Goal: Task Accomplishment & Management: Manage account settings

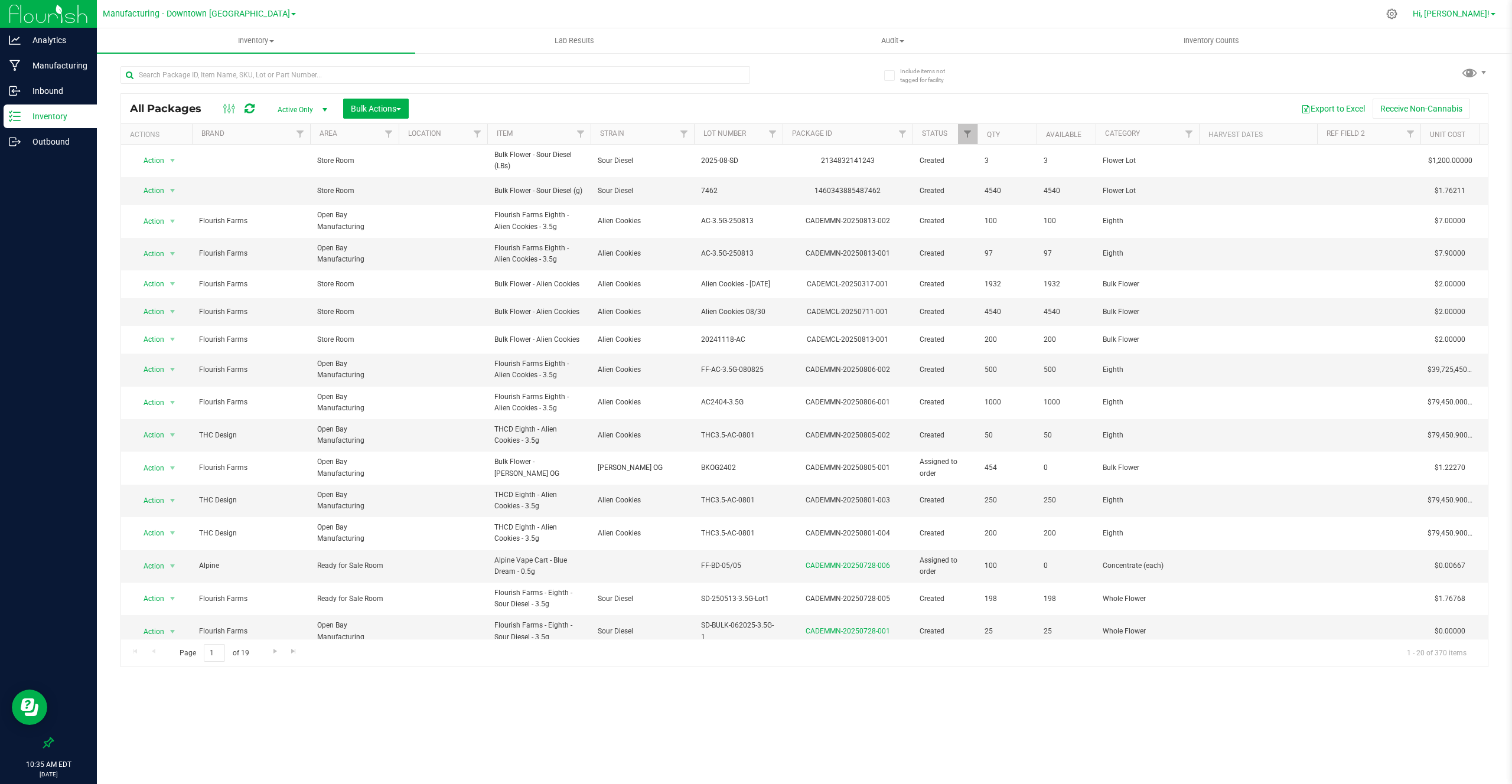
click at [1470, 7] on link "Hi, Colton!" at bounding box center [1453, 14] width 92 height 13
click at [1452, 32] on li "Manage Settings" at bounding box center [1458, 40] width 89 height 21
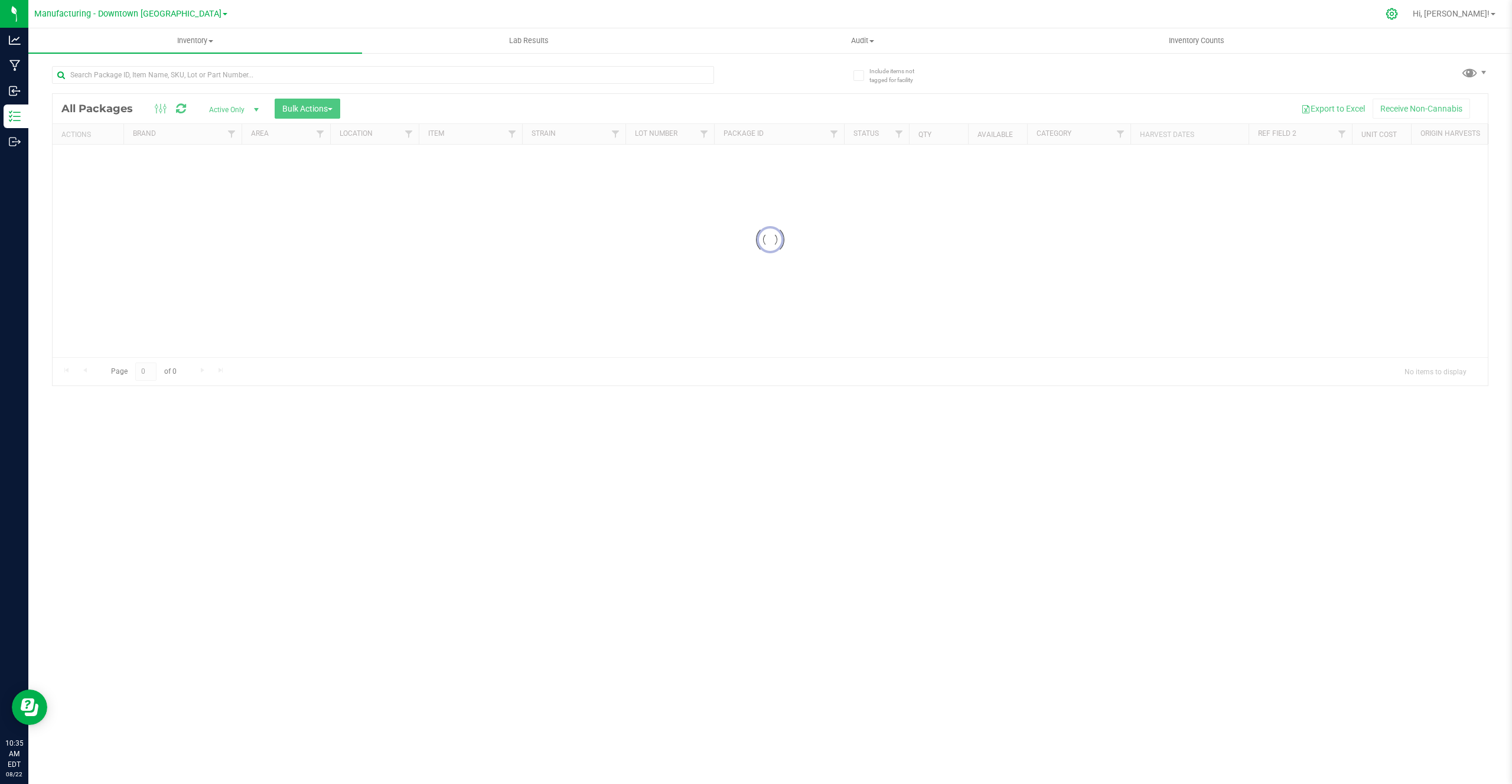
click at [1407, 12] on div at bounding box center [1392, 14] width 29 height 26
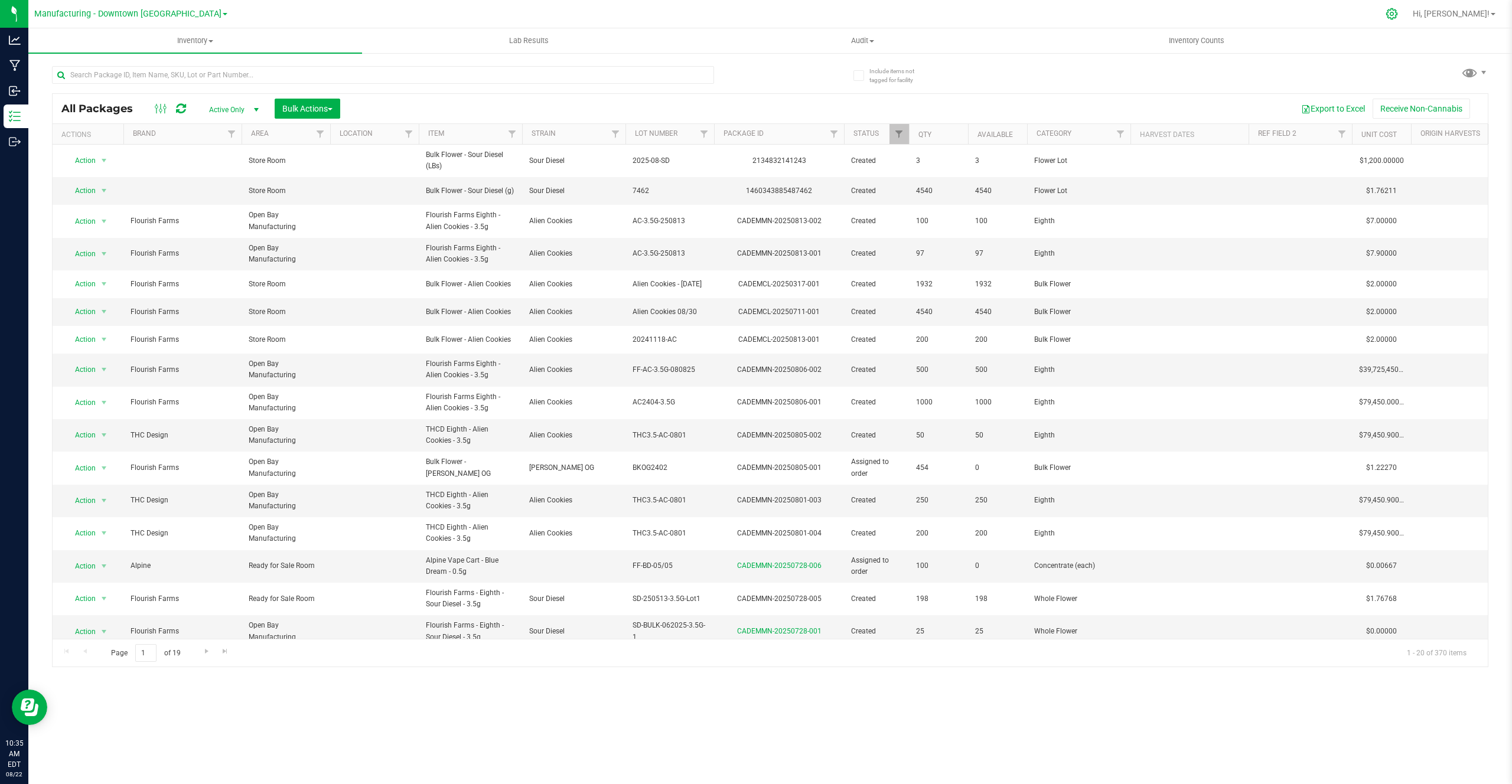
click at [1398, 15] on icon at bounding box center [1392, 14] width 13 height 13
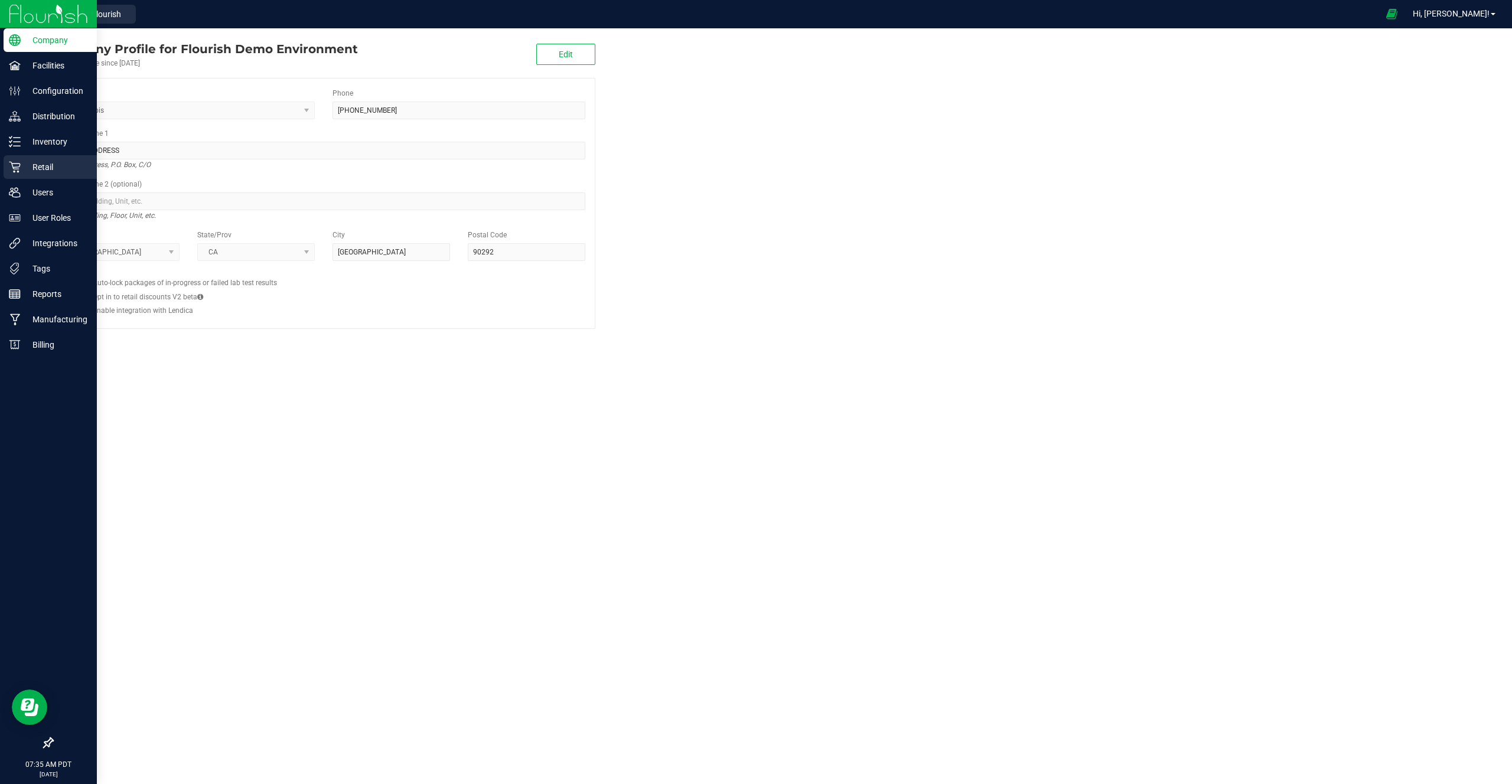
click at [69, 163] on p "Retail" at bounding box center [57, 167] width 71 height 15
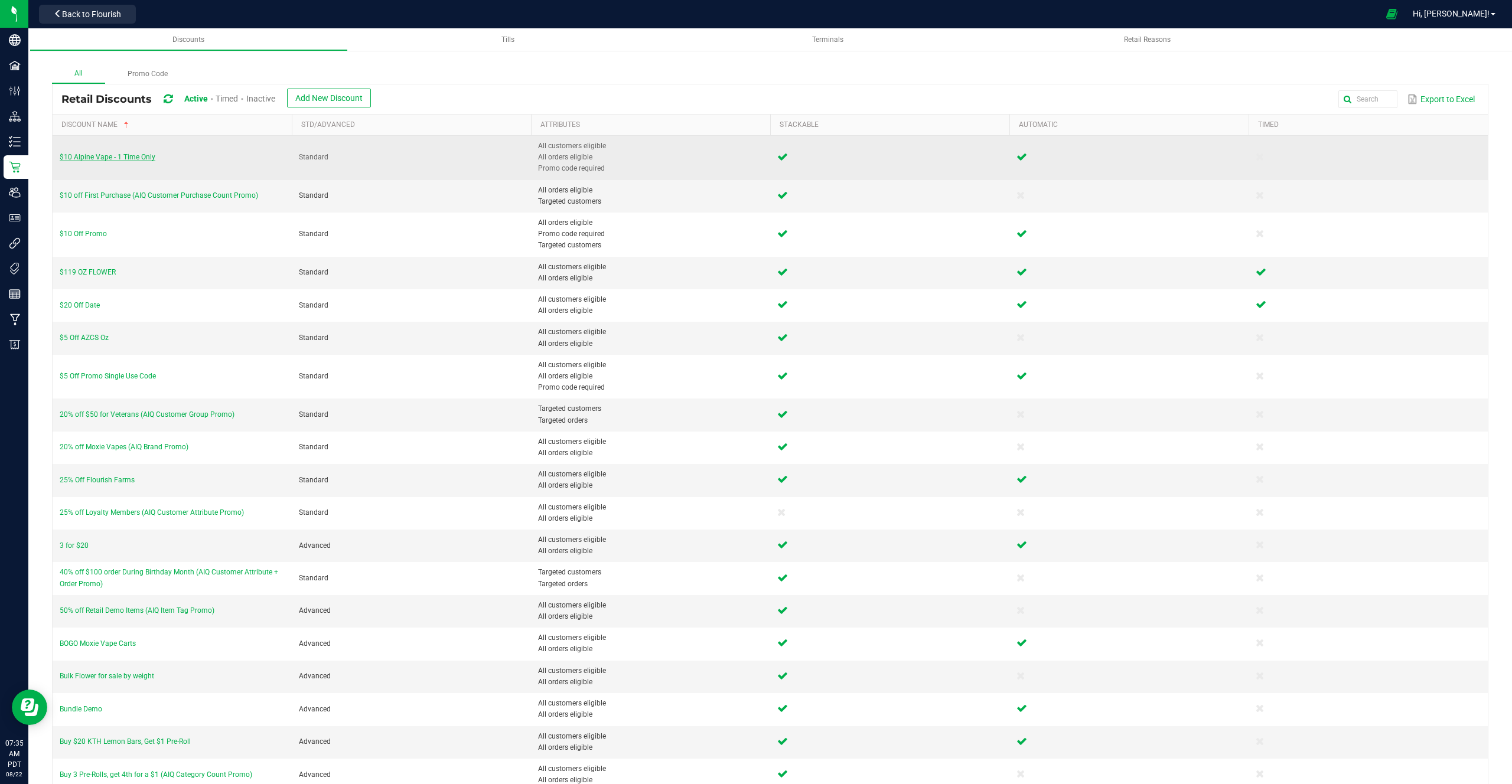
click at [108, 156] on span "$10 Alpine Vape - 1 Time Only" at bounding box center [107, 156] width 96 height 8
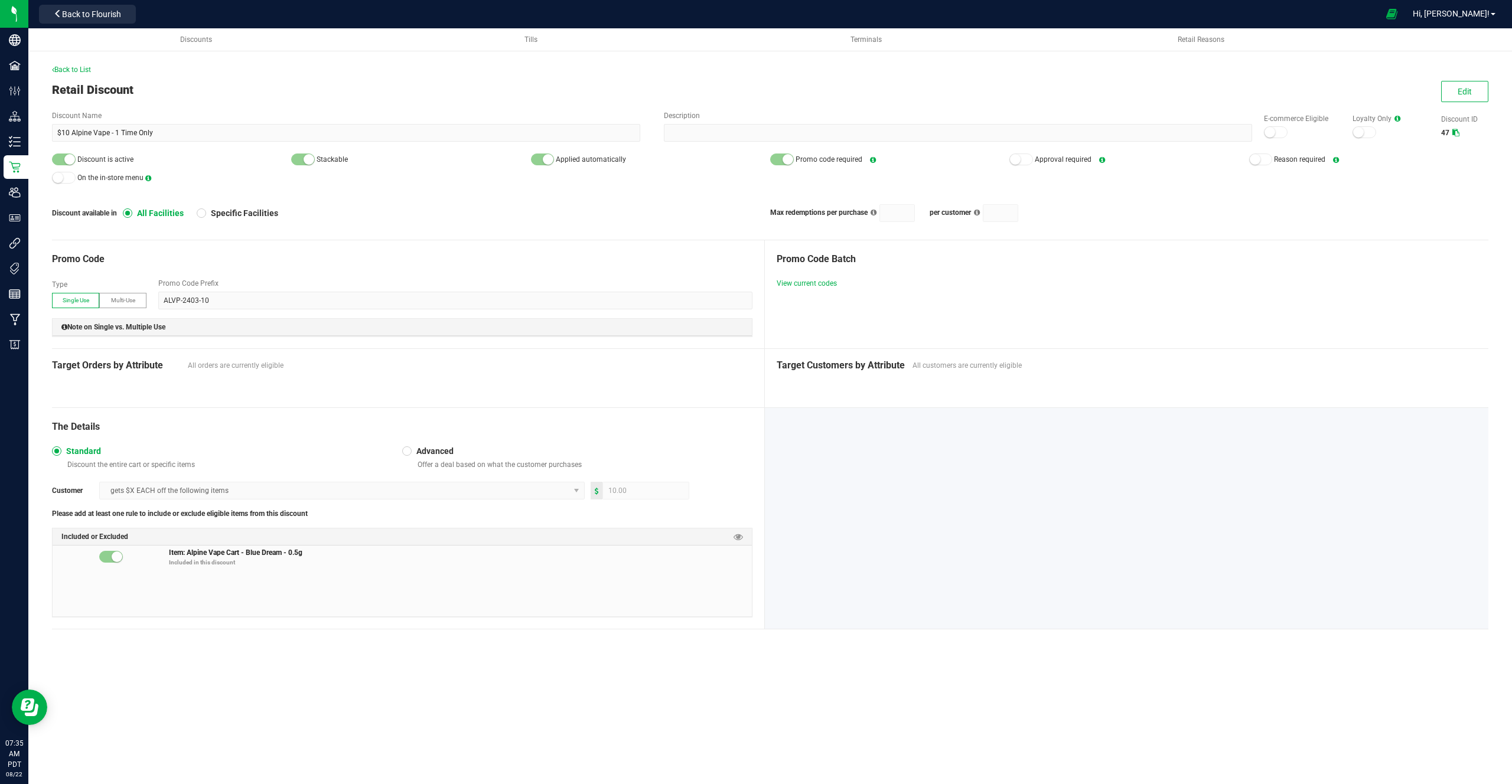
click at [101, 155] on span "Discount is active" at bounding box center [105, 159] width 56 height 8
click at [91, 176] on span "On the in-store menu" at bounding box center [111, 177] width 66 height 8
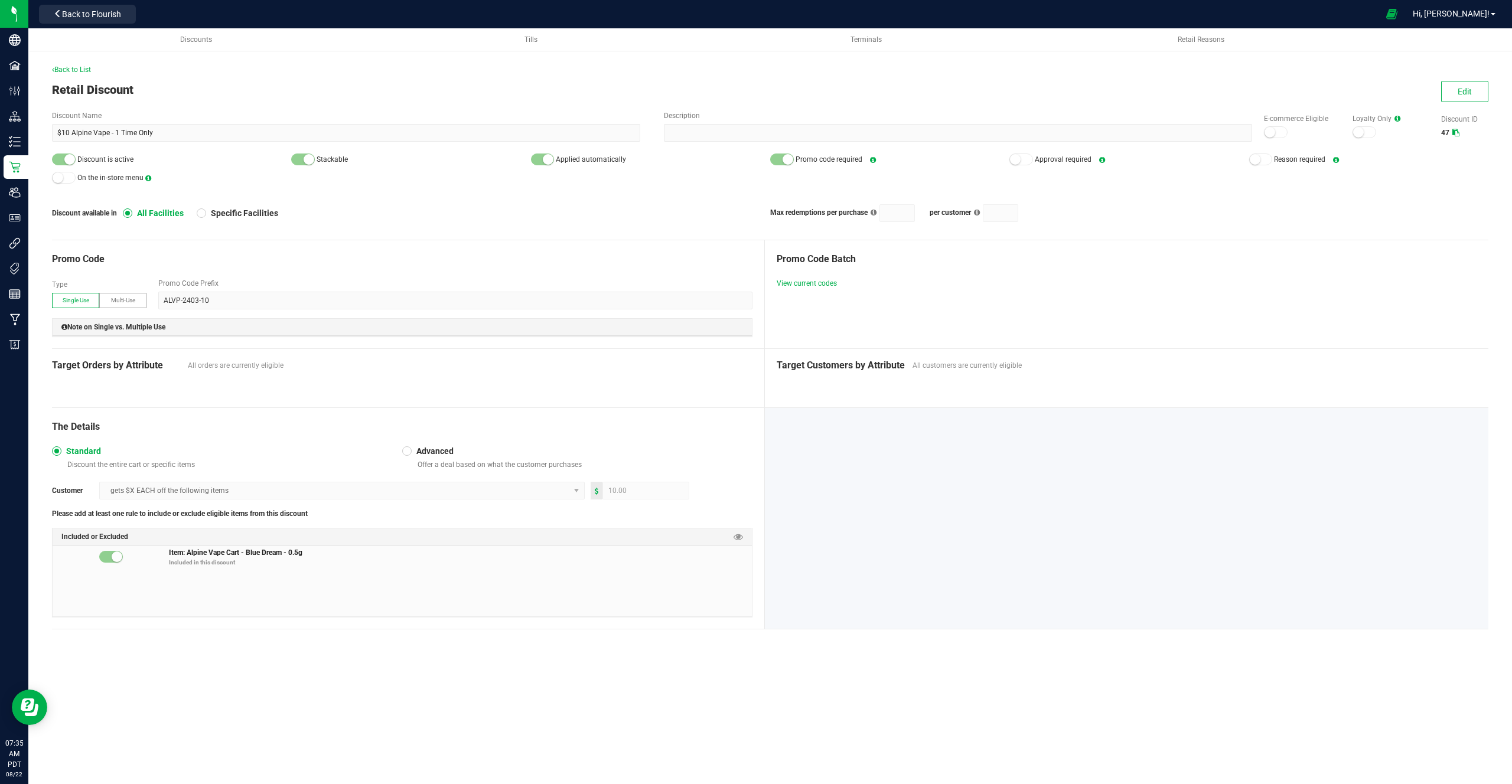
click at [335, 163] on span "Stackable" at bounding box center [332, 159] width 31 height 8
drag, startPoint x: 335, startPoint y: 163, endPoint x: 572, endPoint y: 158, distance: 237.1
click at [572, 158] on div "Discount is active Stackable Applied automatically Promo code required Approval…" at bounding box center [770, 168] width 1436 height 36
click at [825, 149] on div "Discount Name $10 Alpine Vape - 1 Time Only Description E-commerce Eligible Loy…" at bounding box center [770, 166] width 1436 height 111
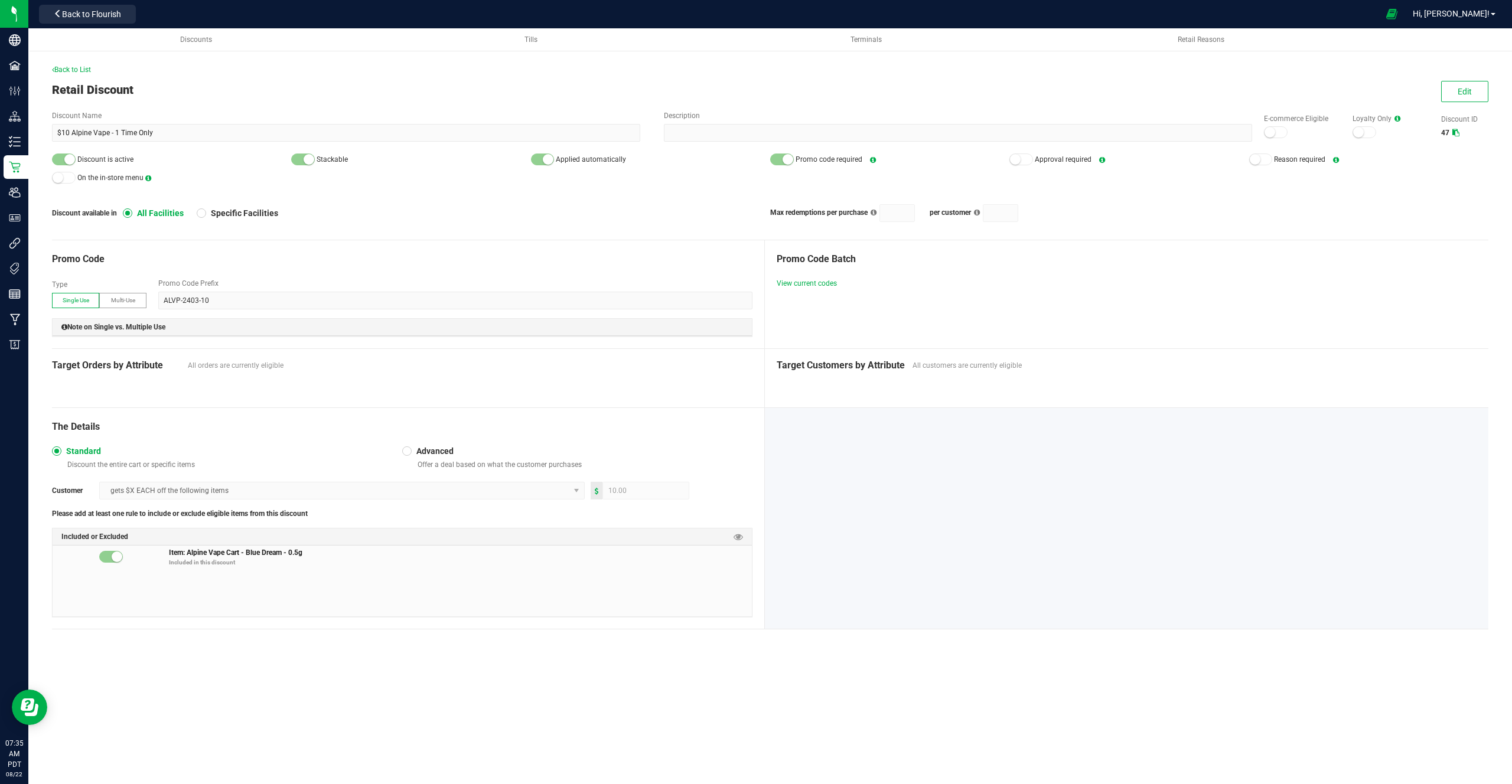
click at [825, 149] on div "Discount Name $10 Alpine Vape - 1 Time Only Description E-commerce Eligible Loy…" at bounding box center [770, 166] width 1436 height 111
click at [1056, 163] on span "Approval required" at bounding box center [1063, 159] width 57 height 8
click at [1305, 161] on span "Reason required" at bounding box center [1300, 159] width 51 height 8
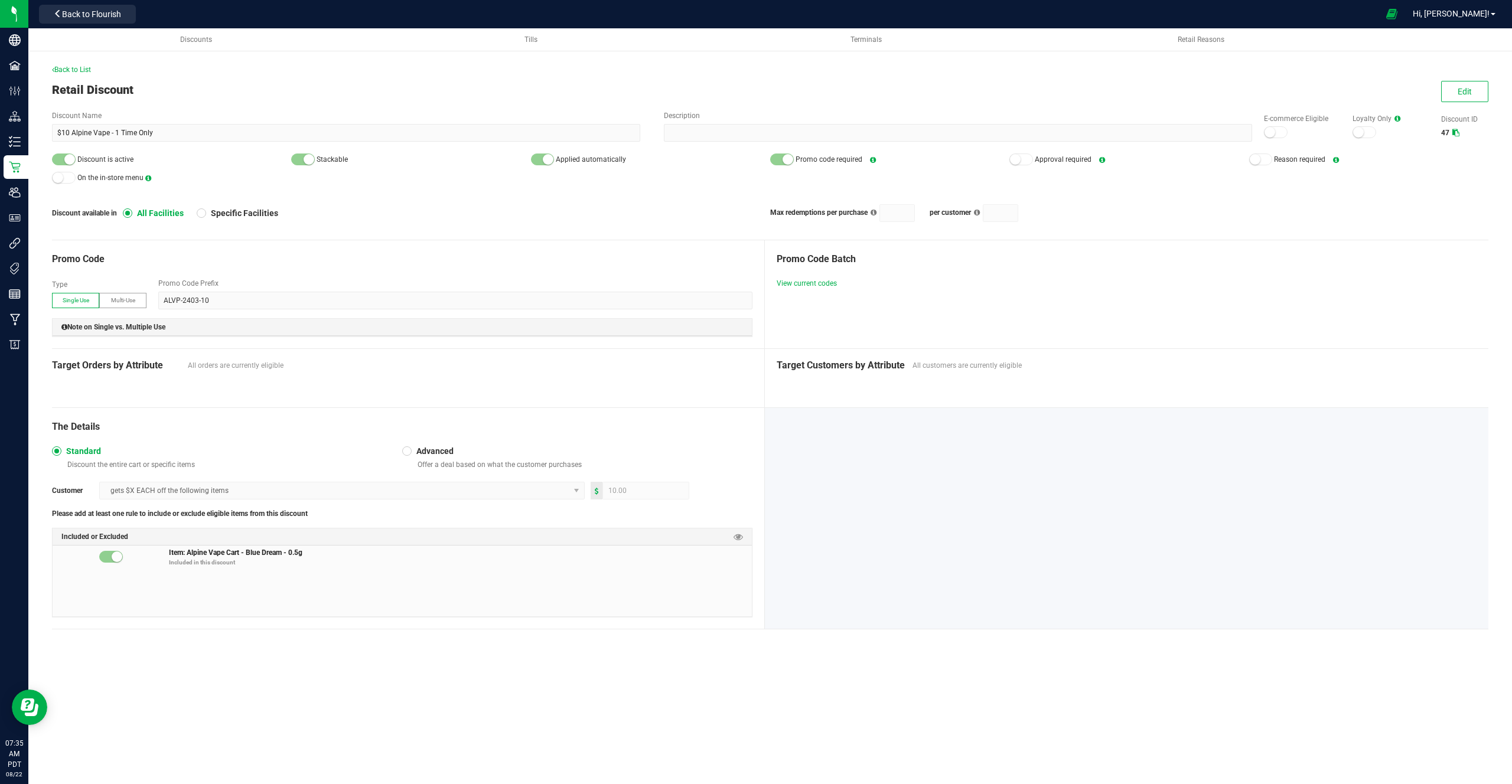
click at [1298, 120] on label "E-commerce Eligible" at bounding box center [1303, 119] width 77 height 11
click at [1369, 120] on label "Loyalty Only" at bounding box center [1391, 119] width 77 height 11
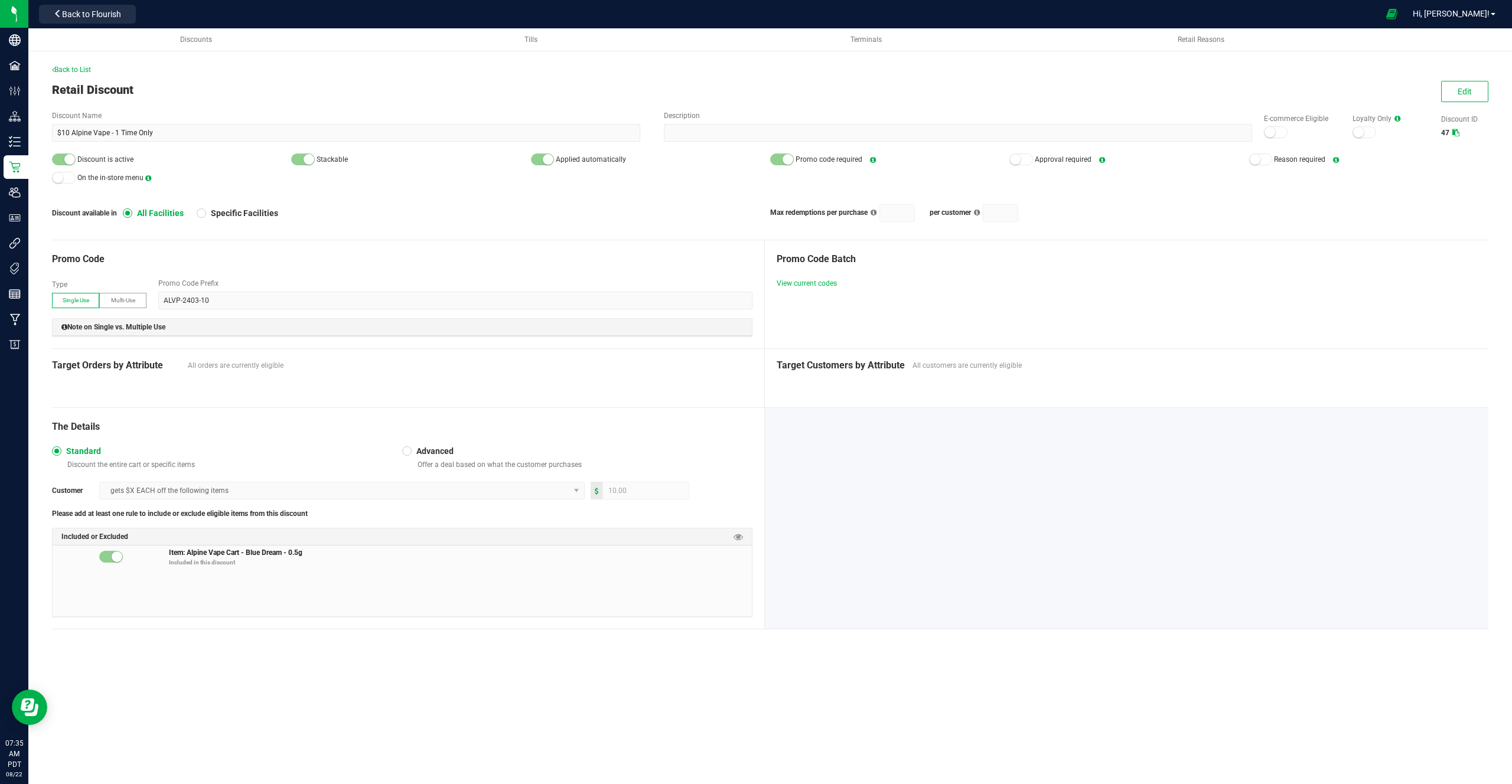
click at [116, 219] on div "Discount available in All Facilities Specific Facilities Max redemptions per pu…" at bounding box center [770, 213] width 1436 height 17
click at [143, 217] on span "All Facilities" at bounding box center [158, 213] width 51 height 11
click at [1468, 87] on span "Edit" at bounding box center [1465, 91] width 15 height 9
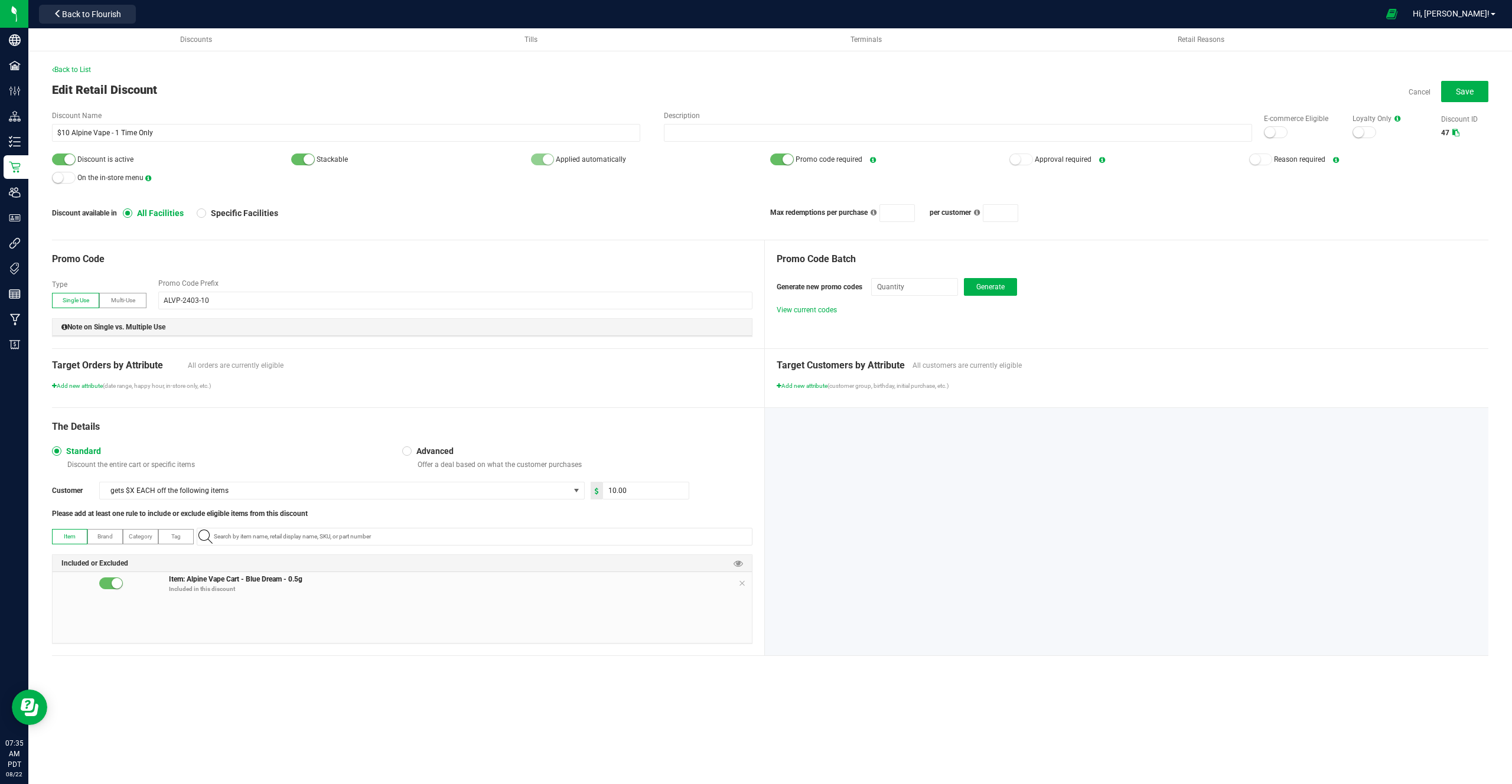
click at [89, 391] on div "Target Orders by Attribute All orders are currently eligible Add new attribute …" at bounding box center [409, 378] width 713 height 58
click at [91, 391] on div "Target Orders by Attribute All orders are currently eligible Add new attribute …" at bounding box center [409, 378] width 713 height 58
click at [96, 390] on div "Target Orders by Attribute All orders are currently eligible Add new attribute …" at bounding box center [409, 378] width 713 height 58
click at [97, 386] on span "Add new attribute" at bounding box center [78, 386] width 51 height 6
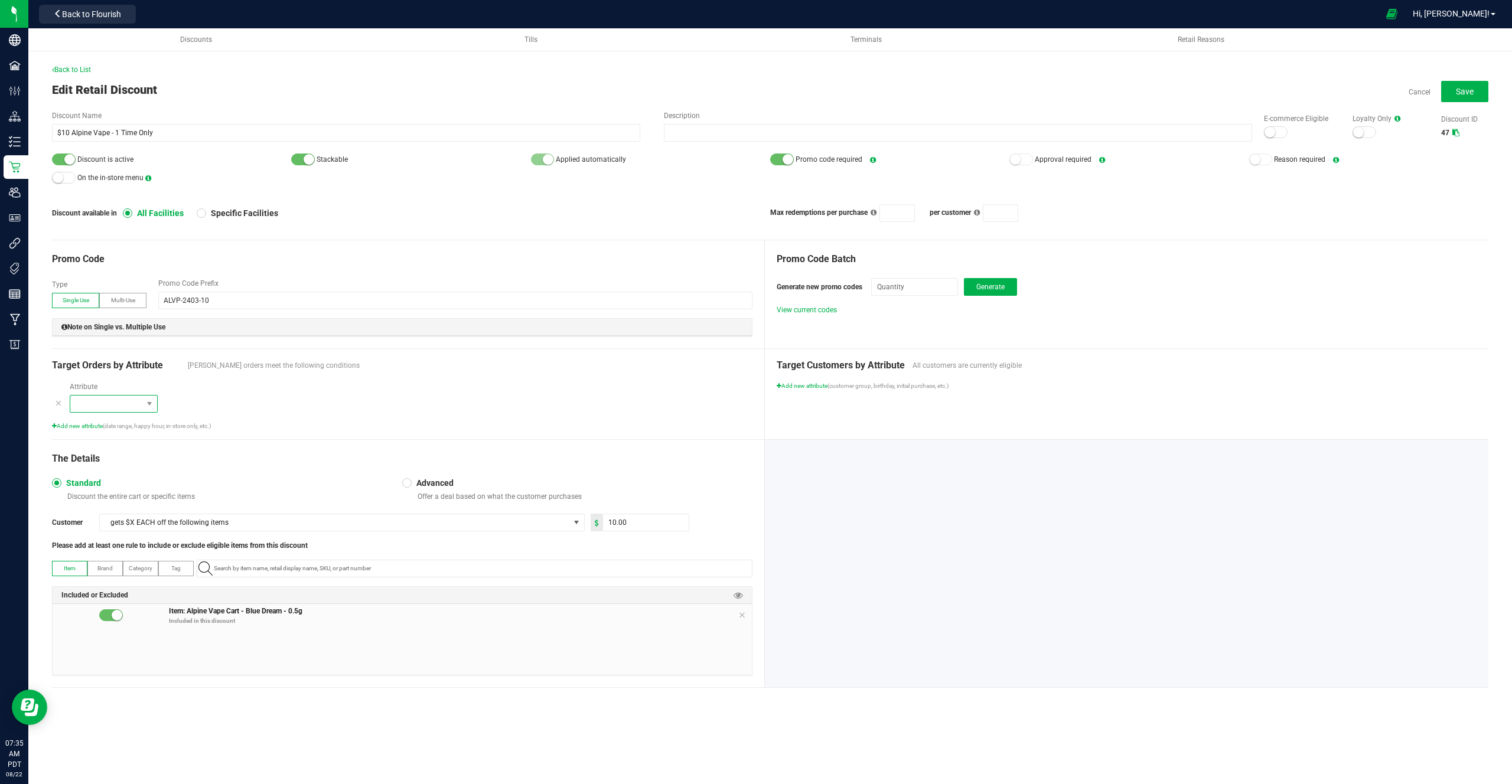
click at [126, 396] on span at bounding box center [106, 404] width 72 height 16
click at [114, 421] on span "Fulfillment type" at bounding box center [102, 423] width 49 height 12
click at [96, 423] on span "Add new attribute" at bounding box center [78, 426] width 51 height 6
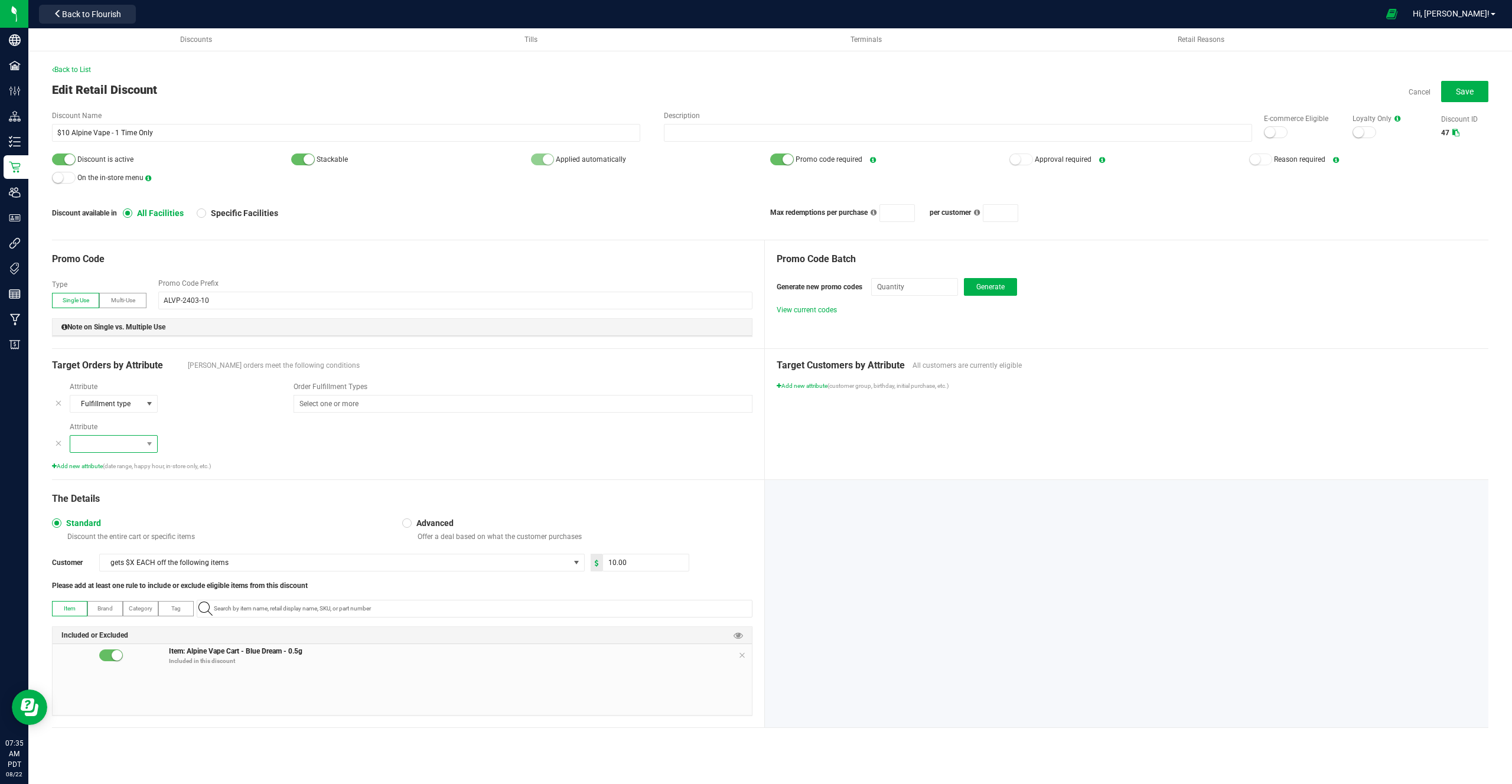
click at [105, 438] on span at bounding box center [106, 444] width 72 height 16
click at [96, 482] on span "Order minimum" at bounding box center [102, 482] width 50 height 12
click at [86, 465] on span "Add new attribute" at bounding box center [78, 466] width 51 height 6
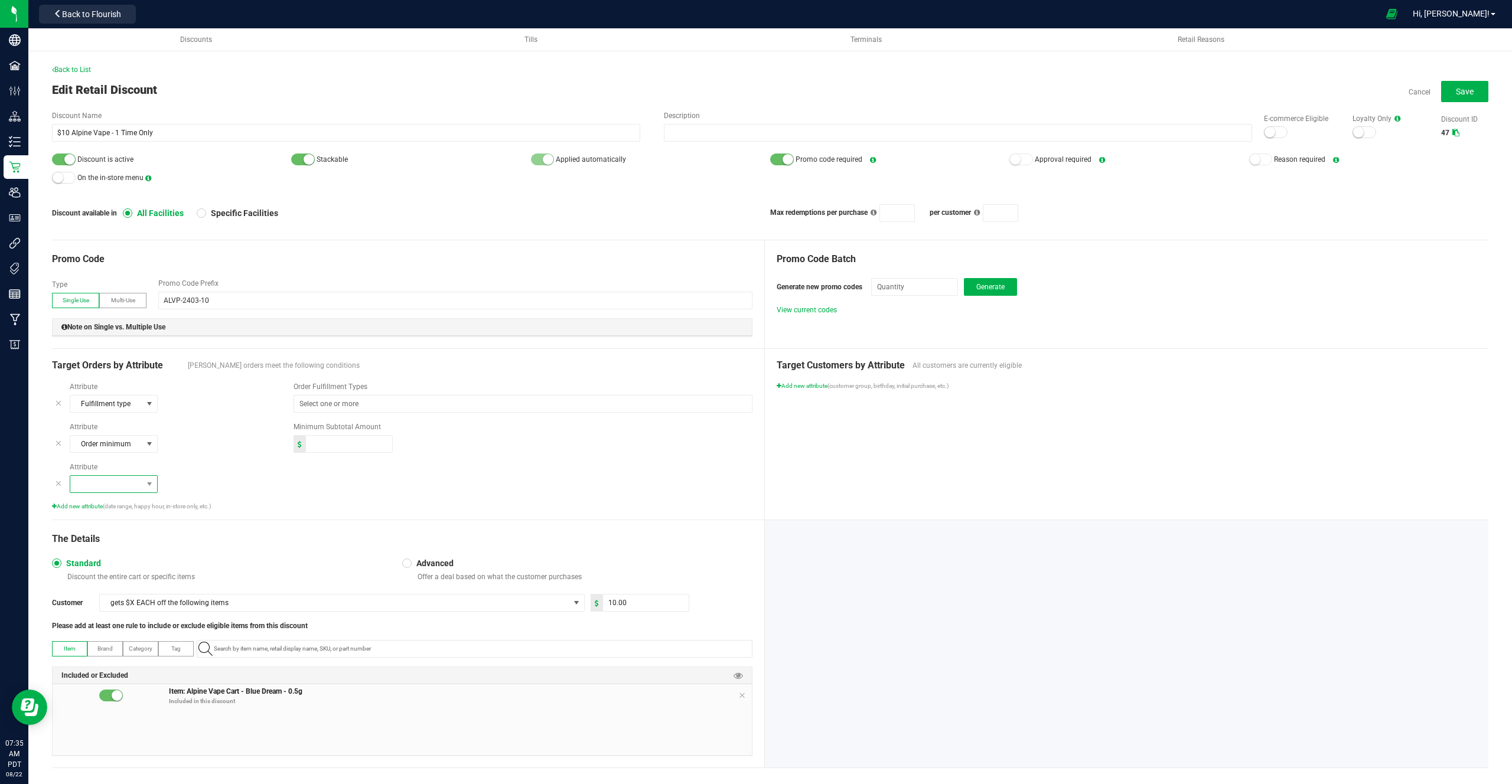
click at [102, 482] on span at bounding box center [106, 484] width 72 height 16
click at [94, 538] on span "Order origin" at bounding box center [96, 539] width 37 height 12
click at [89, 508] on span "Add new attribute" at bounding box center [78, 506] width 51 height 6
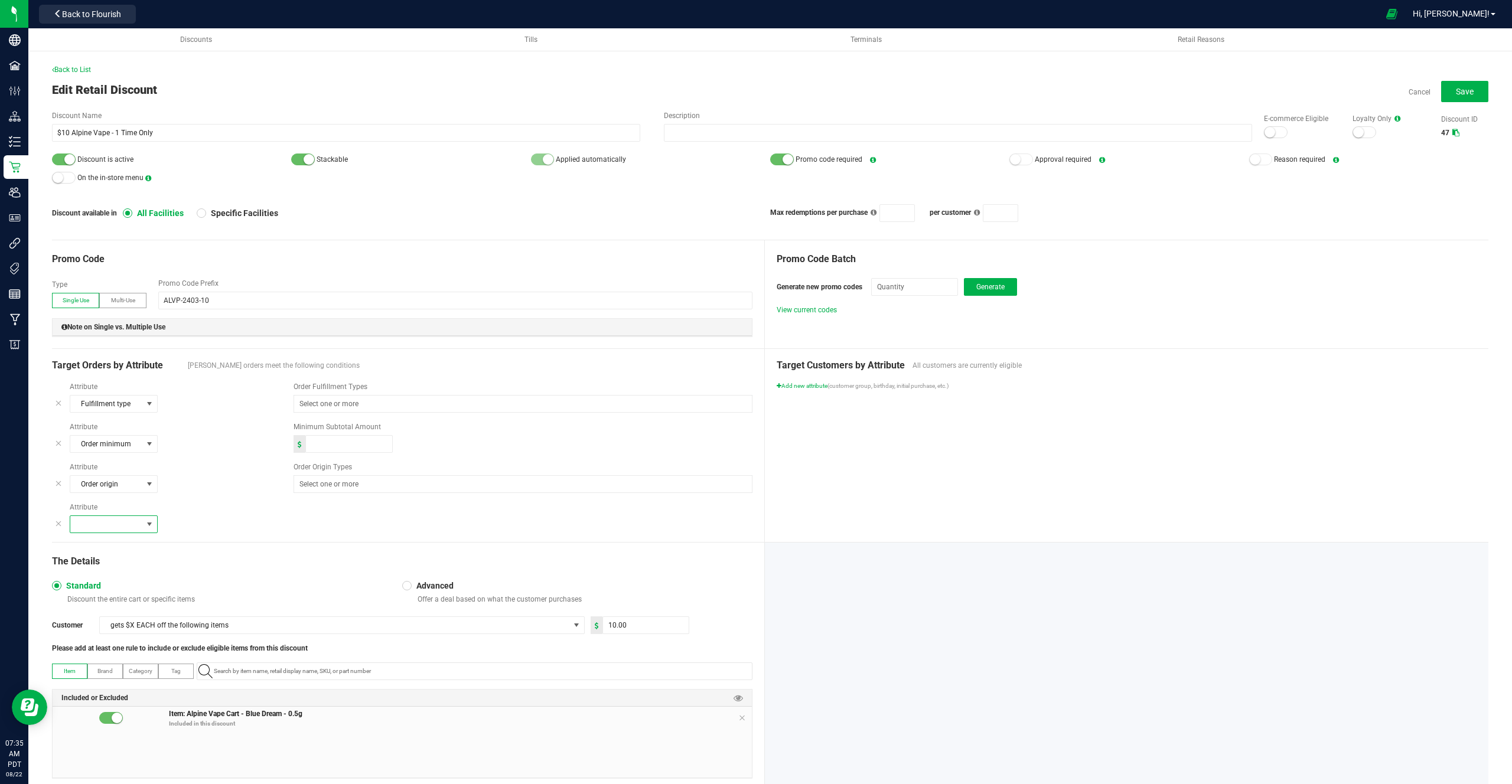
click at [104, 526] on span at bounding box center [106, 524] width 72 height 16
click at [98, 595] on span "Specific times" at bounding box center [100, 597] width 44 height 12
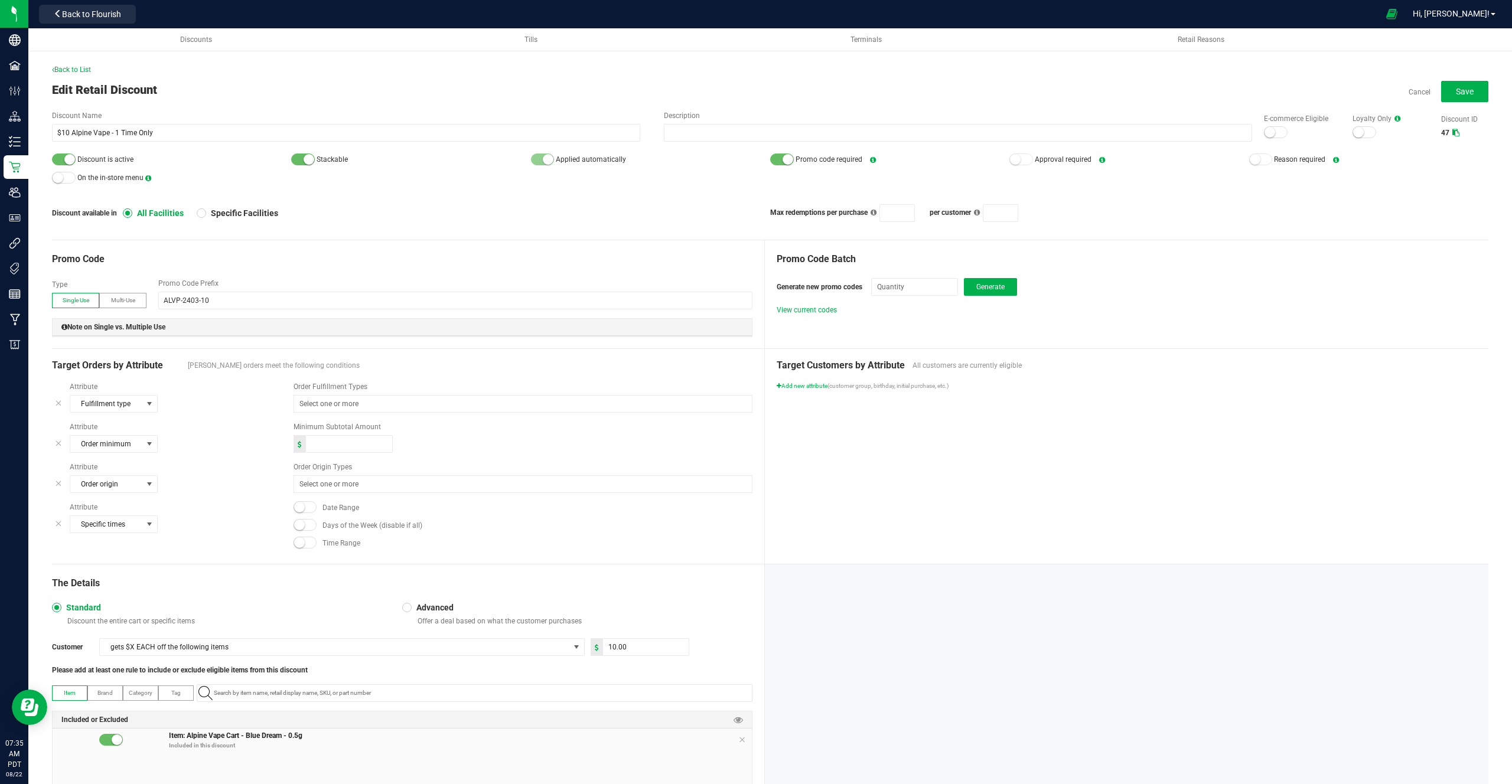
click at [300, 508] on small at bounding box center [300, 507] width 11 height 11
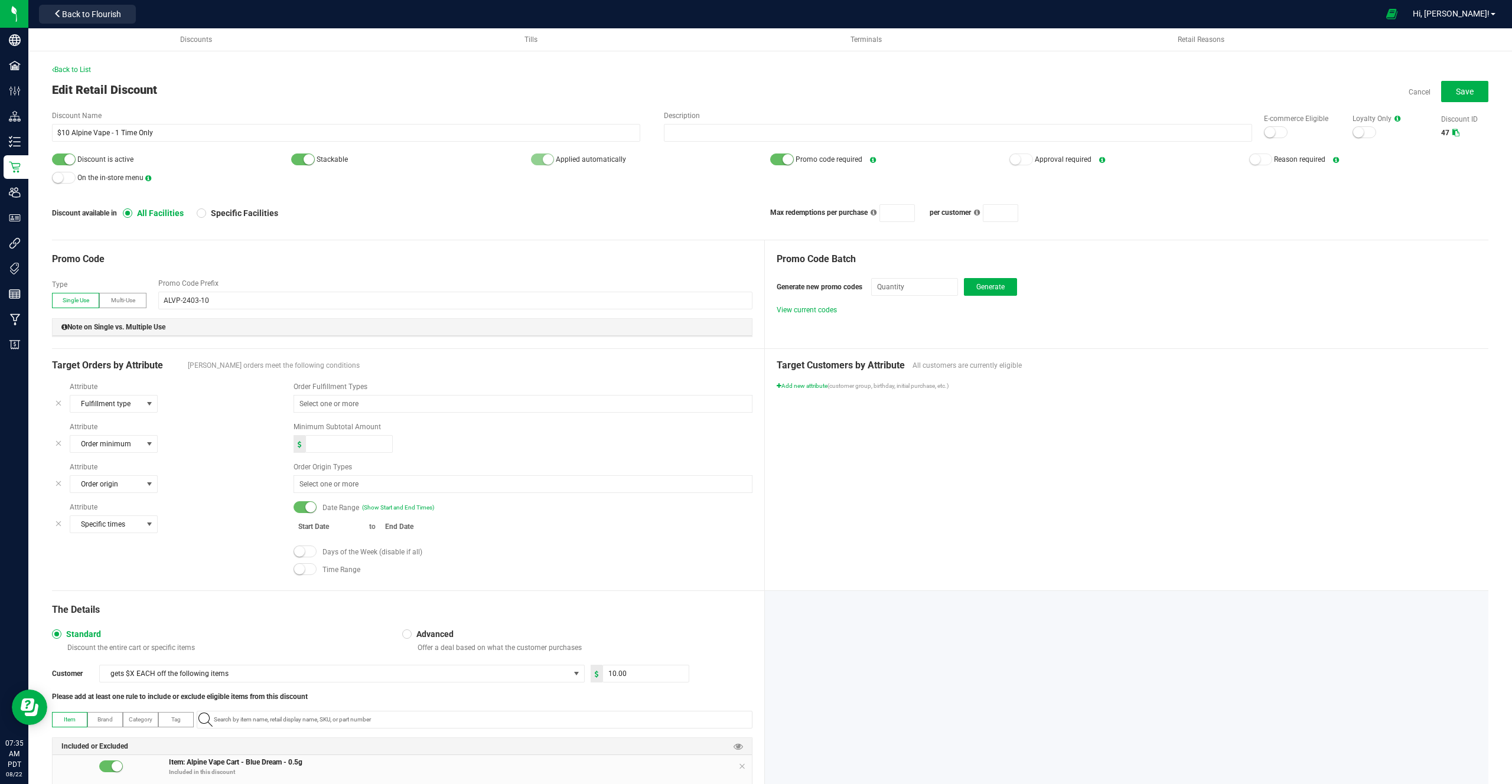
click at [302, 550] on small at bounding box center [300, 552] width 11 height 11
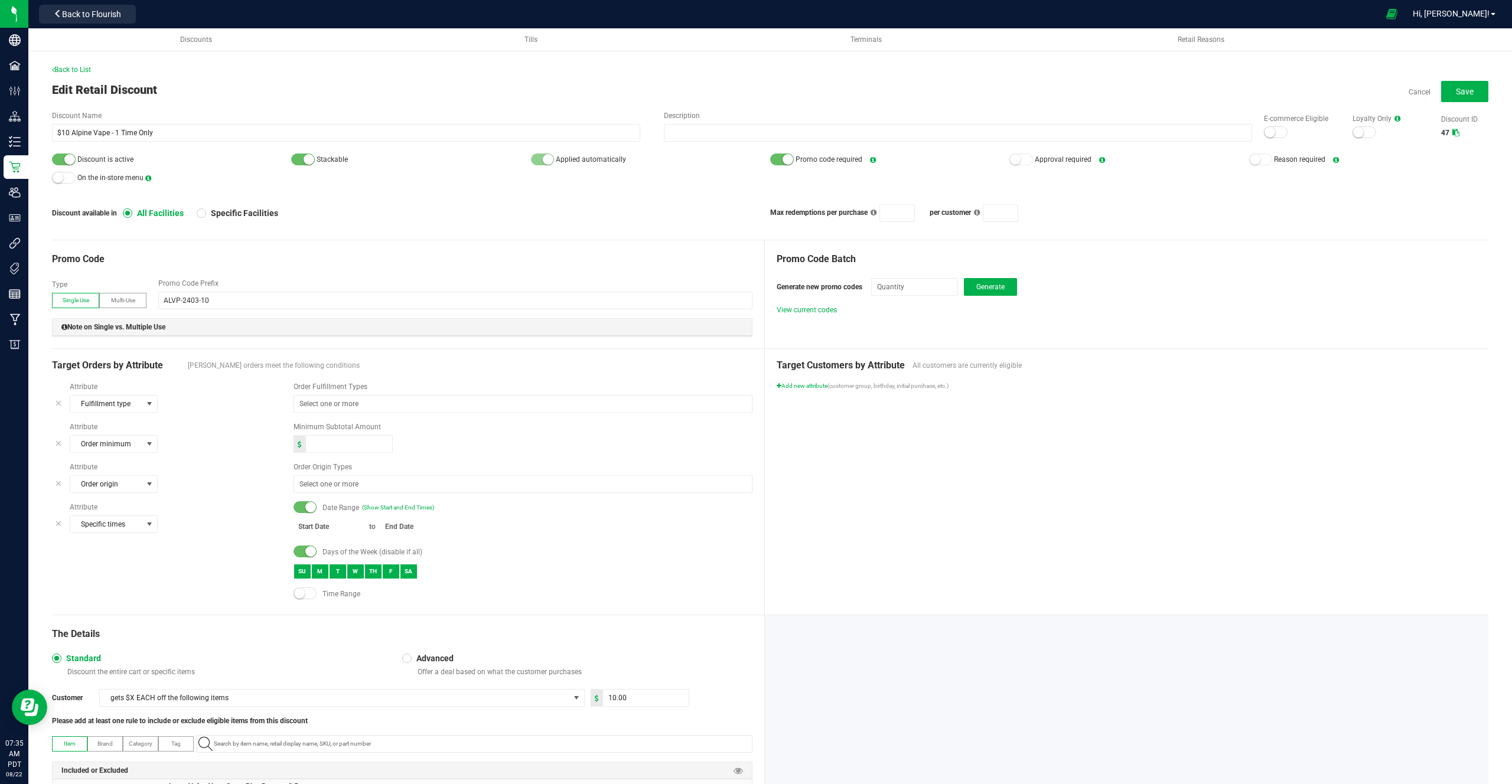
click at [308, 590] on span at bounding box center [305, 593] width 24 height 12
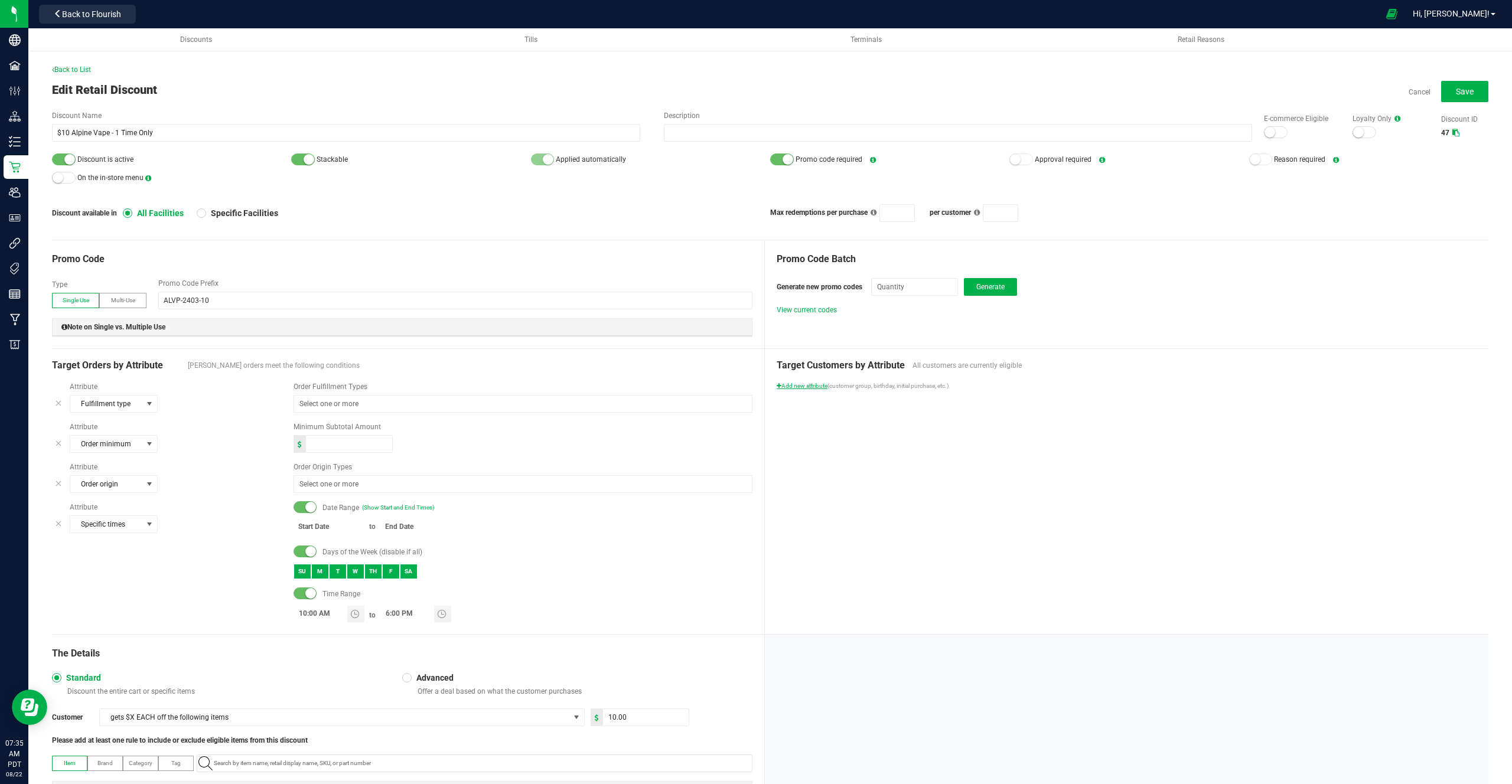
click at [810, 387] on span "Add new attribute" at bounding box center [803, 386] width 51 height 6
click at [844, 398] on span at bounding box center [831, 404] width 72 height 16
click at [845, 429] on span "Customer groups" at bounding box center [829, 423] width 56 height 12
click at [807, 428] on span "Add new attribute" at bounding box center [803, 426] width 51 height 6
click at [836, 444] on span at bounding box center [831, 444] width 72 height 16
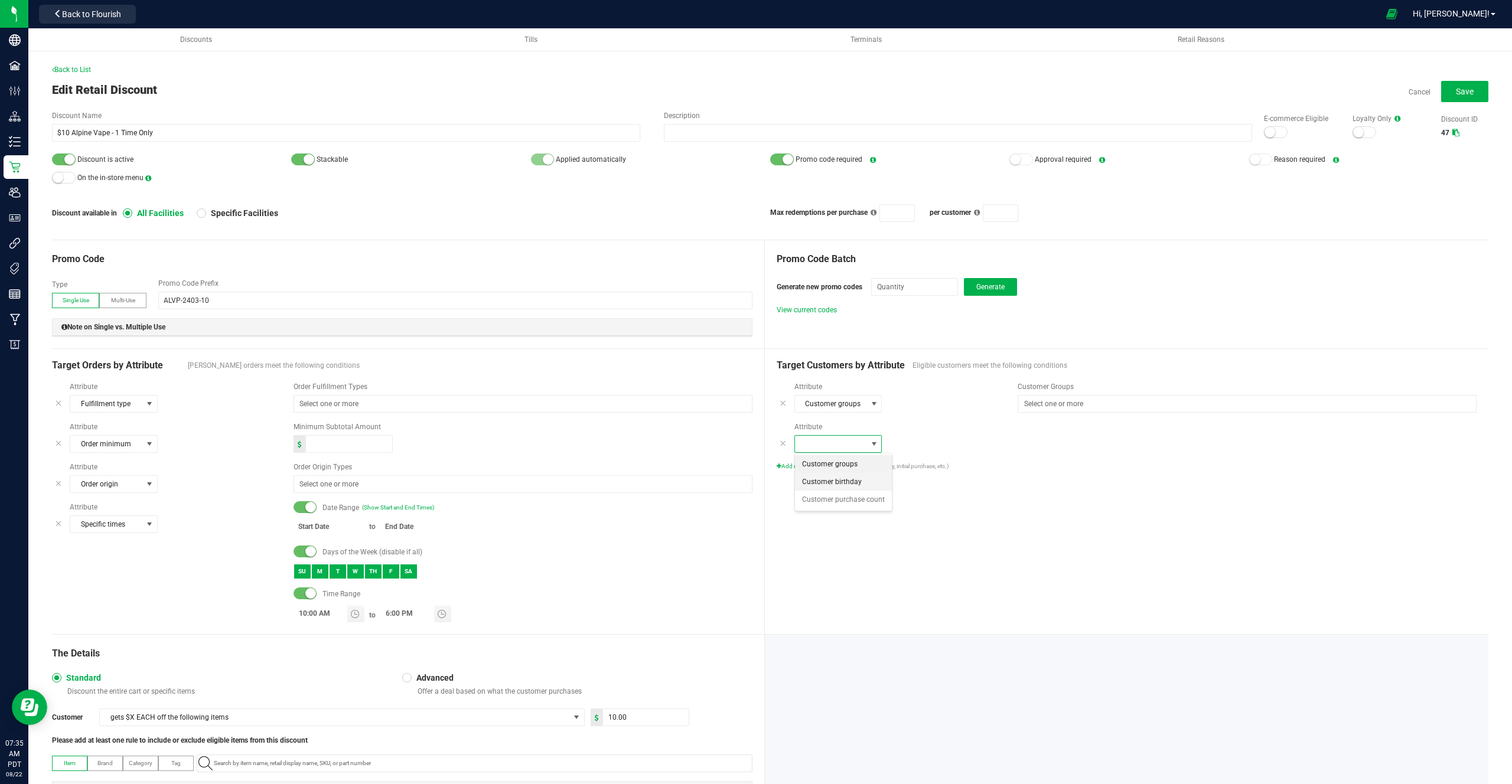
click at [836, 479] on span "Customer birthday" at bounding box center [831, 482] width 59 height 12
click at [812, 473] on span "Add new attribute" at bounding box center [803, 472] width 51 height 6
click at [840, 493] on span at bounding box center [831, 492] width 72 height 16
click at [829, 545] on span "Customer purchase count" at bounding box center [843, 546] width 82 height 12
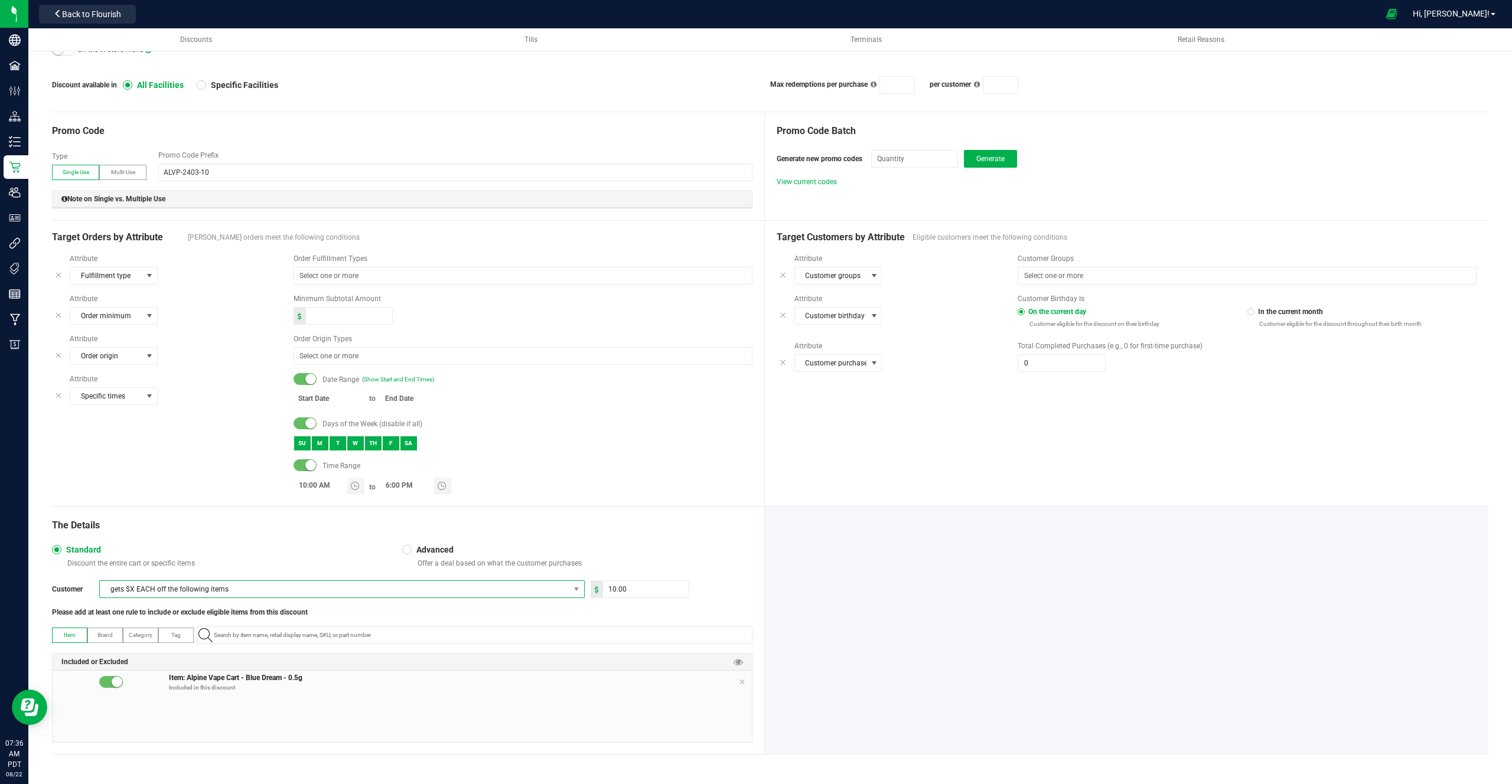
click at [163, 593] on span "gets $X EACH off the following items" at bounding box center [335, 589] width 470 height 16
click at [399, 541] on div "The Details Standard Discount the entire cart or specific items Advanced Offer …" at bounding box center [409, 630] width 713 height 248
click at [410, 546] on div at bounding box center [407, 549] width 9 height 9
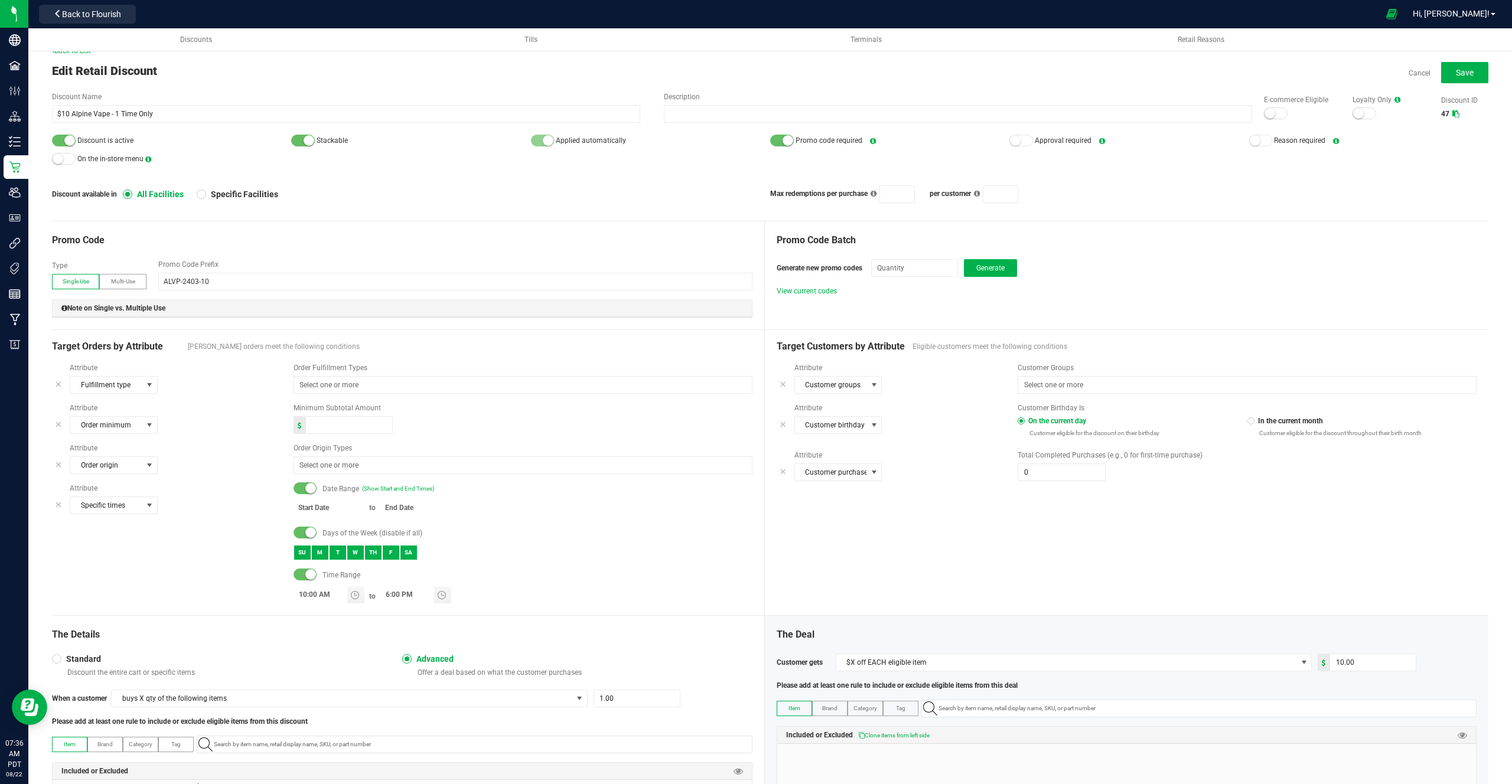
scroll to position [0, 0]
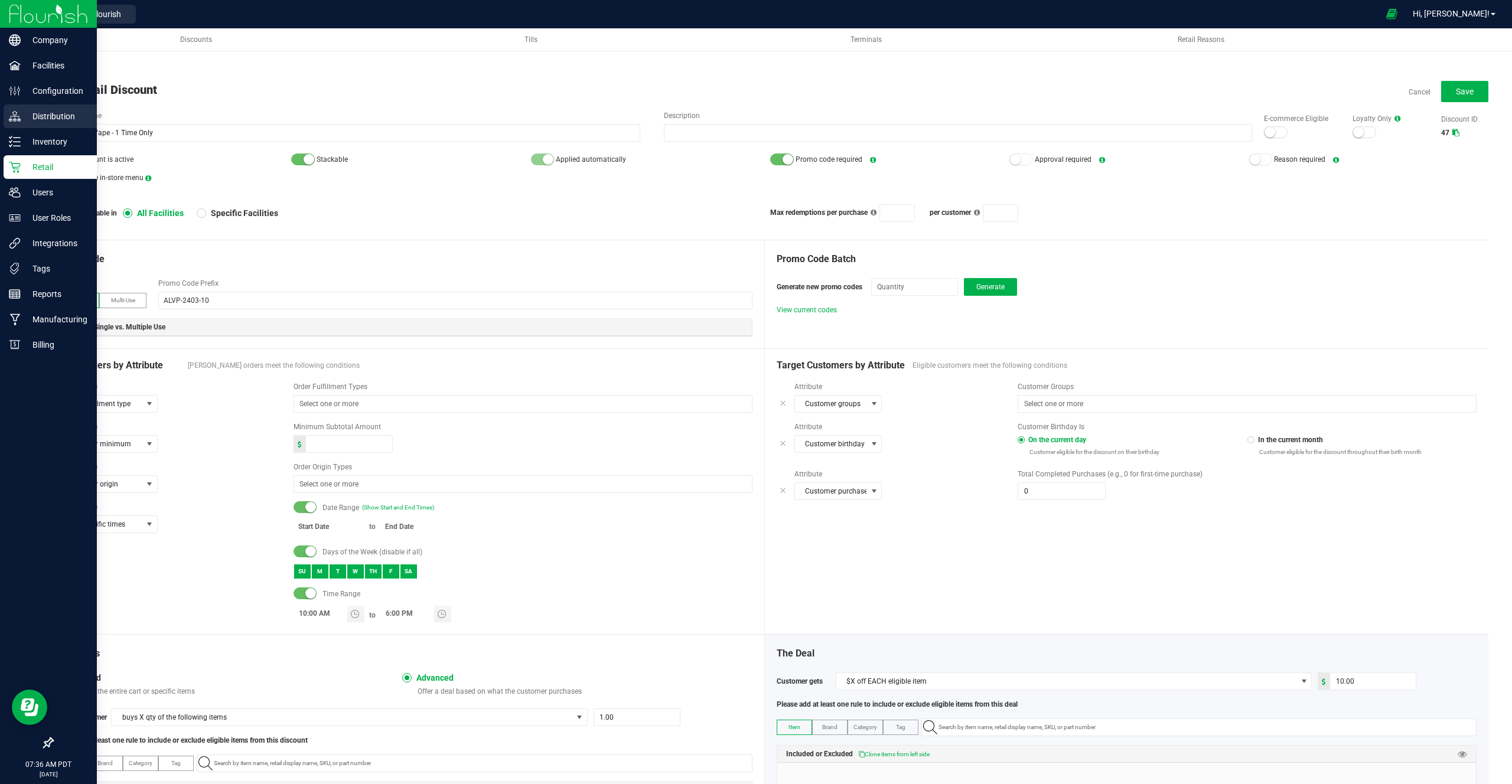
click at [74, 116] on p "Distribution" at bounding box center [57, 117] width 71 height 15
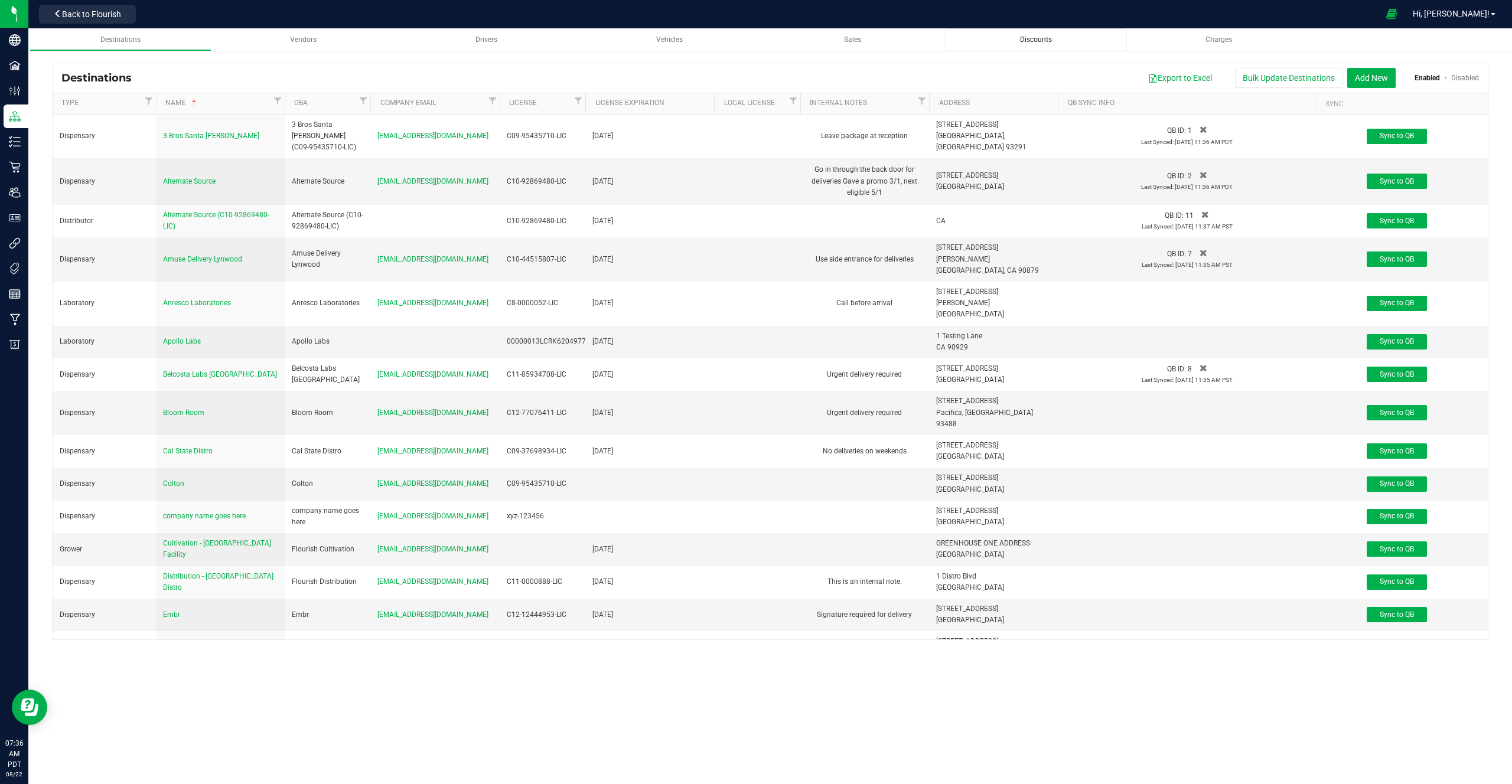
click at [1056, 44] on div "Discounts" at bounding box center [1036, 39] width 163 height 10
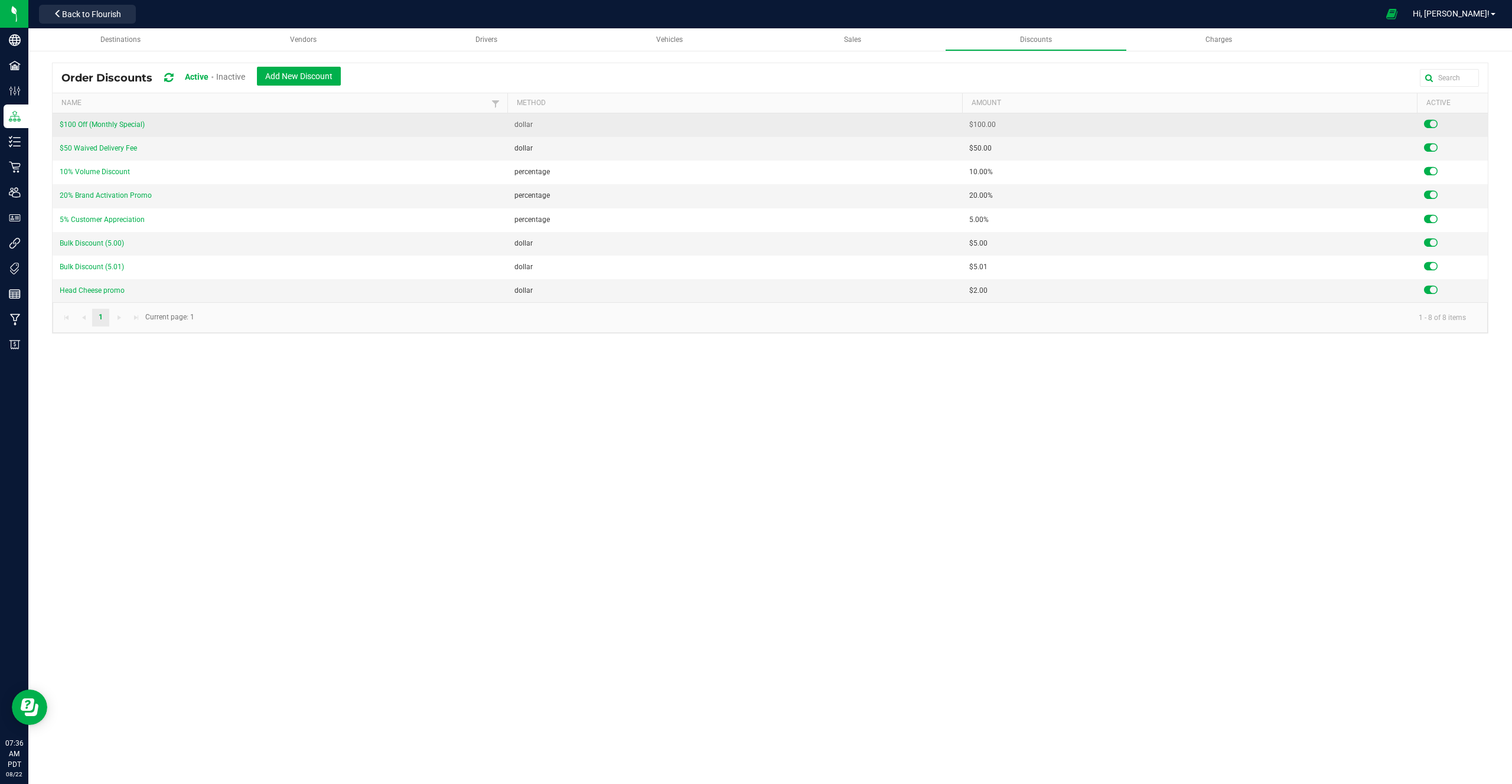
click at [104, 120] on span "$100 Off (Monthly Special)" at bounding box center [101, 125] width 85 height 11
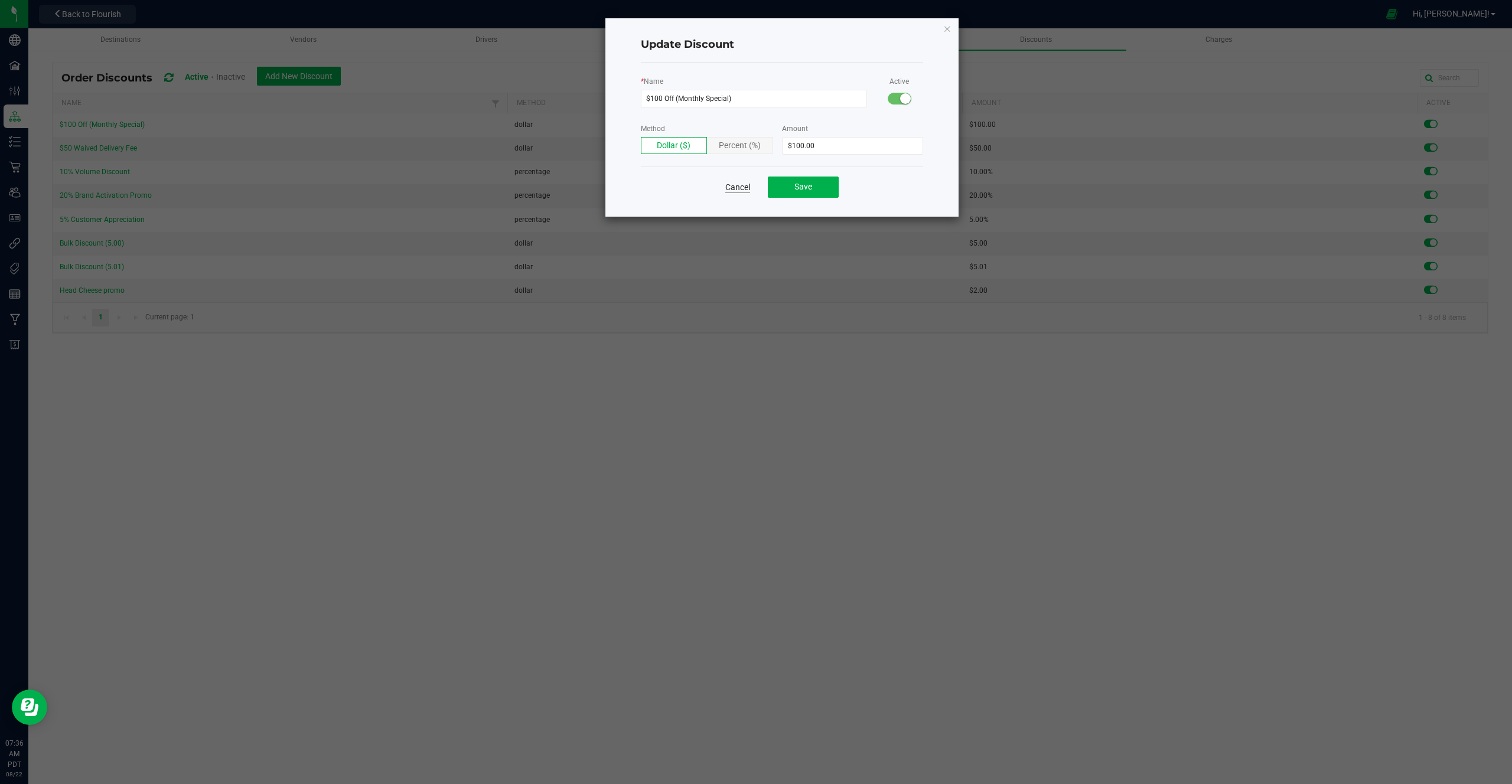
click at [746, 185] on link "Cancel" at bounding box center [737, 186] width 25 height 12
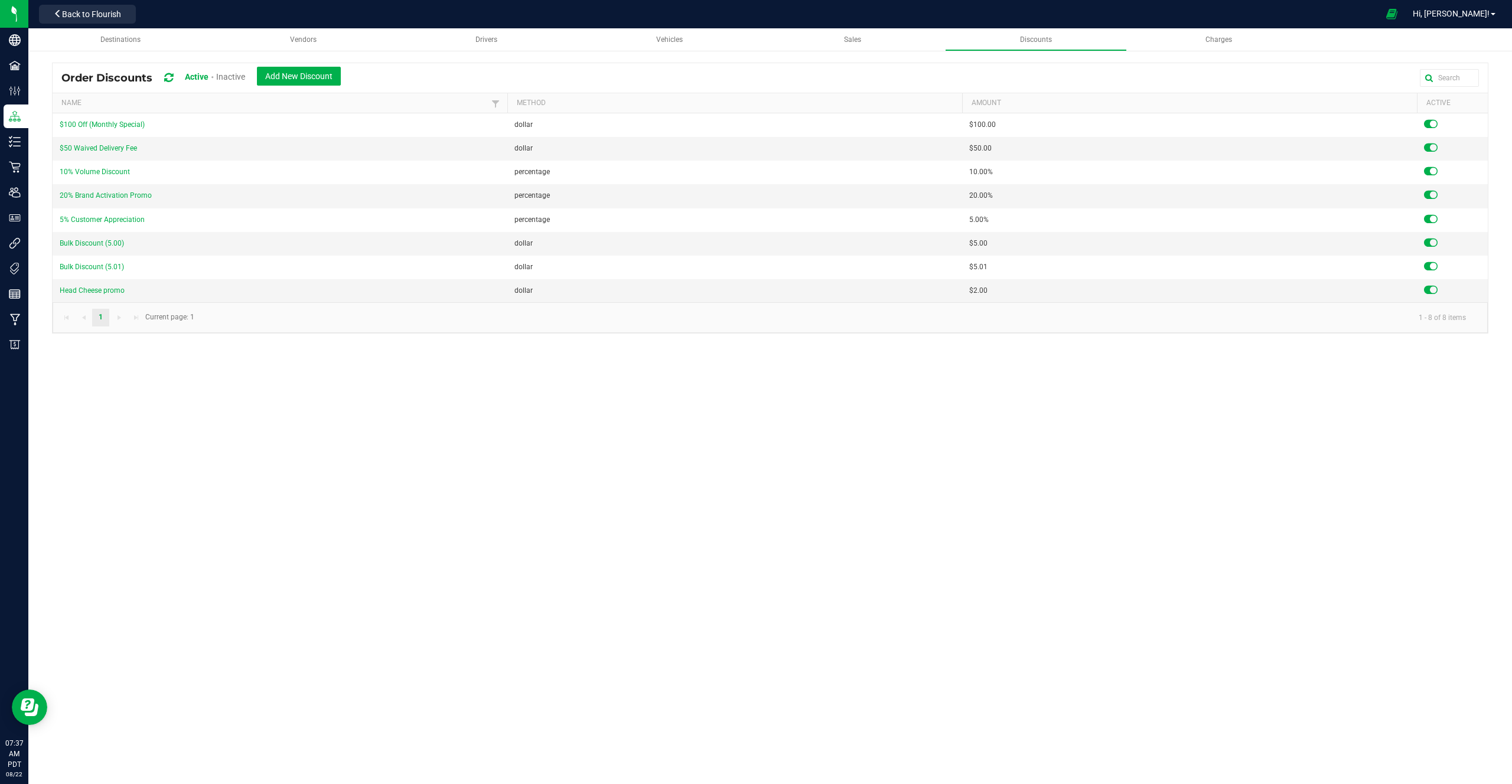
click at [121, 27] on nav "Distribution - Long Beach Distro Back to Flourish Hi, Colton!" at bounding box center [770, 14] width 1484 height 28
click at [124, 16] on button "Back to Flourish" at bounding box center [88, 14] width 97 height 19
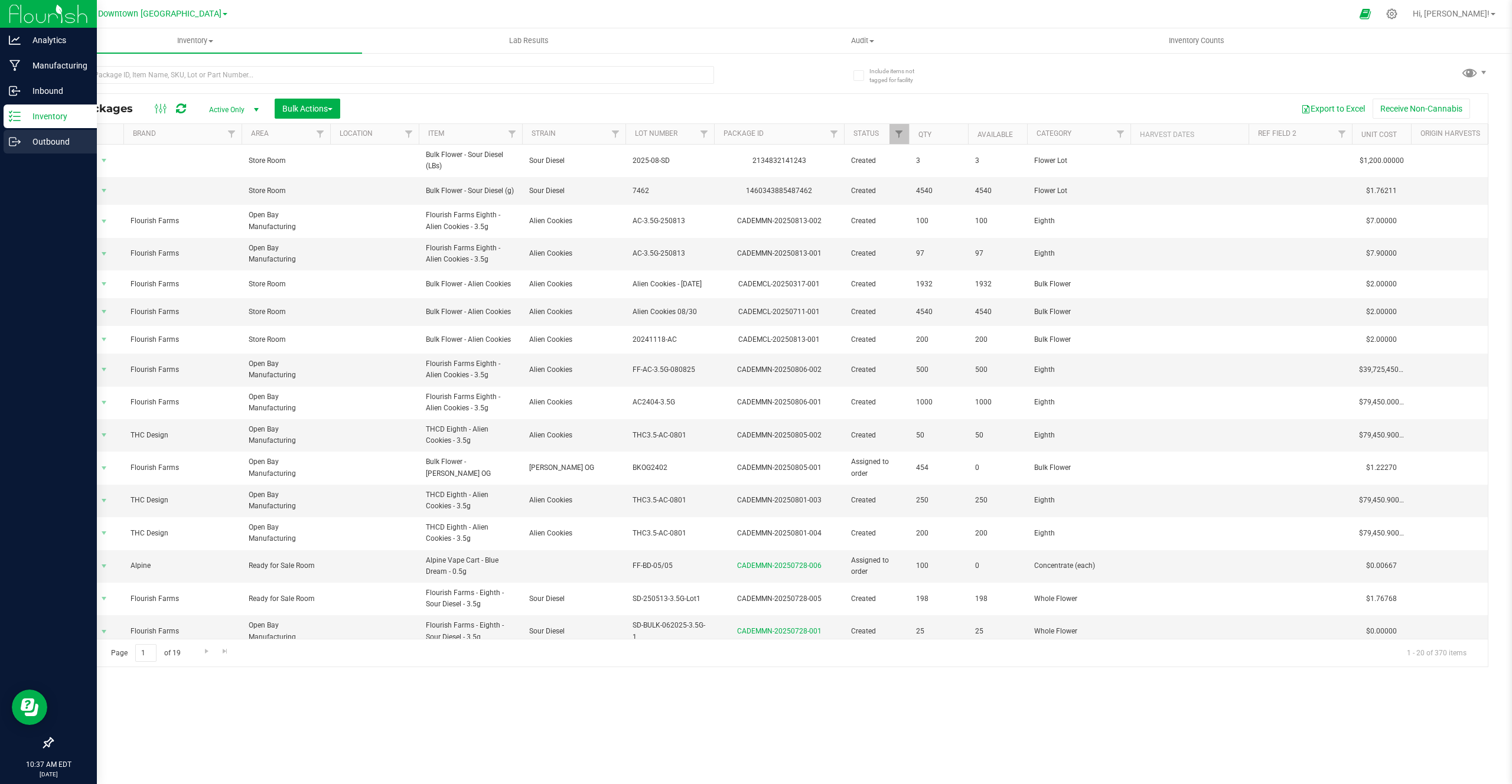
click at [42, 138] on p "Outbound" at bounding box center [57, 142] width 71 height 15
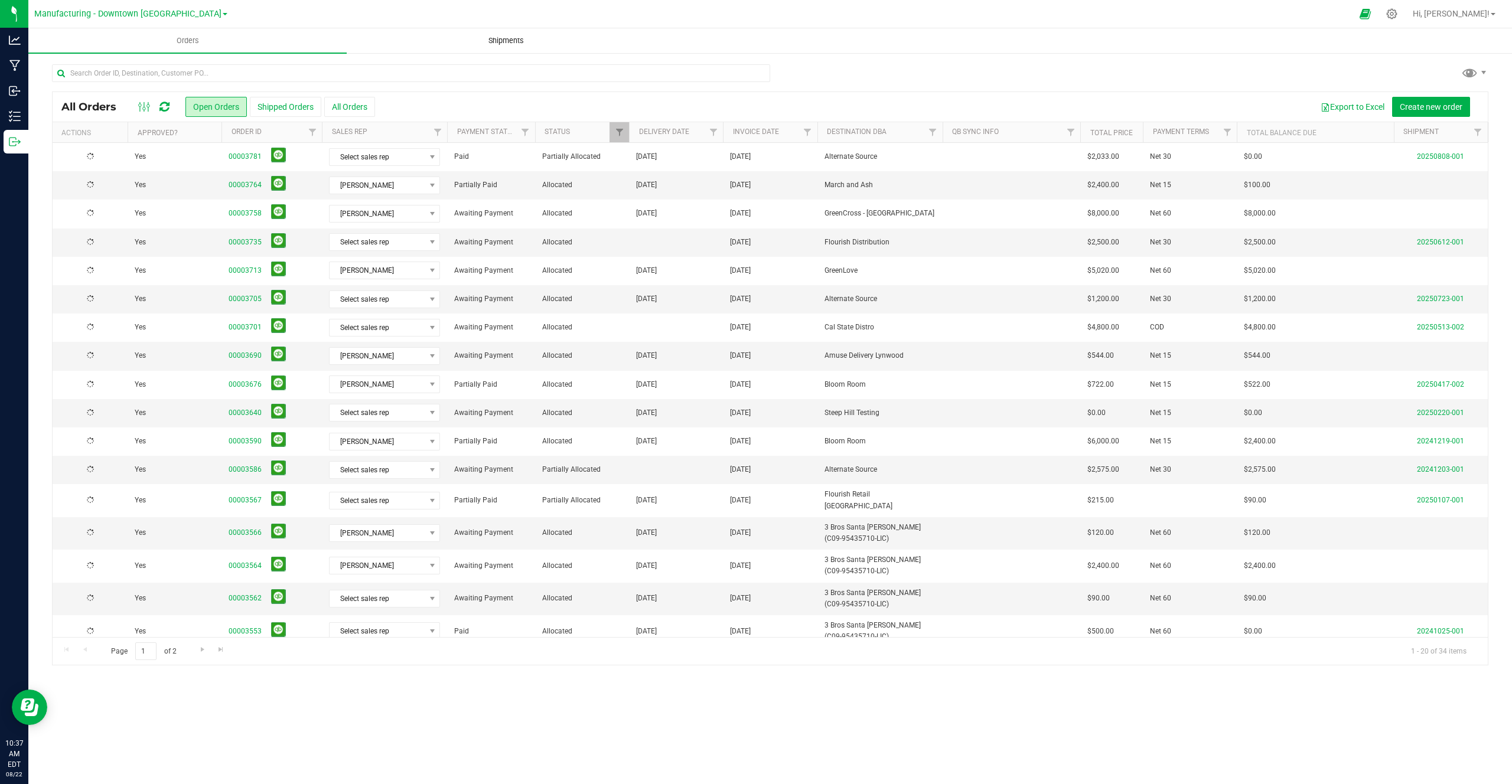
click at [505, 41] on span "Shipments" at bounding box center [506, 41] width 68 height 11
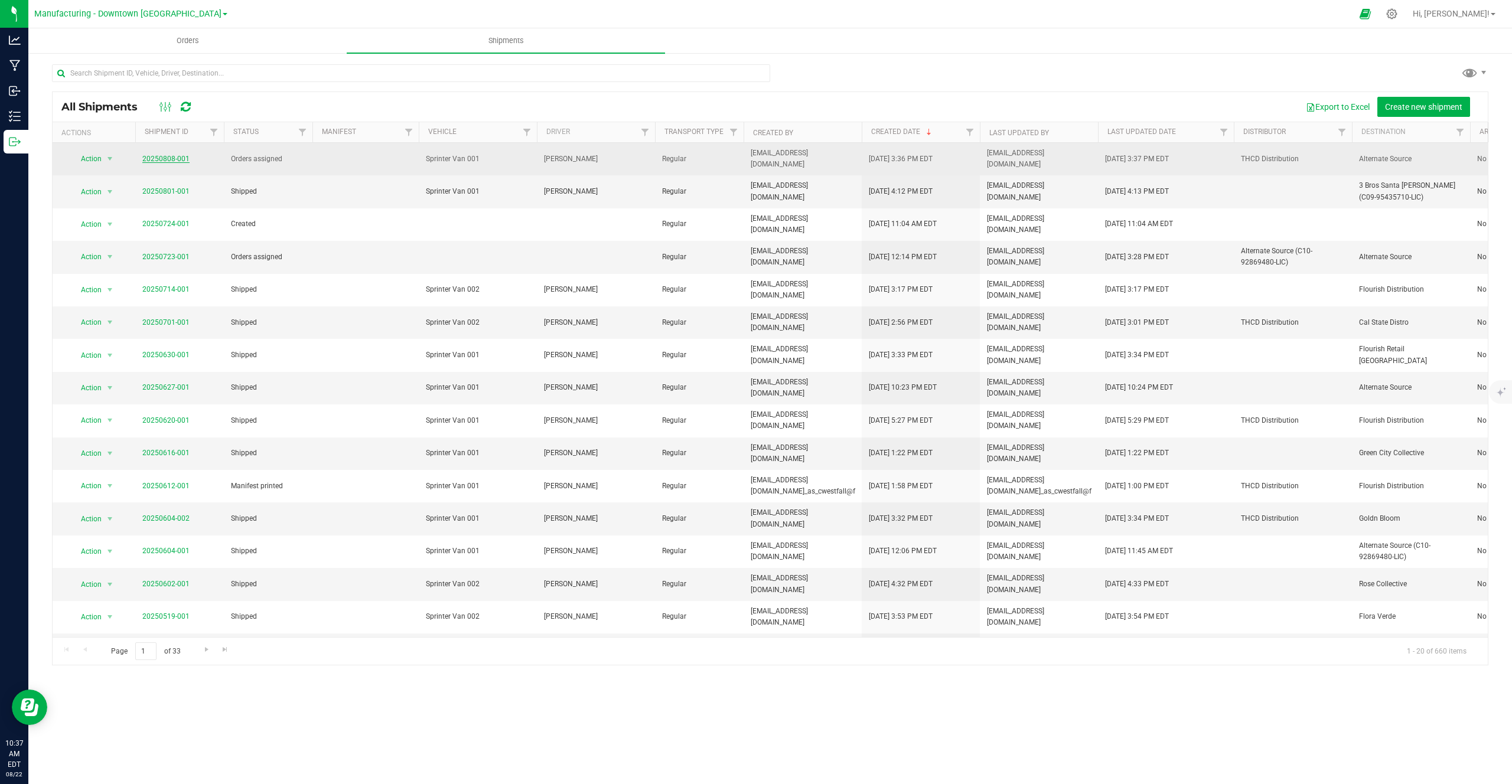
click at [183, 154] on link "20250808-001" at bounding box center [166, 158] width 48 height 8
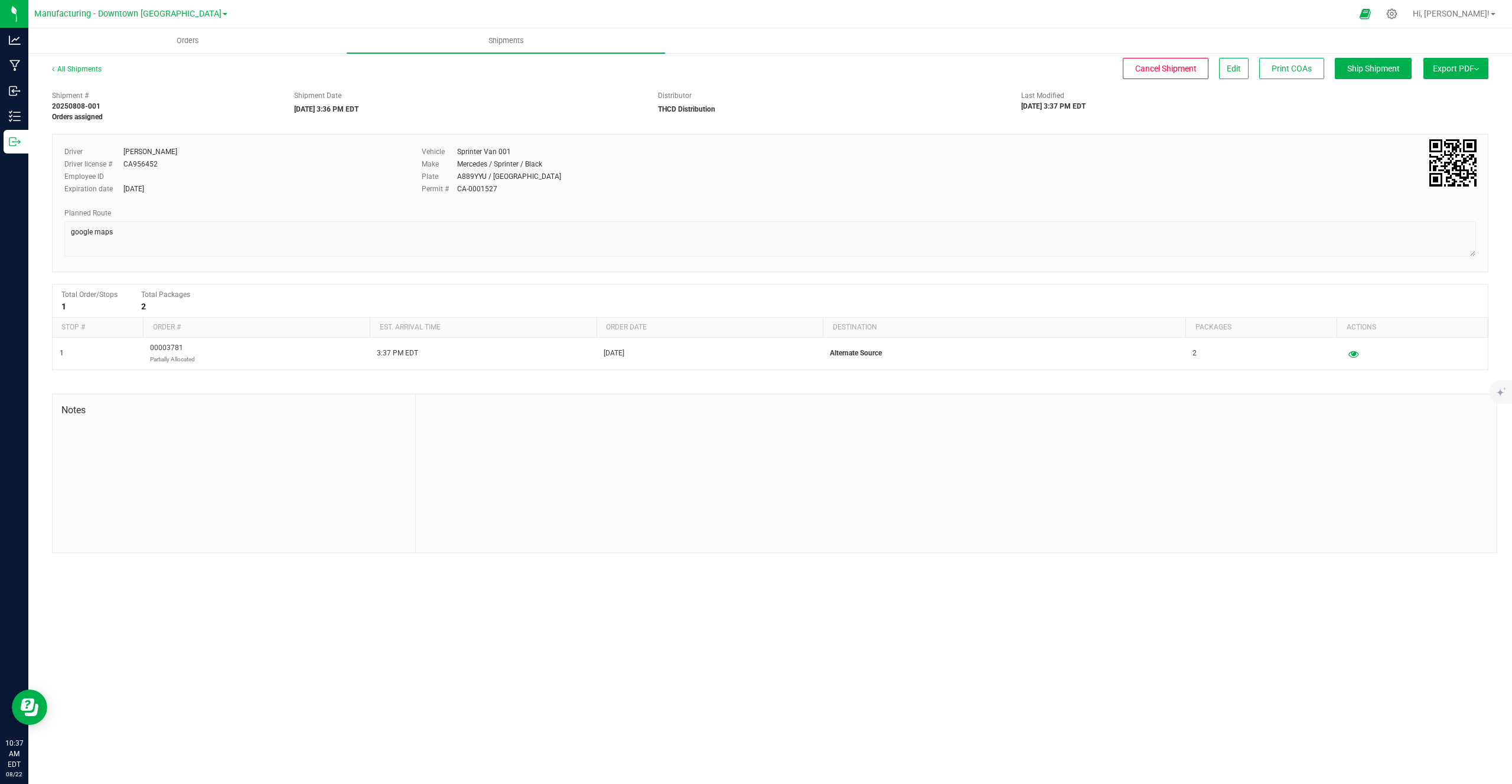
drag, startPoint x: 54, startPoint y: 152, endPoint x: 146, endPoint y: 195, distance: 101.6
click at [146, 195] on div "Driver Sam Budding Driver license # CA956452 Employee ID Expiration date Jul 12…" at bounding box center [770, 203] width 1436 height 138
drag, startPoint x: 428, startPoint y: 143, endPoint x: 483, endPoint y: 185, distance: 69.2
click at [483, 185] on div "Driver Sam Budding Driver license # CA956452 Employee ID Expiration date Jul 12…" at bounding box center [770, 203] width 1436 height 138
drag, startPoint x: 637, startPoint y: 93, endPoint x: 706, endPoint y: 104, distance: 69.9
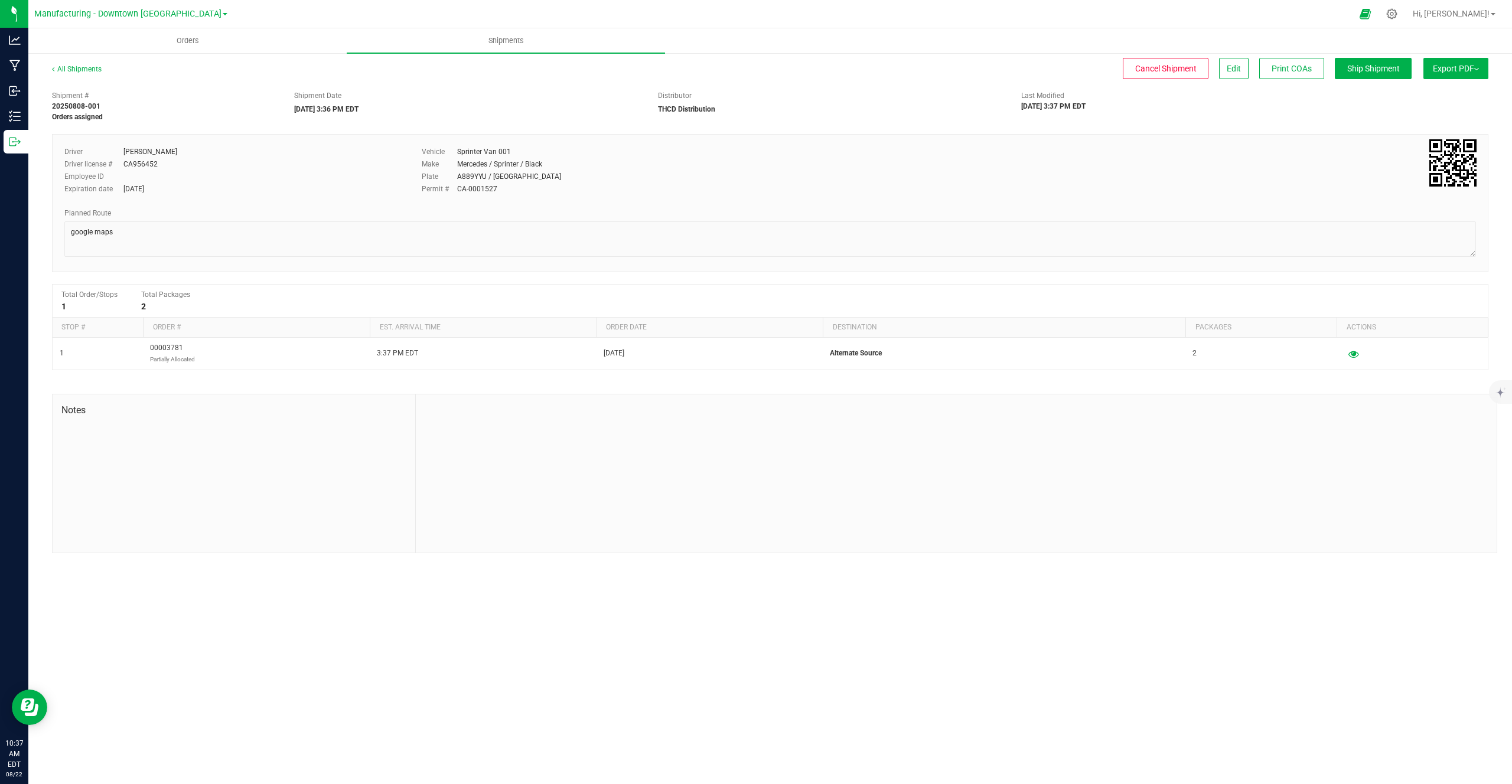
click at [706, 104] on div "Shipment # 20250808-001 Orders assigned Shipment Date 08/8/2025 3:36 PM EDT Dis…" at bounding box center [770, 103] width 1454 height 37
click at [706, 105] on strong "THCD Distribution" at bounding box center [687, 109] width 58 height 8
drag, startPoint x: 721, startPoint y: 107, endPoint x: 656, endPoint y: 96, distance: 65.9
click at [656, 96] on div "Distributor THCD Distribution" at bounding box center [831, 102] width 364 height 24
click at [293, 190] on div "Expiration date Jul 12, 2025" at bounding box center [234, 189] width 340 height 11
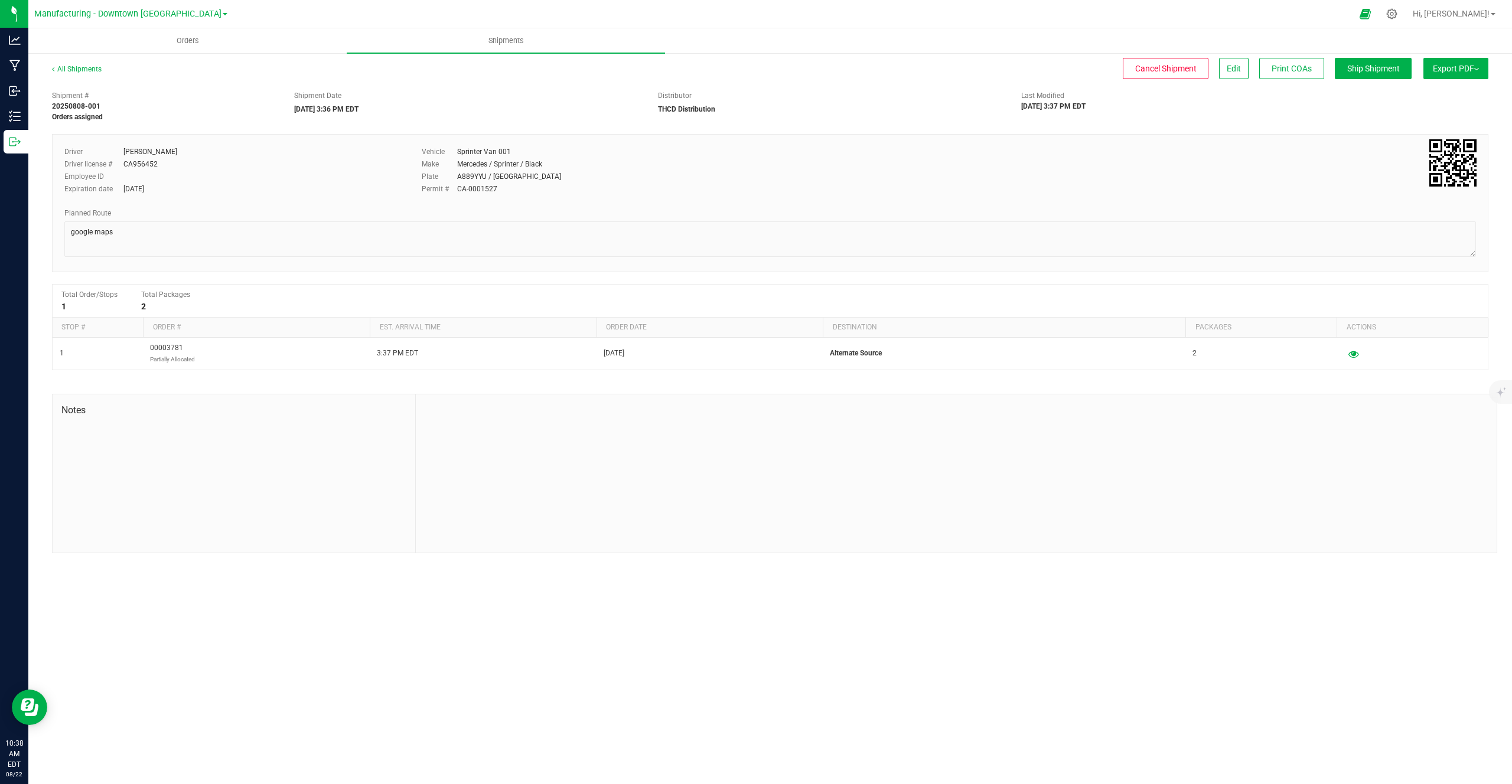
click at [159, 5] on div "Manufacturing - Downtown LA" at bounding box center [130, 14] width 193 height 18
click at [149, 18] on span "Manufacturing - Downtown LA" at bounding box center [127, 15] width 187 height 11
click at [106, 84] on link "Retail - Flagship Store" at bounding box center [130, 89] width 193 height 16
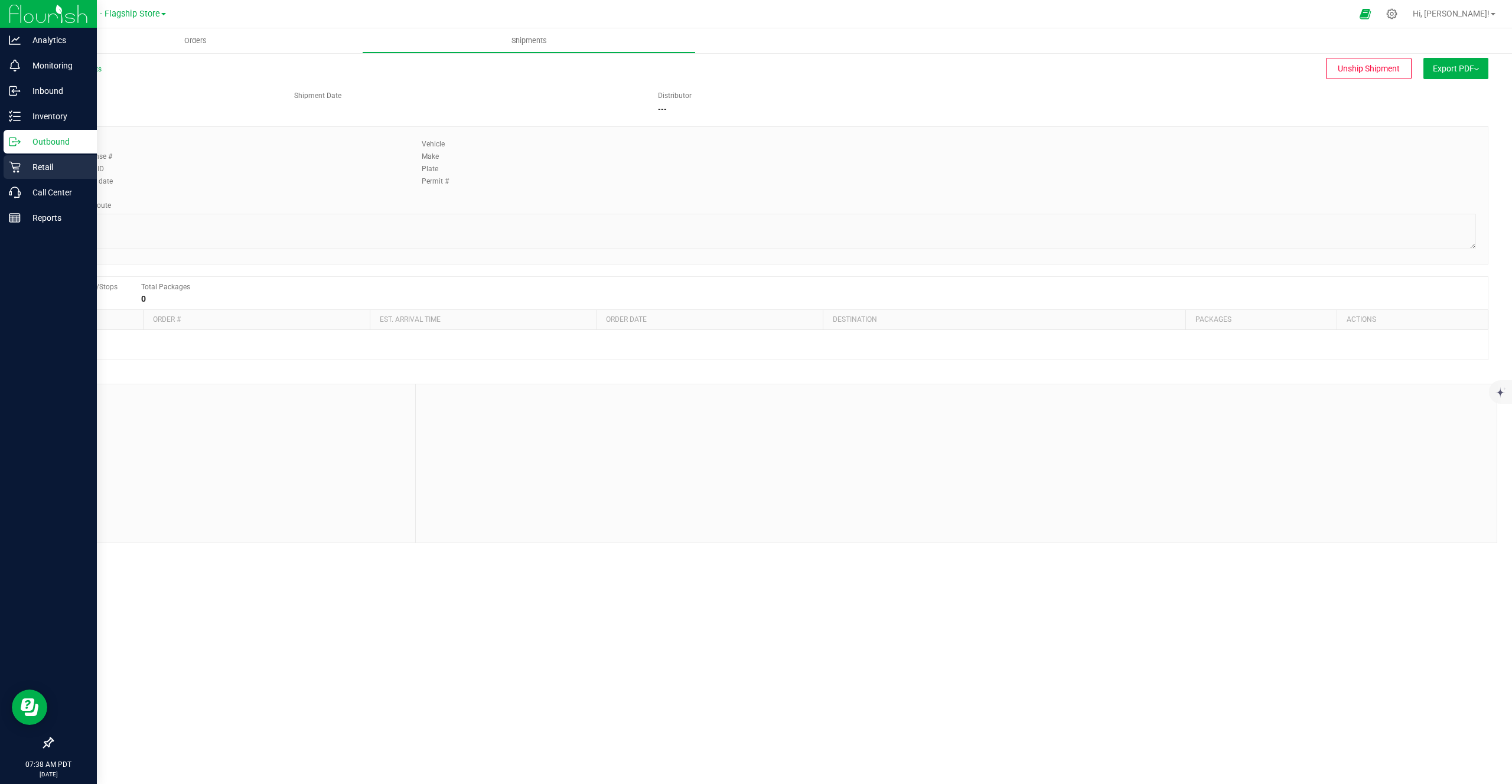
click at [26, 172] on p "Retail" at bounding box center [57, 167] width 71 height 15
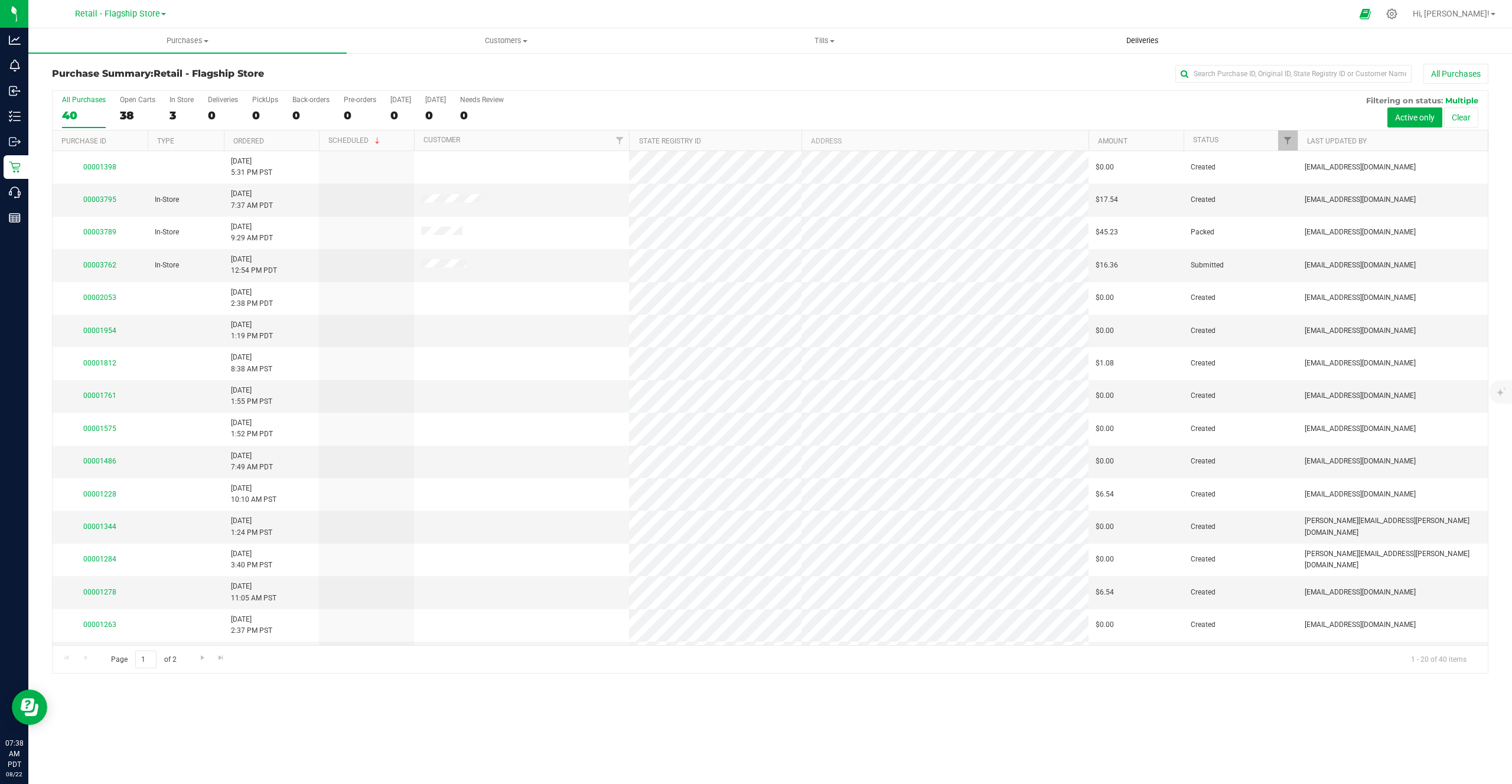
click at [1131, 34] on uib-tab-heading "Deliveries" at bounding box center [1142, 41] width 317 height 24
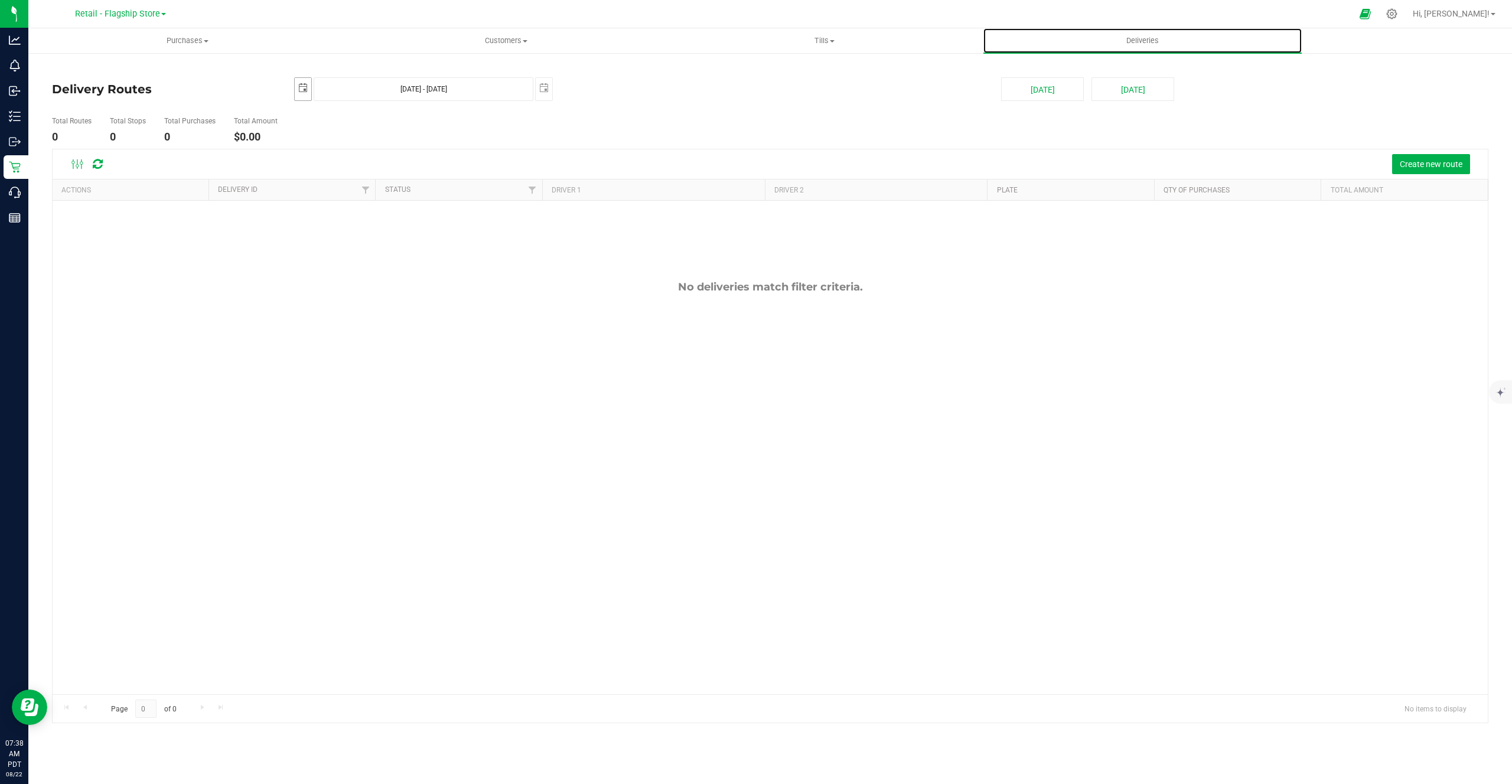
click at [306, 88] on span "select" at bounding box center [303, 88] width 9 height 9
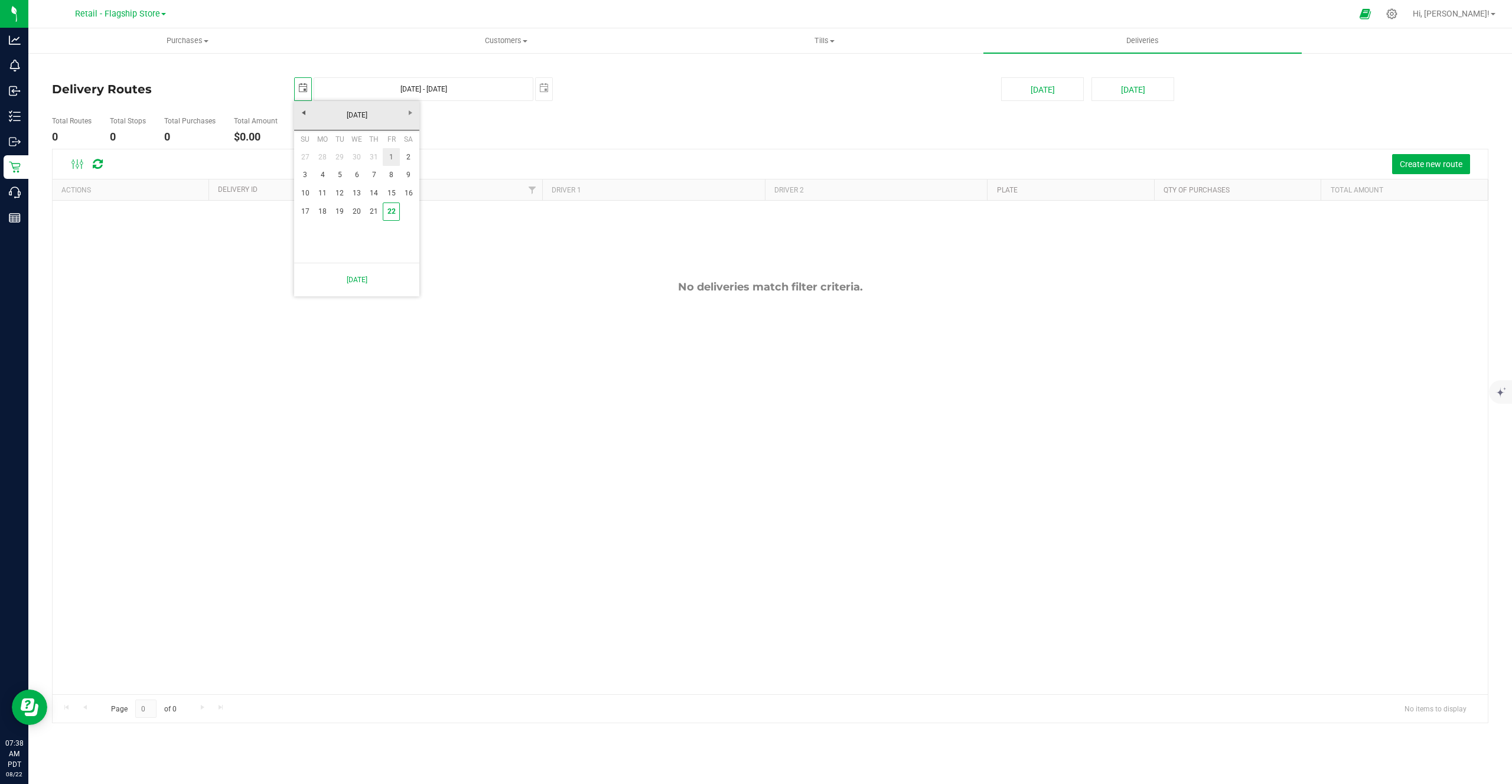
click at [399, 156] on link "1" at bounding box center [391, 157] width 17 height 18
type input "2025-08-01"
type input "Aug 1, 2025 - Aug 22, 2025"
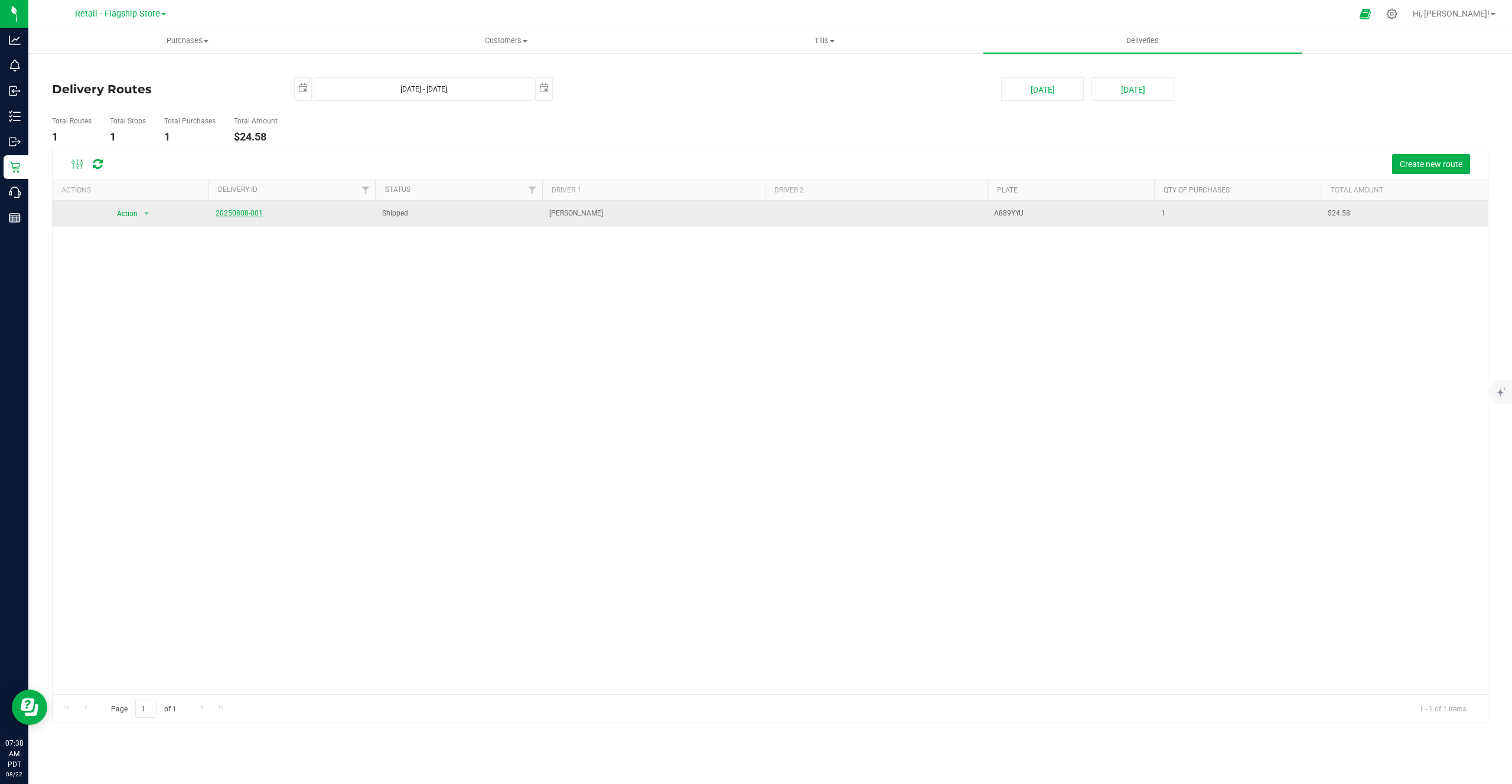
click at [232, 212] on link "20250808-001" at bounding box center [240, 213] width 48 height 8
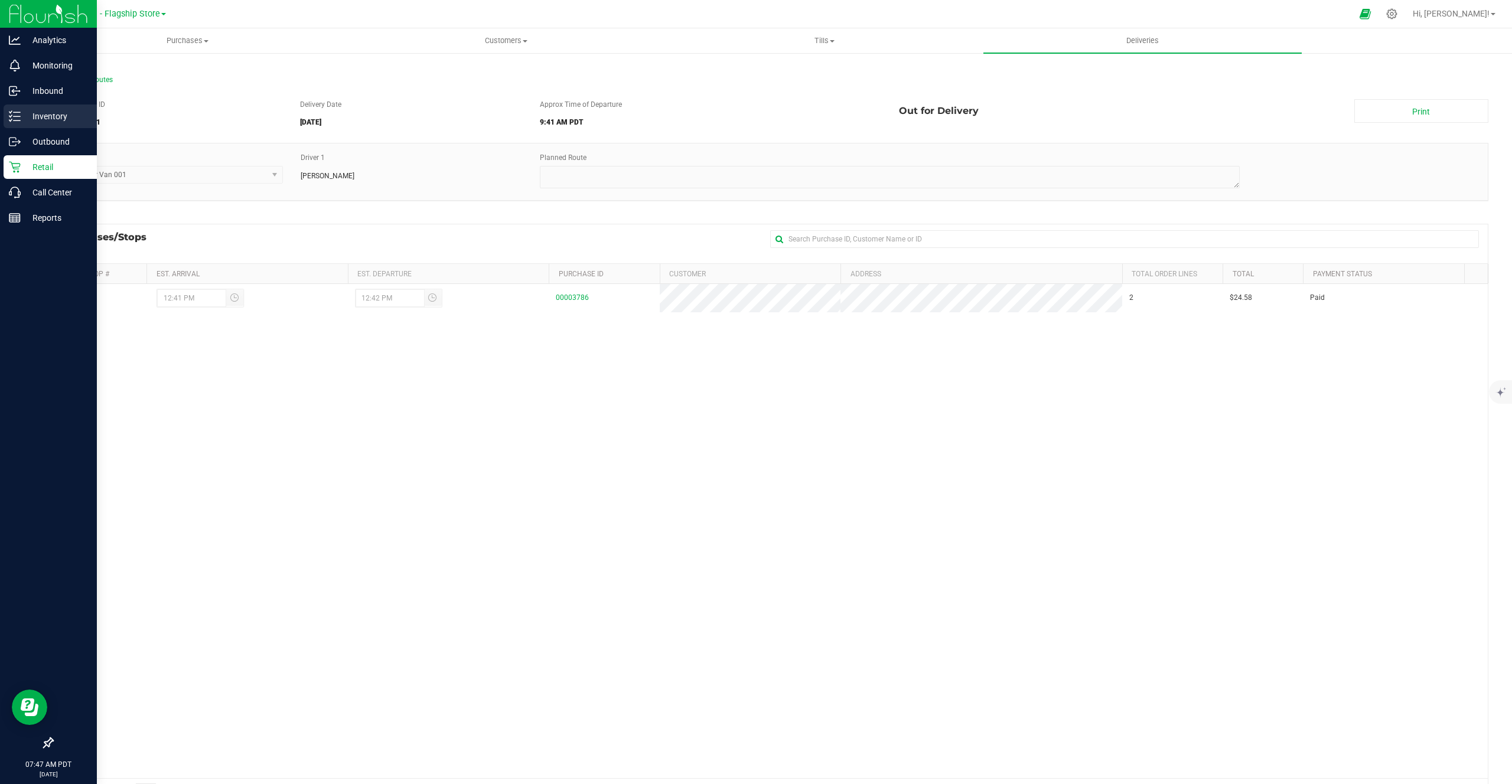
click at [37, 112] on p "Inventory" at bounding box center [57, 117] width 71 height 15
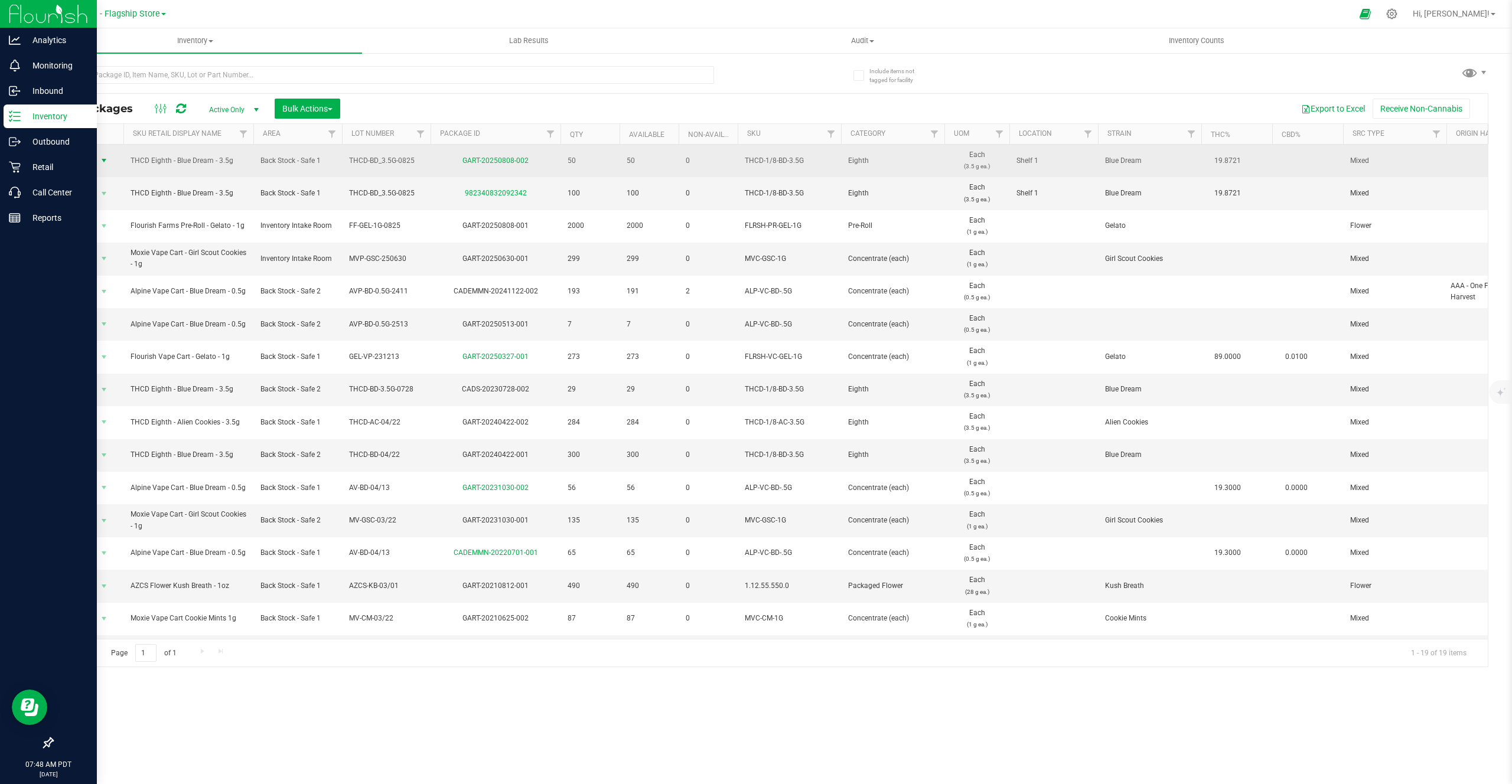
click at [92, 159] on span "Action" at bounding box center [80, 161] width 32 height 16
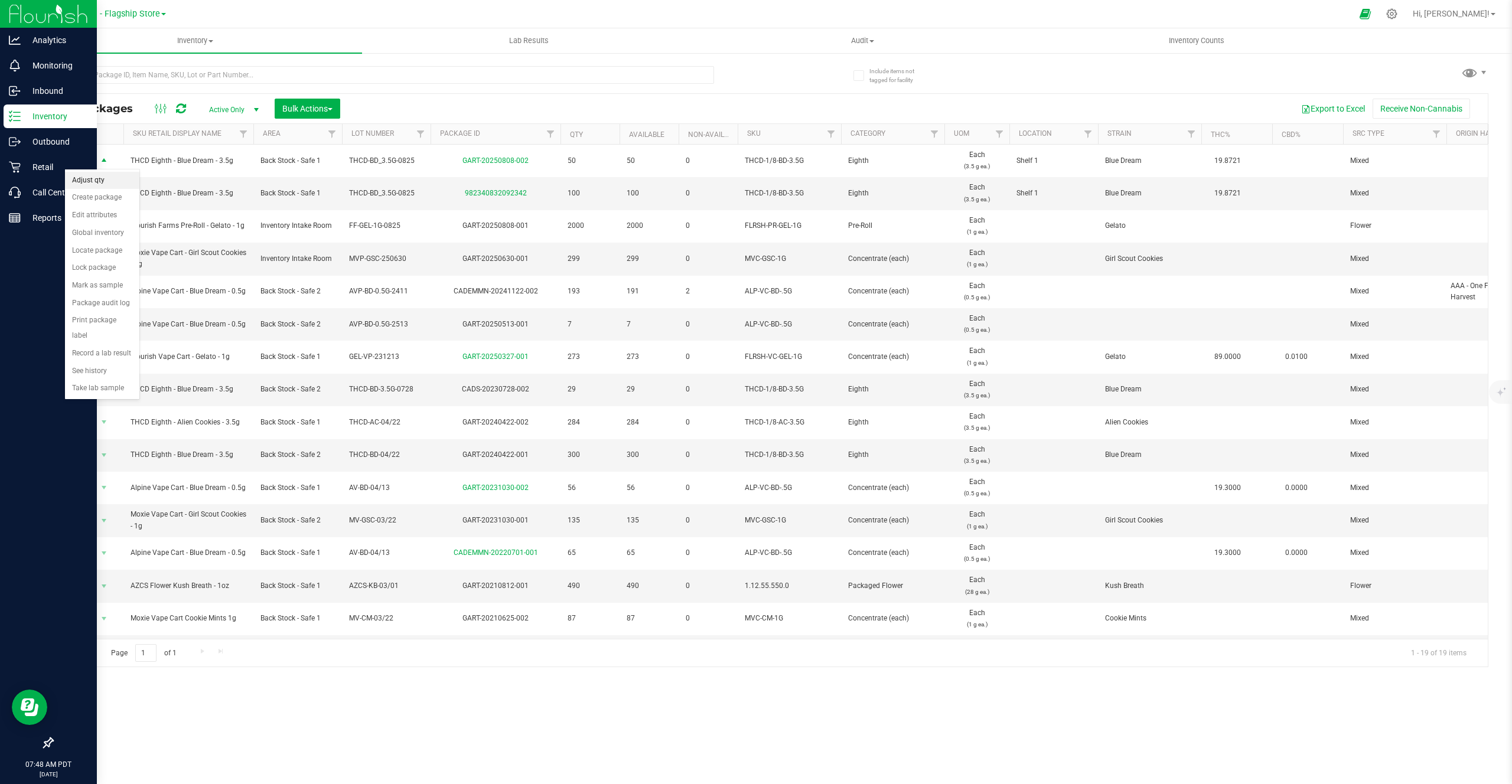
click at [94, 184] on li "Adjust qty" at bounding box center [101, 180] width 74 height 17
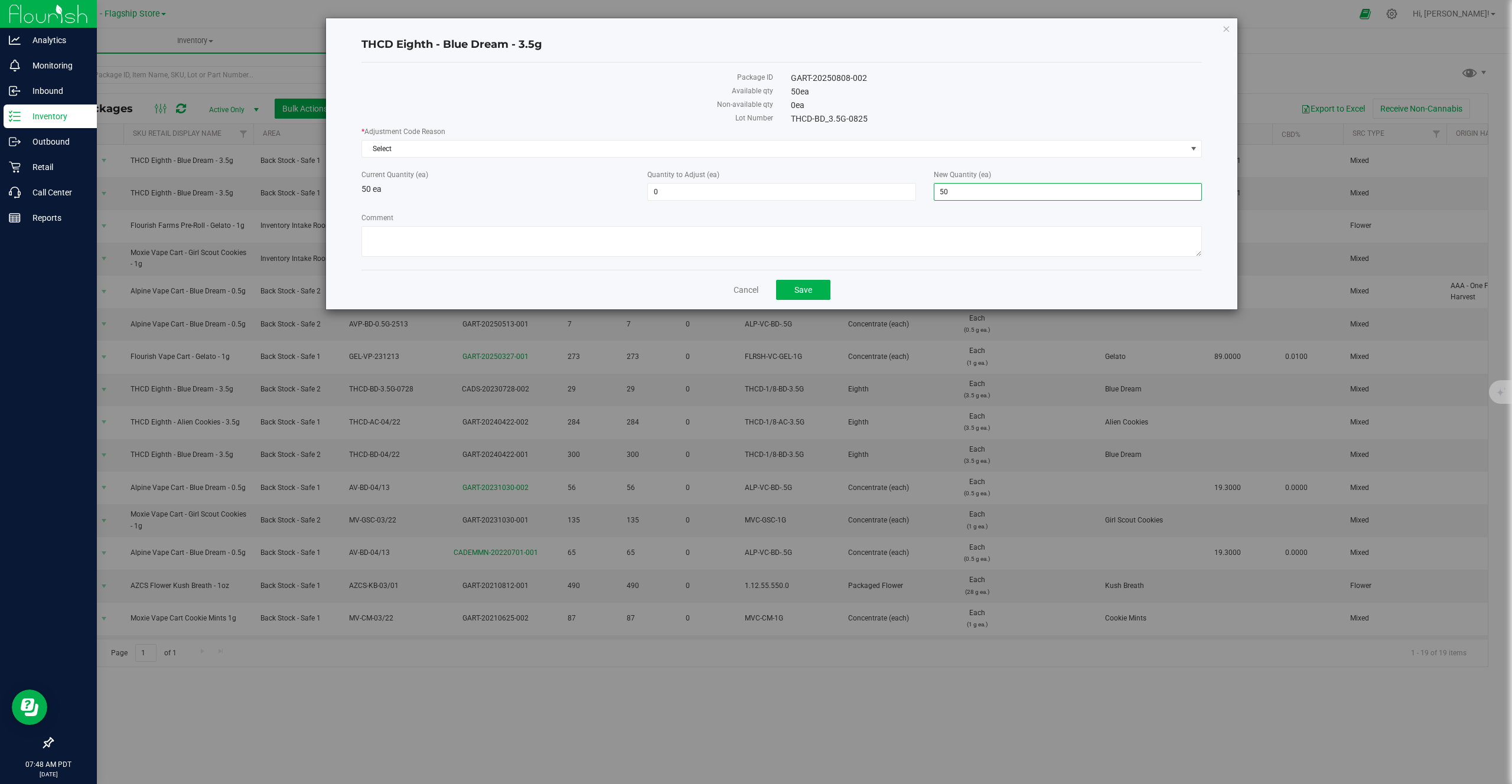
click at [964, 193] on span "50 50" at bounding box center [1068, 191] width 268 height 17
click at [964, 193] on input "50" at bounding box center [1068, 192] width 267 height 16
type input "5"
type input "49"
type input "-1"
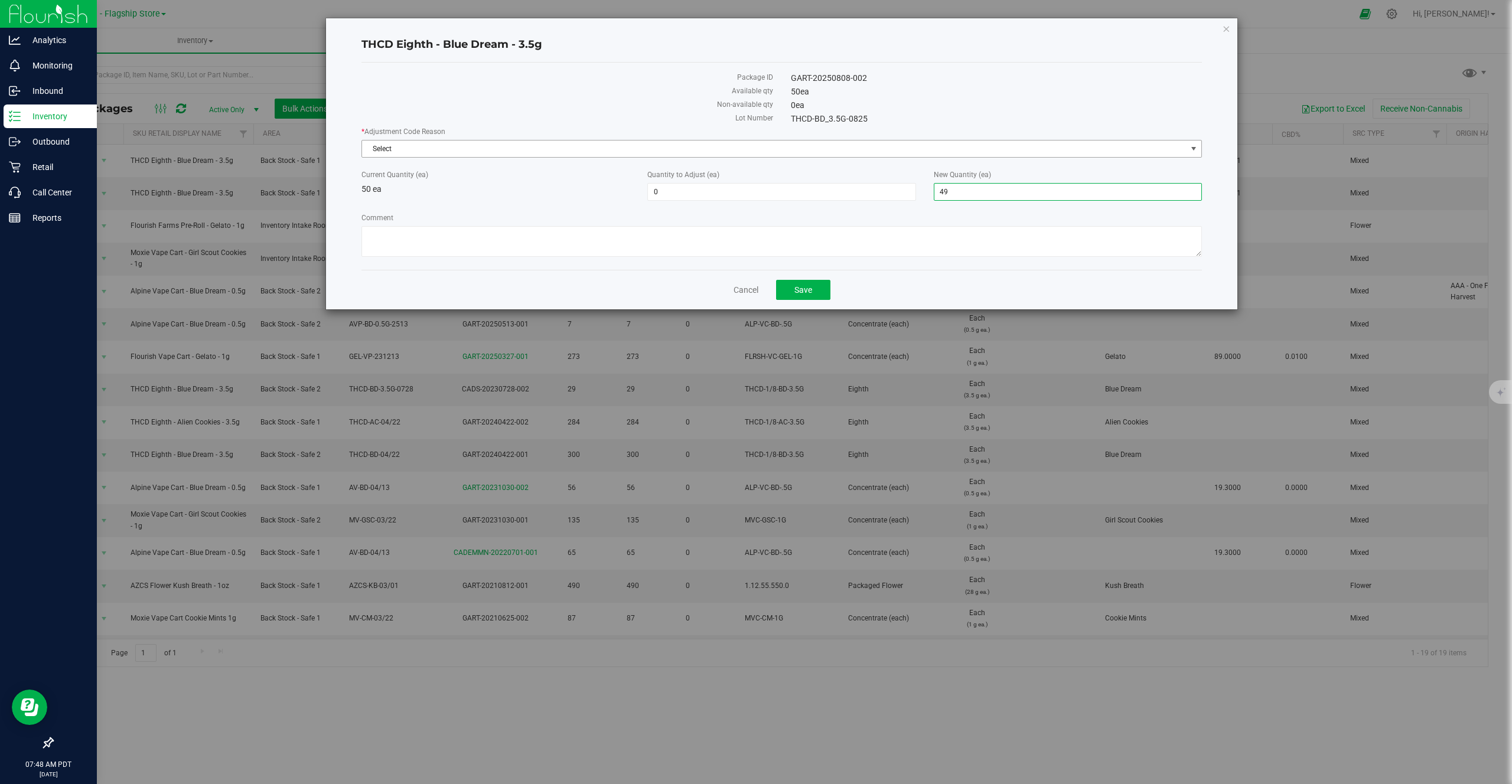
type input "49"
click at [844, 144] on span "Select" at bounding box center [774, 149] width 825 height 16
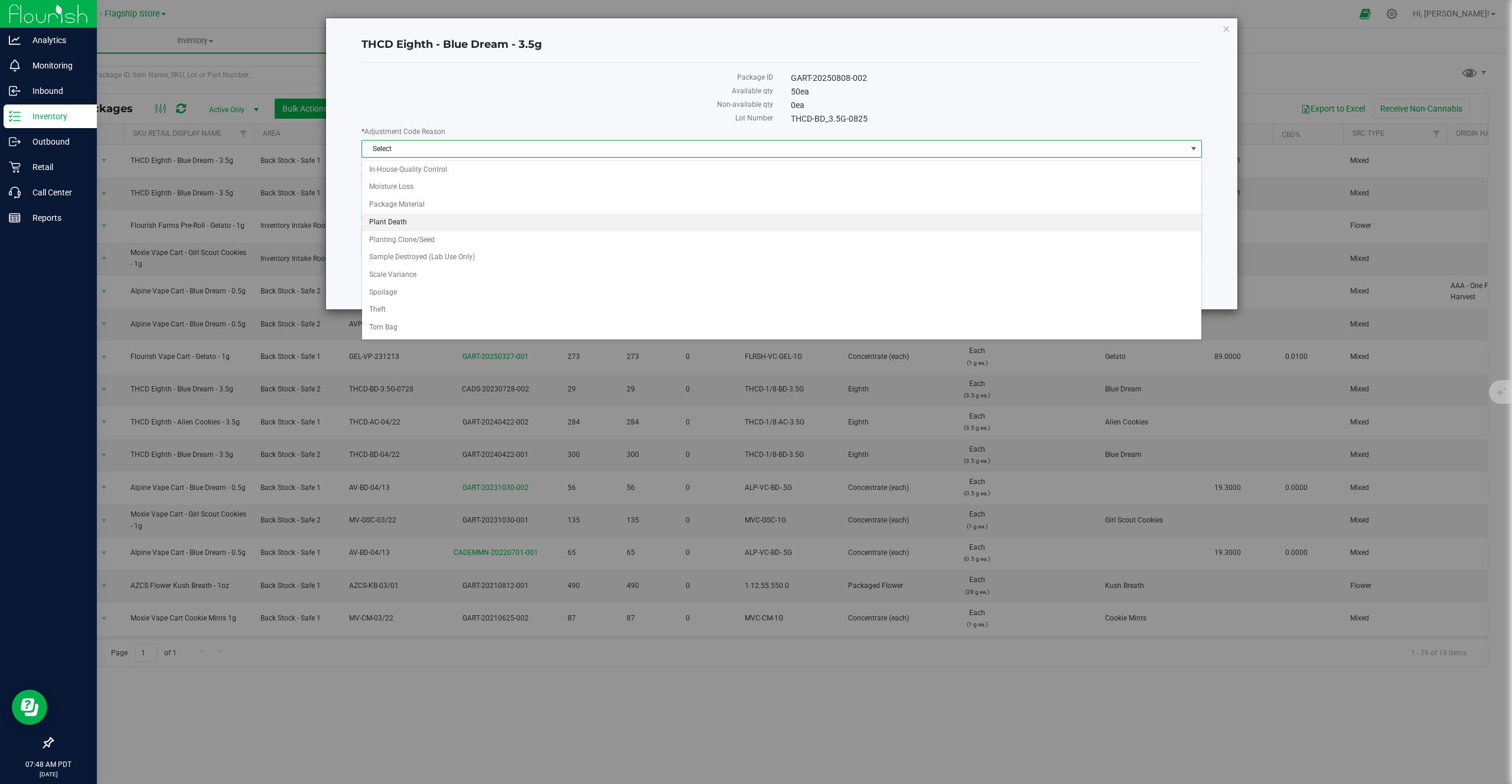
scroll to position [88, 0]
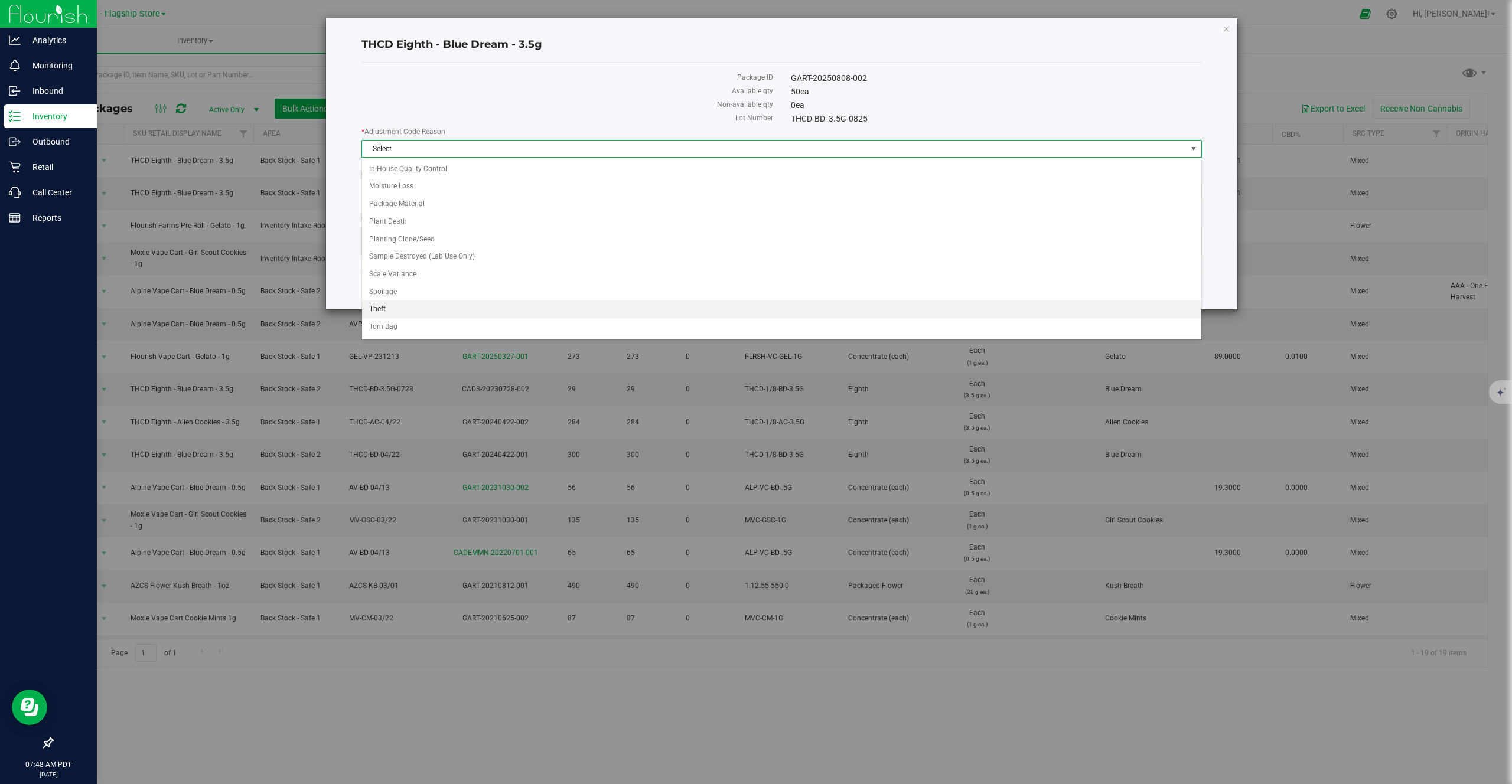
drag, startPoint x: 444, startPoint y: 298, endPoint x: 442, endPoint y: 305, distance: 7.3
click at [442, 305] on ul "123 API Adjustment Error API Conversion Error During License-to-License Transfe…" at bounding box center [782, 221] width 839 height 298
click at [442, 305] on li "Theft" at bounding box center [782, 309] width 839 height 17
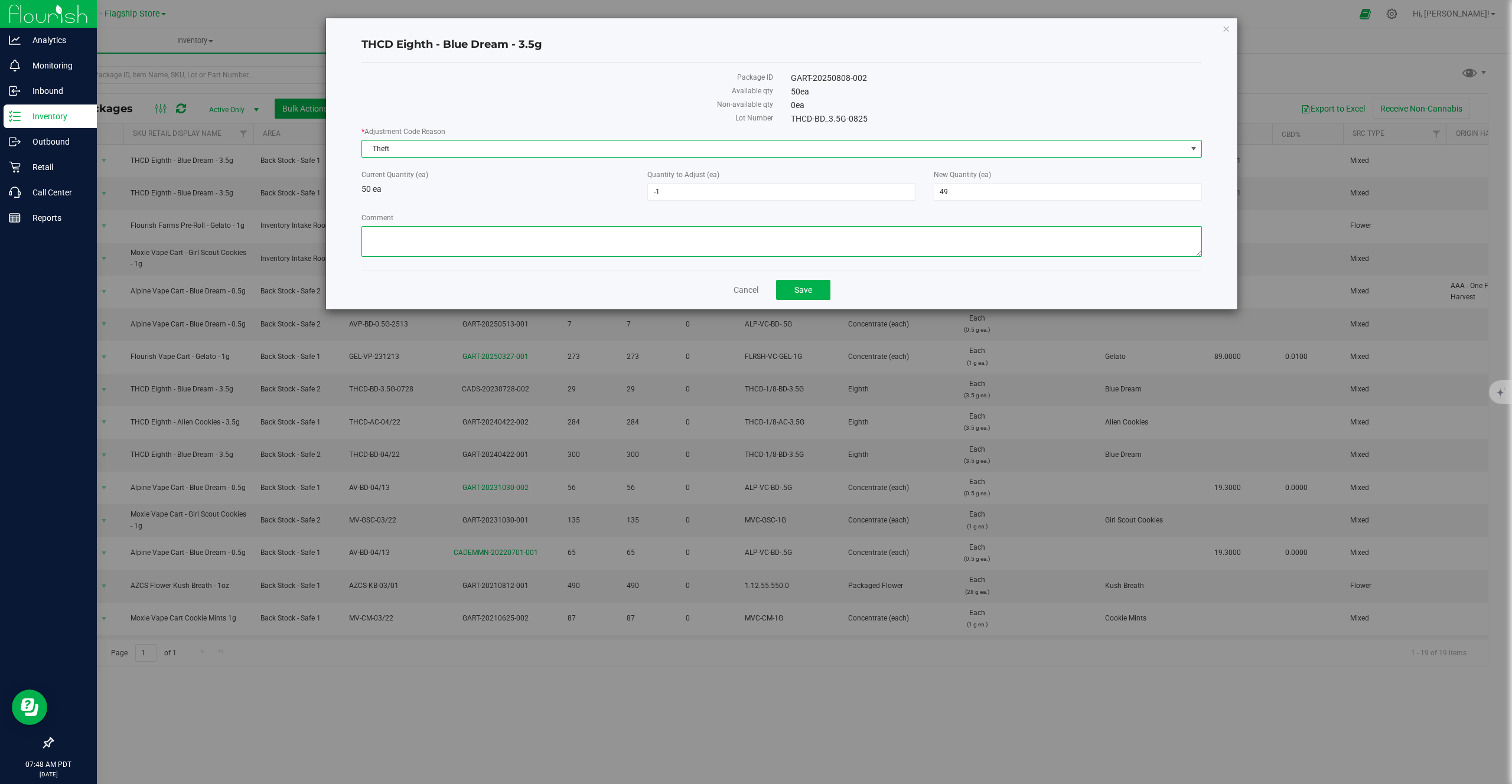
click at [759, 250] on textarea "Comment" at bounding box center [781, 241] width 840 height 31
type textarea "employee theft"
click at [806, 287] on span "Save" at bounding box center [803, 290] width 17 height 9
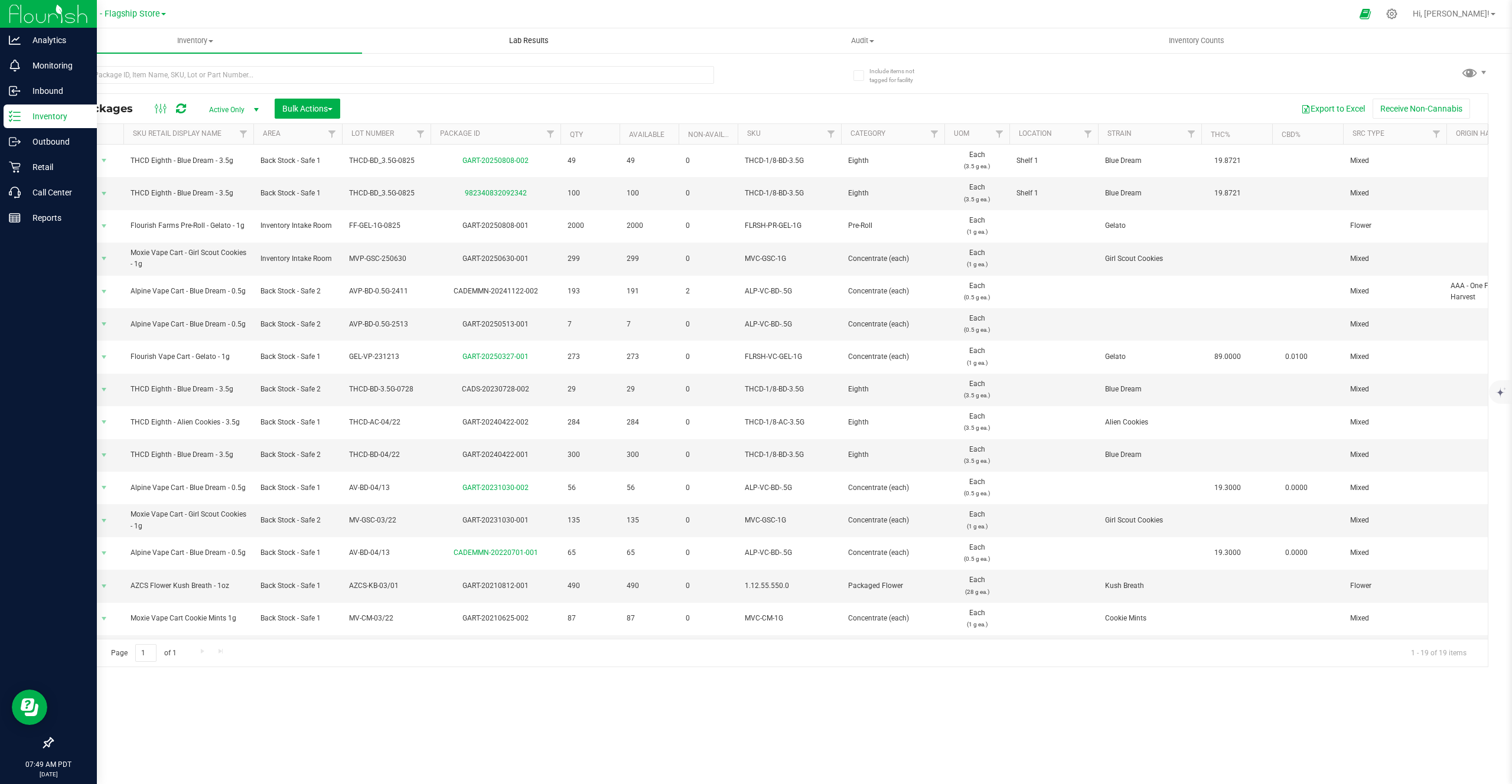
click at [512, 39] on span "Lab Results" at bounding box center [529, 41] width 71 height 11
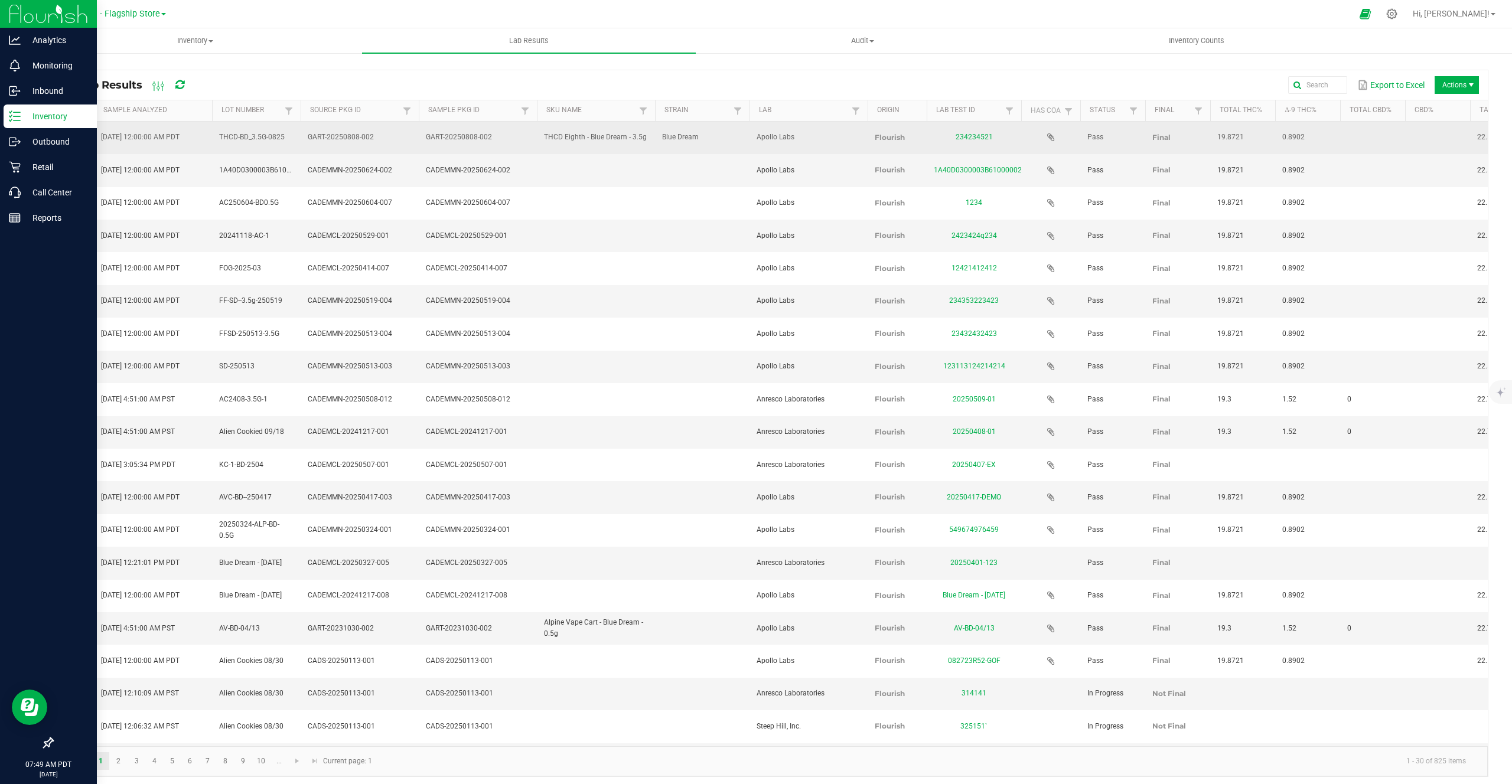
click at [74, 132] on link "View" at bounding box center [73, 136] width 16 height 8
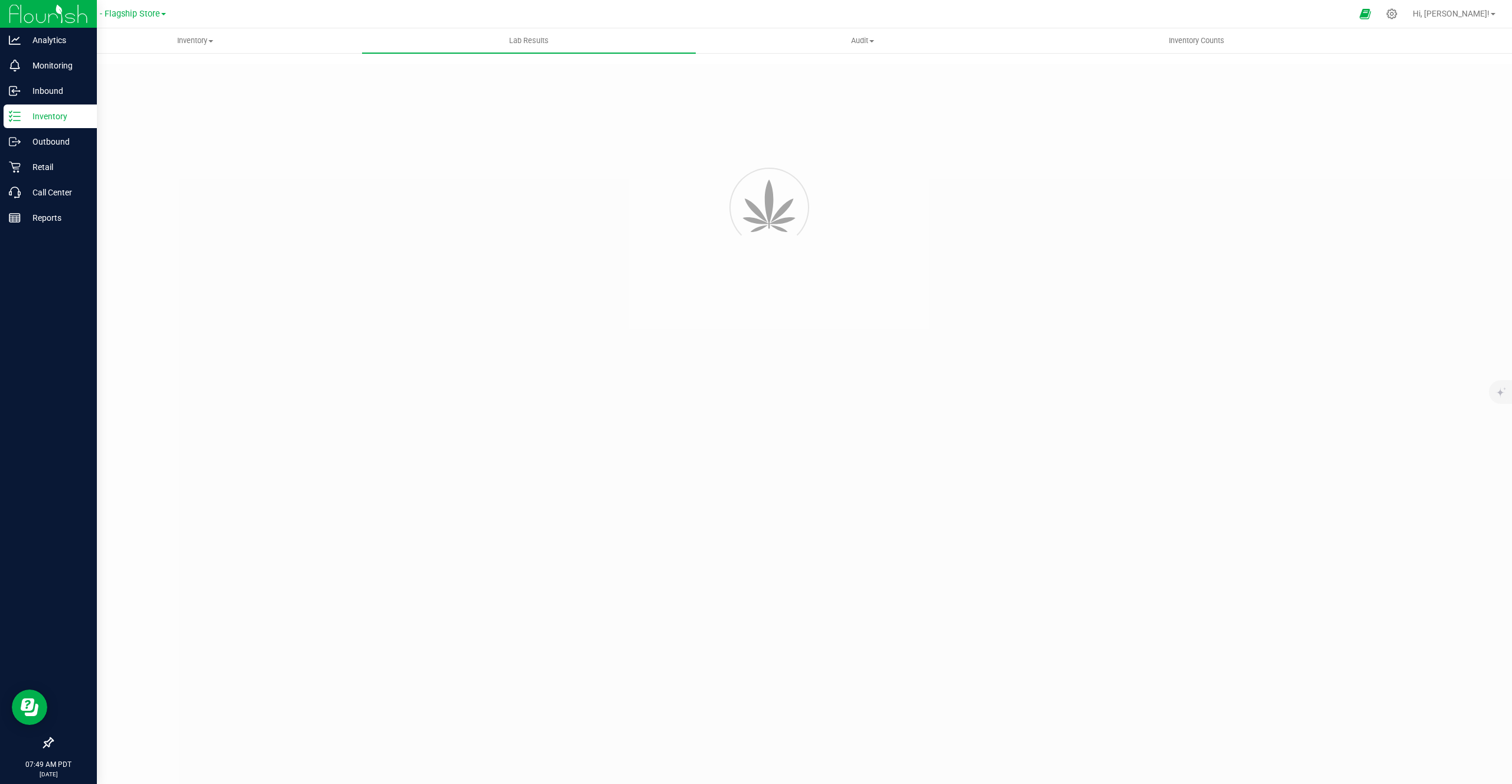
type input "GART-20250808-002"
type input "234234521"
type input "GART-20250808-002"
type input "11/03/2023 12:00 AM"
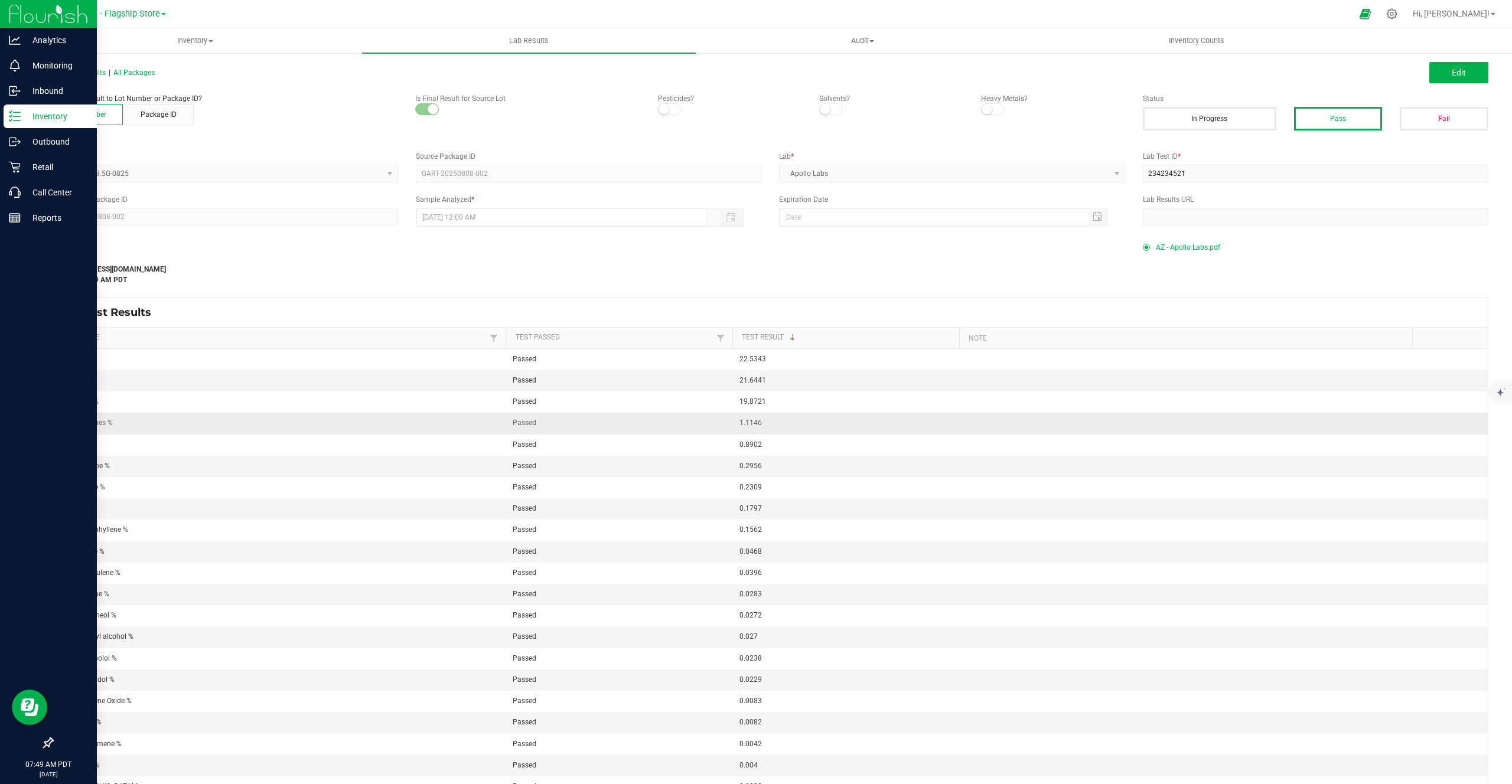
scroll to position [41, 0]
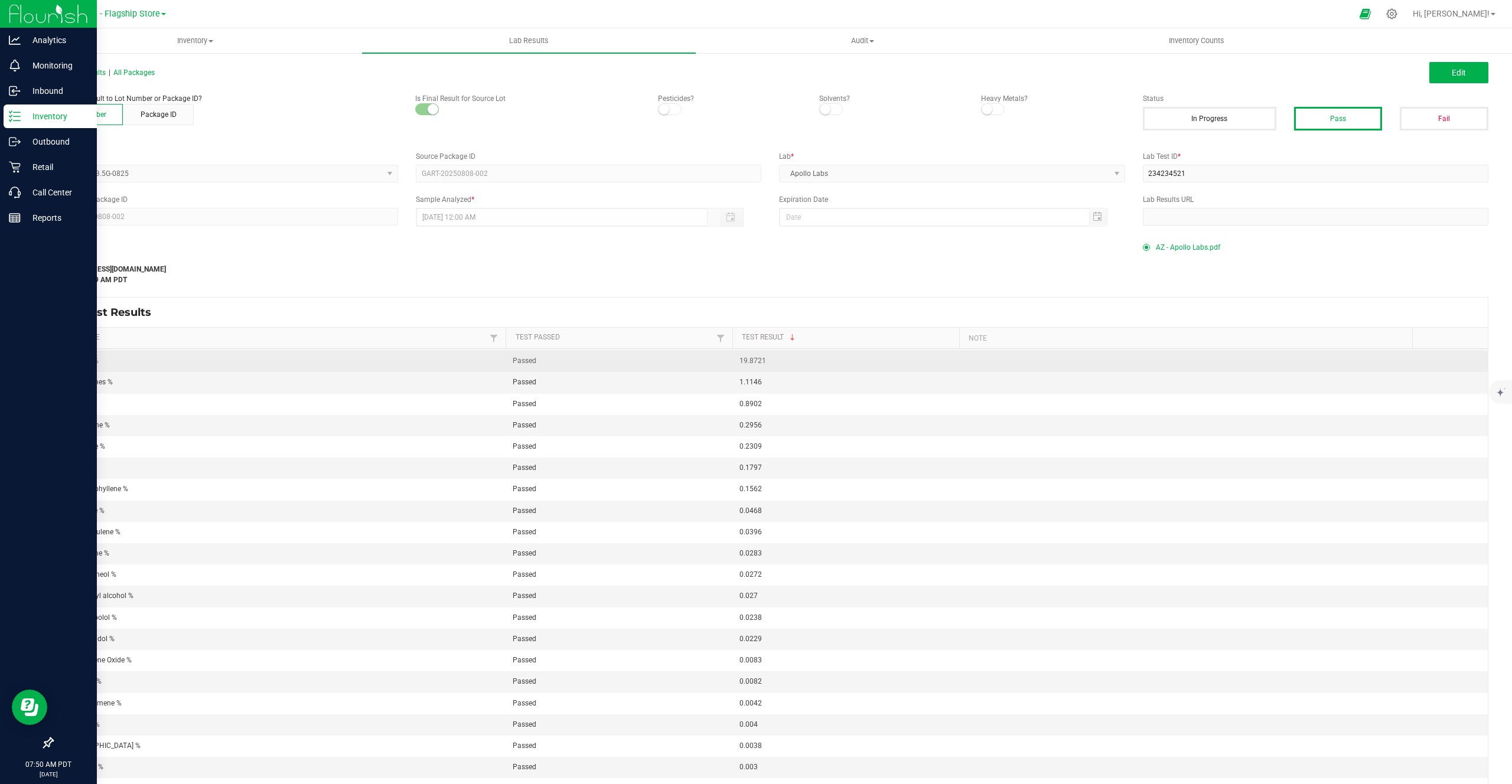
click at [67, 358] on span "Total THC %" at bounding box center [79, 360] width 39 height 8
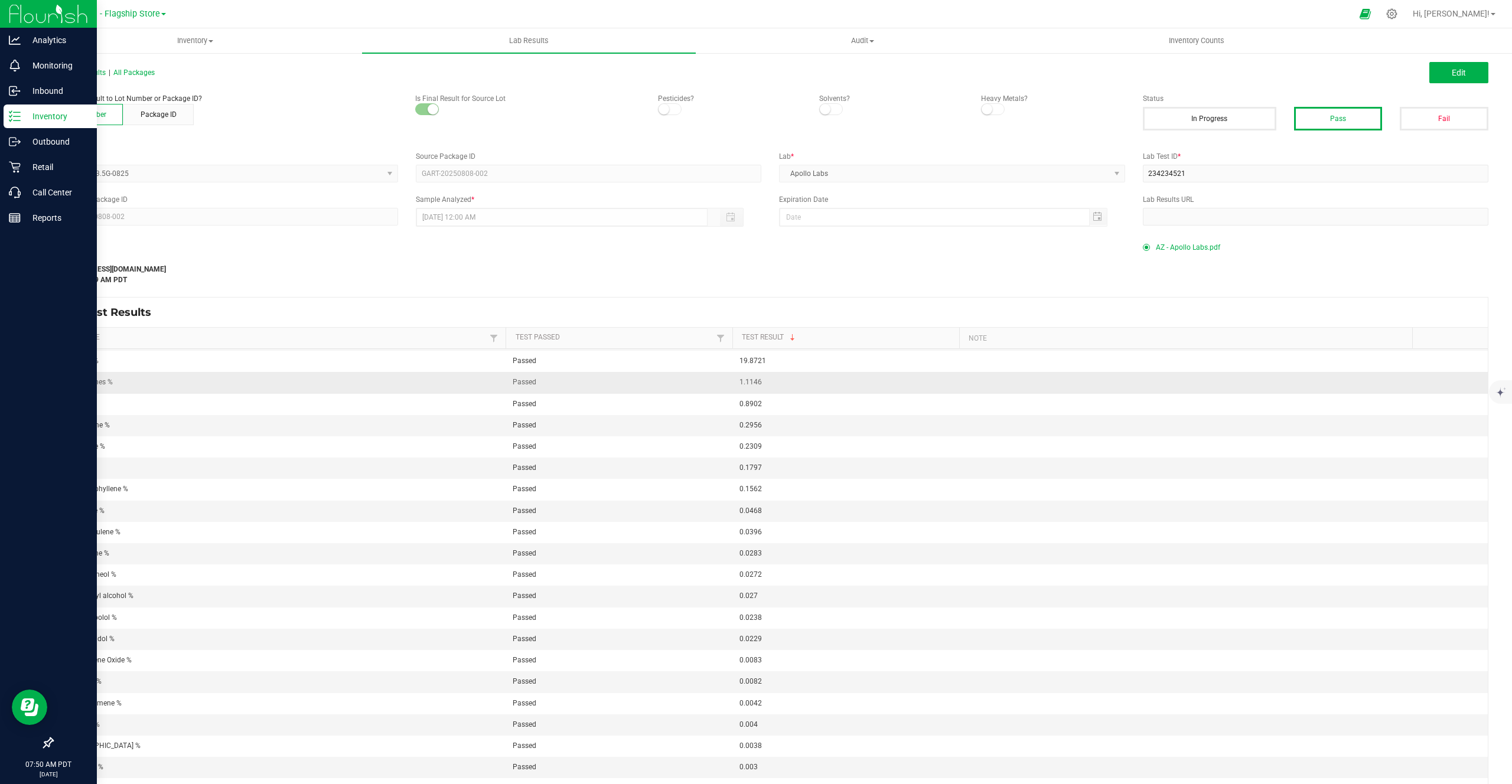
click at [75, 383] on span "Total Terpenes %" at bounding box center [86, 382] width 53 height 8
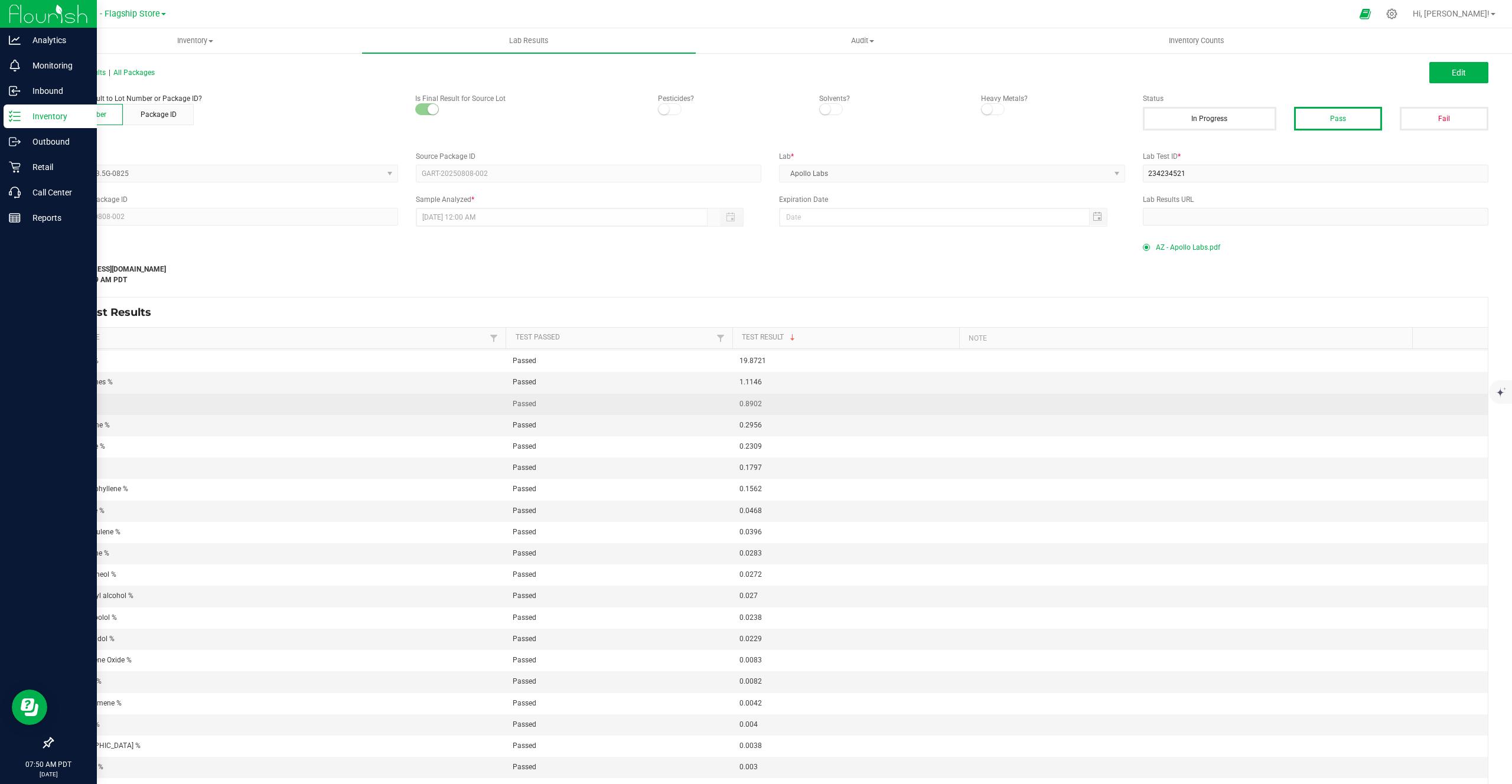
click at [74, 408] on td "Δ-9 THC %" at bounding box center [280, 404] width 453 height 21
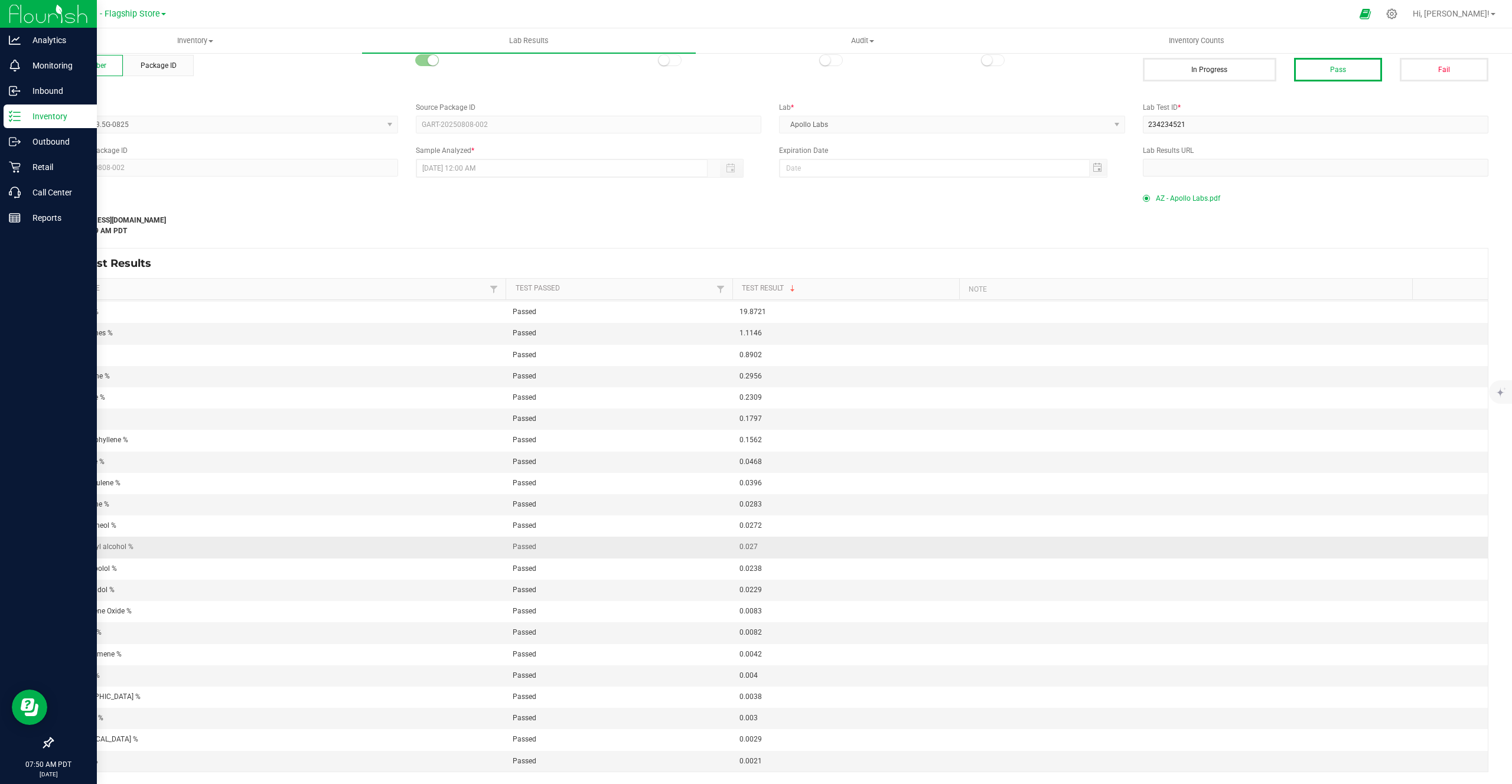
scroll to position [0, 0]
click at [86, 420] on span "Beta-myrcene %" at bounding box center [84, 417] width 50 height 8
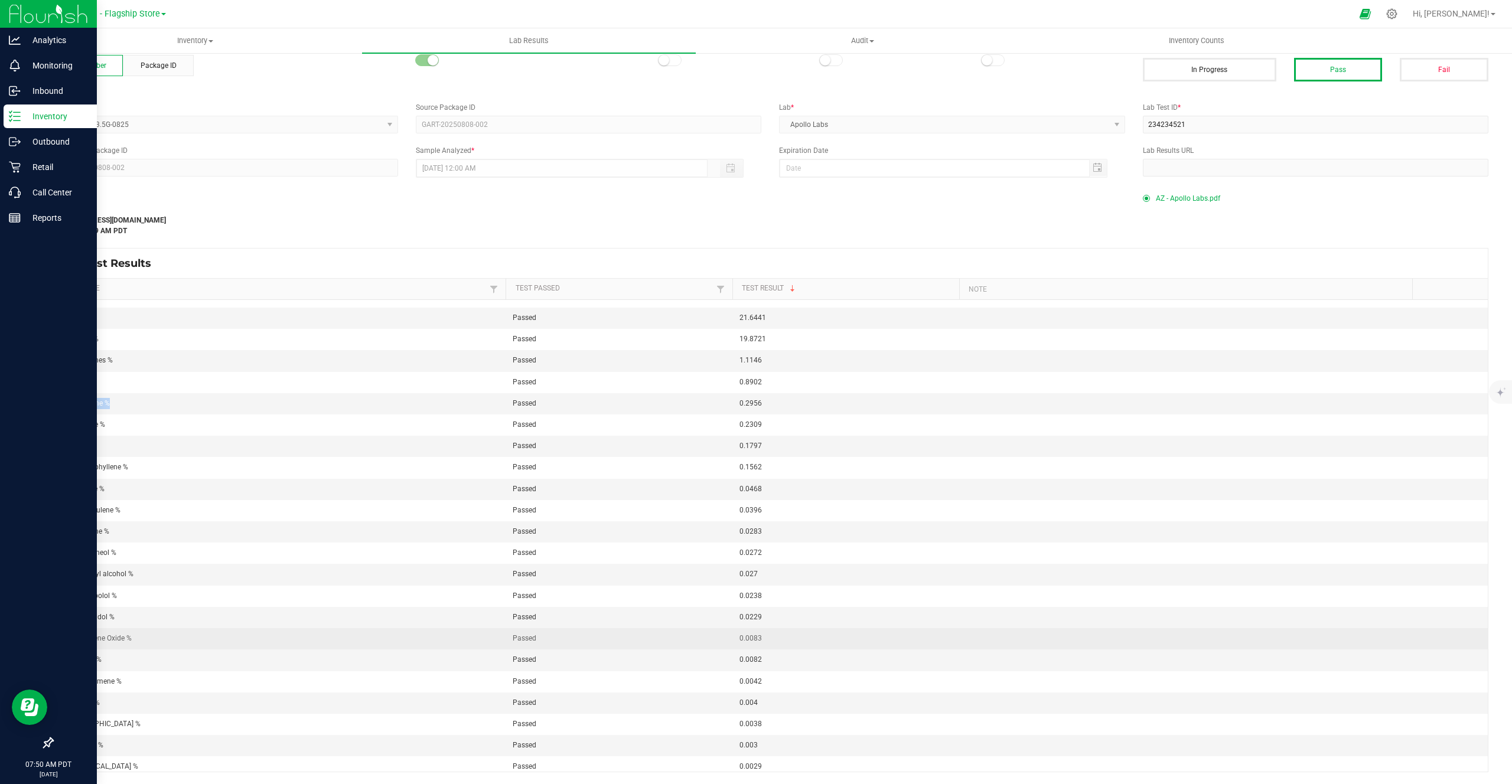
scroll to position [15, 0]
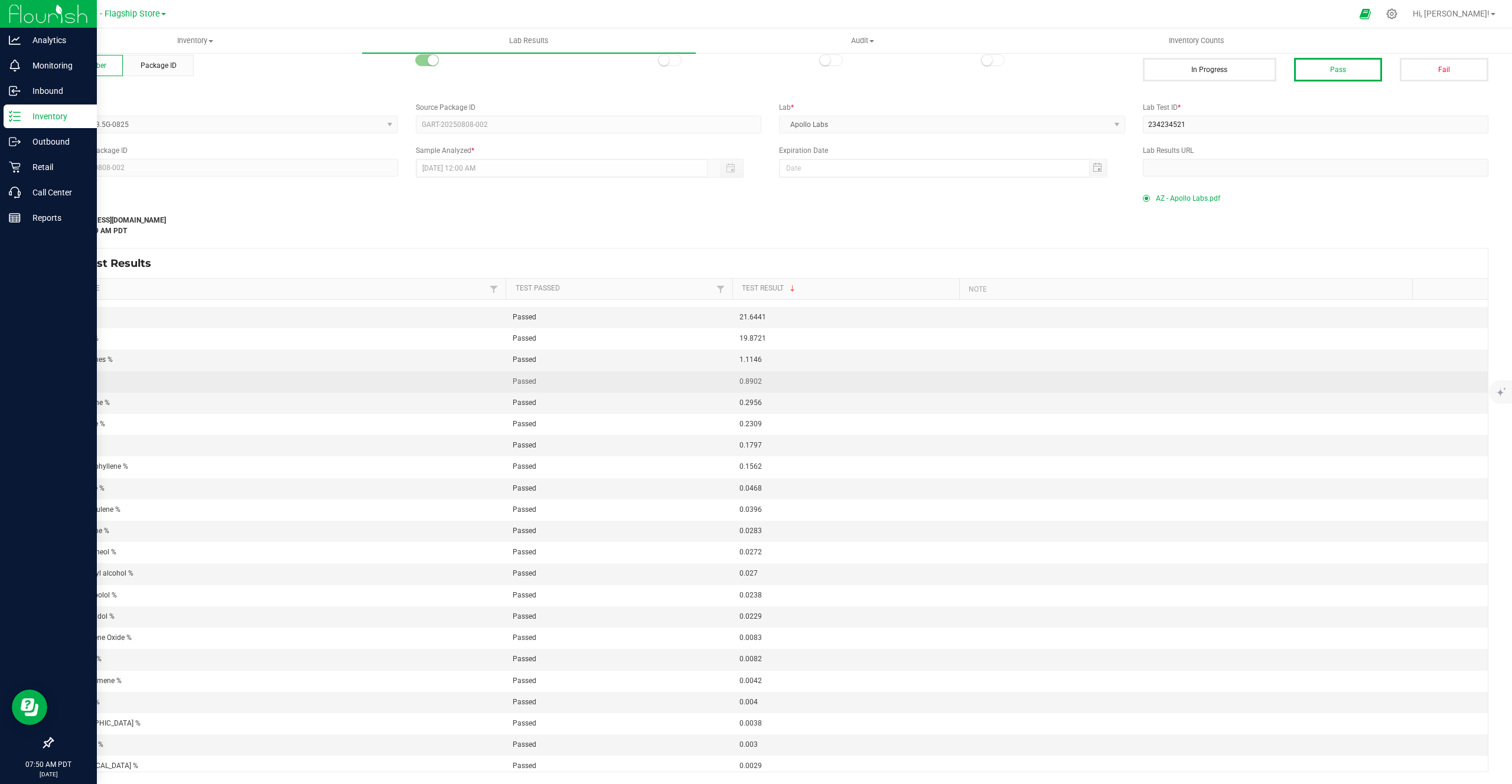
click at [79, 375] on td "Δ-9 THC %" at bounding box center [280, 381] width 453 height 21
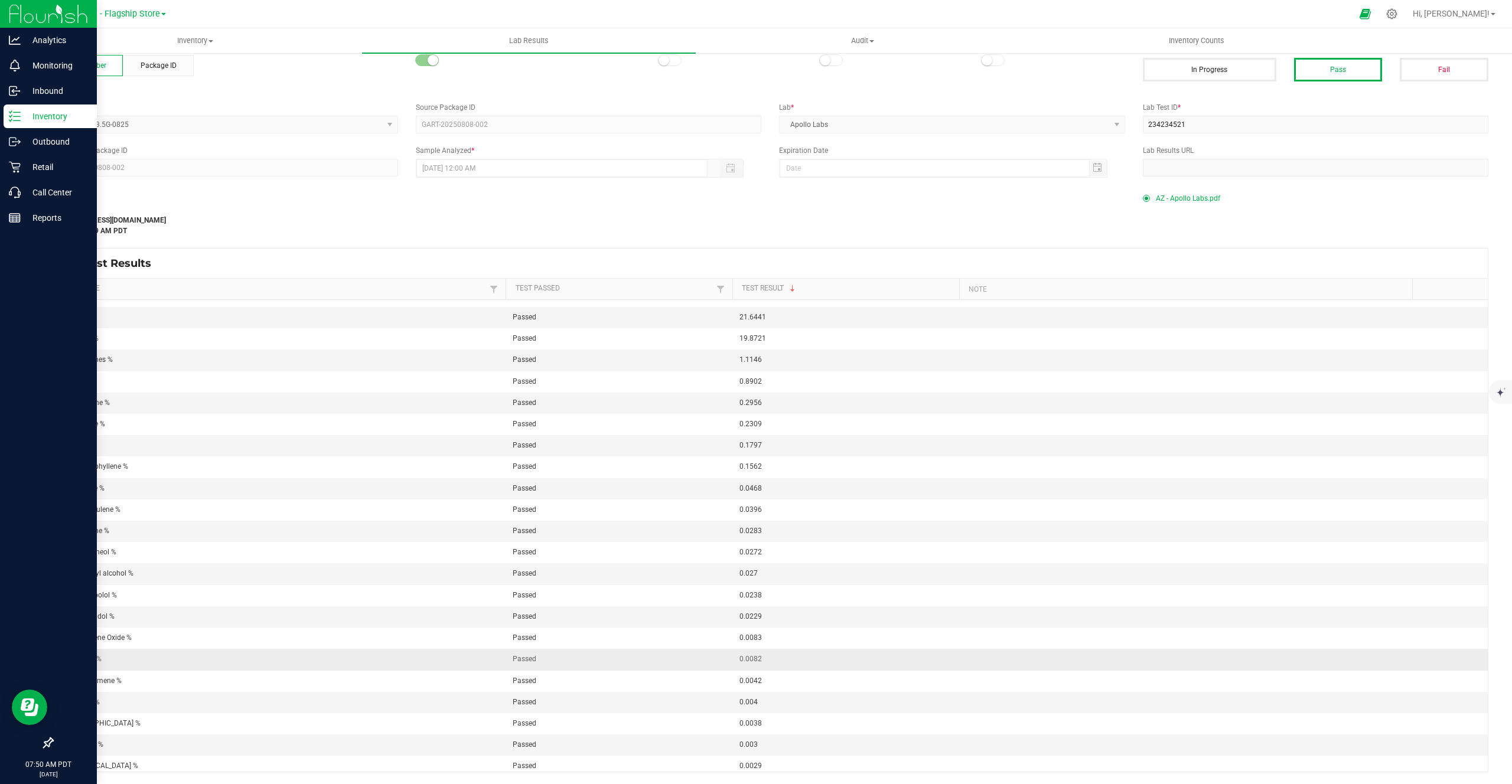
click at [73, 668] on td "Camphene %" at bounding box center [280, 659] width 453 height 21
click at [76, 662] on span "Camphene %" at bounding box center [80, 659] width 42 height 8
click at [1189, 193] on span "AZ - Apollo Labs.pdf" at bounding box center [1187, 197] width 64 height 17
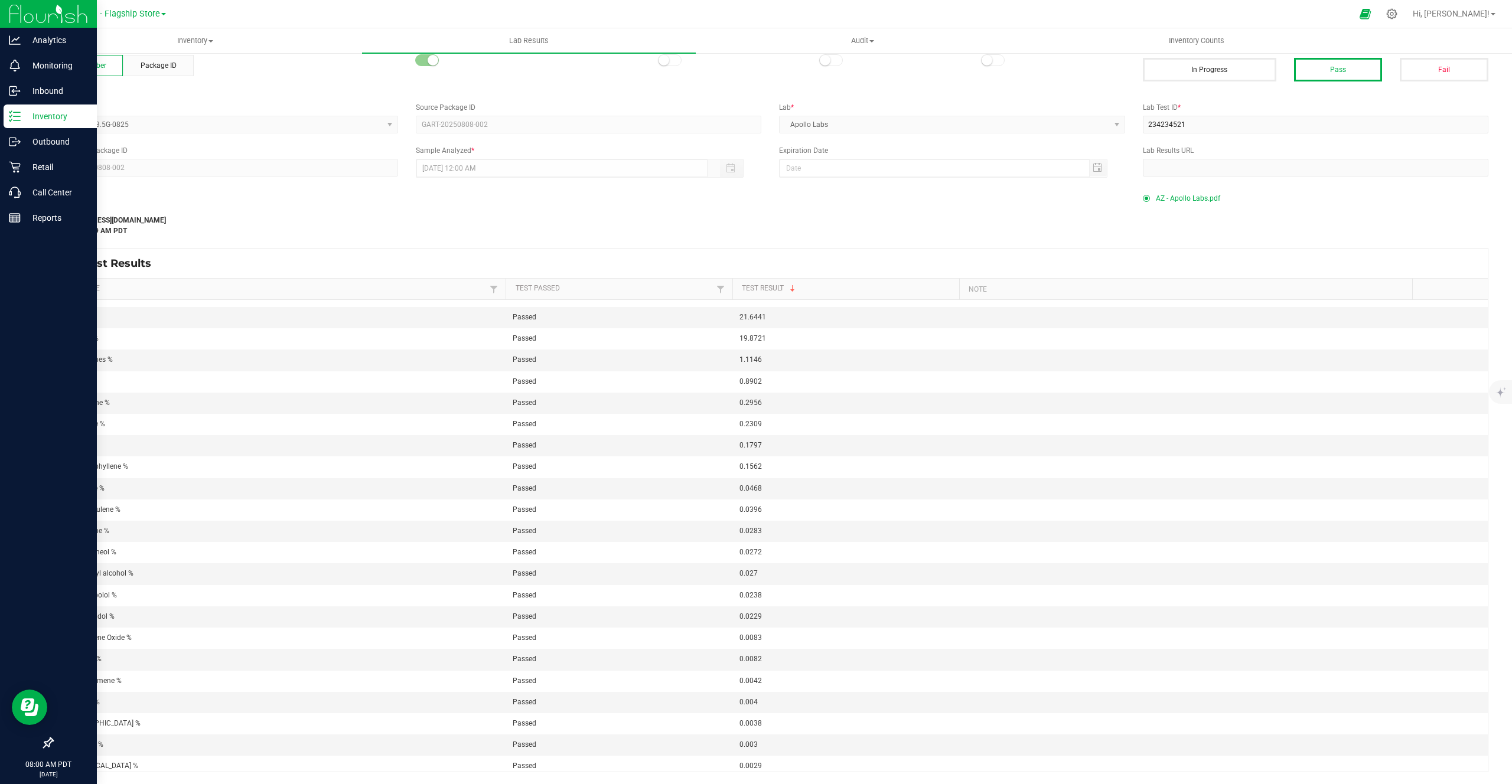
click at [66, 111] on p "Inventory" at bounding box center [57, 117] width 71 height 15
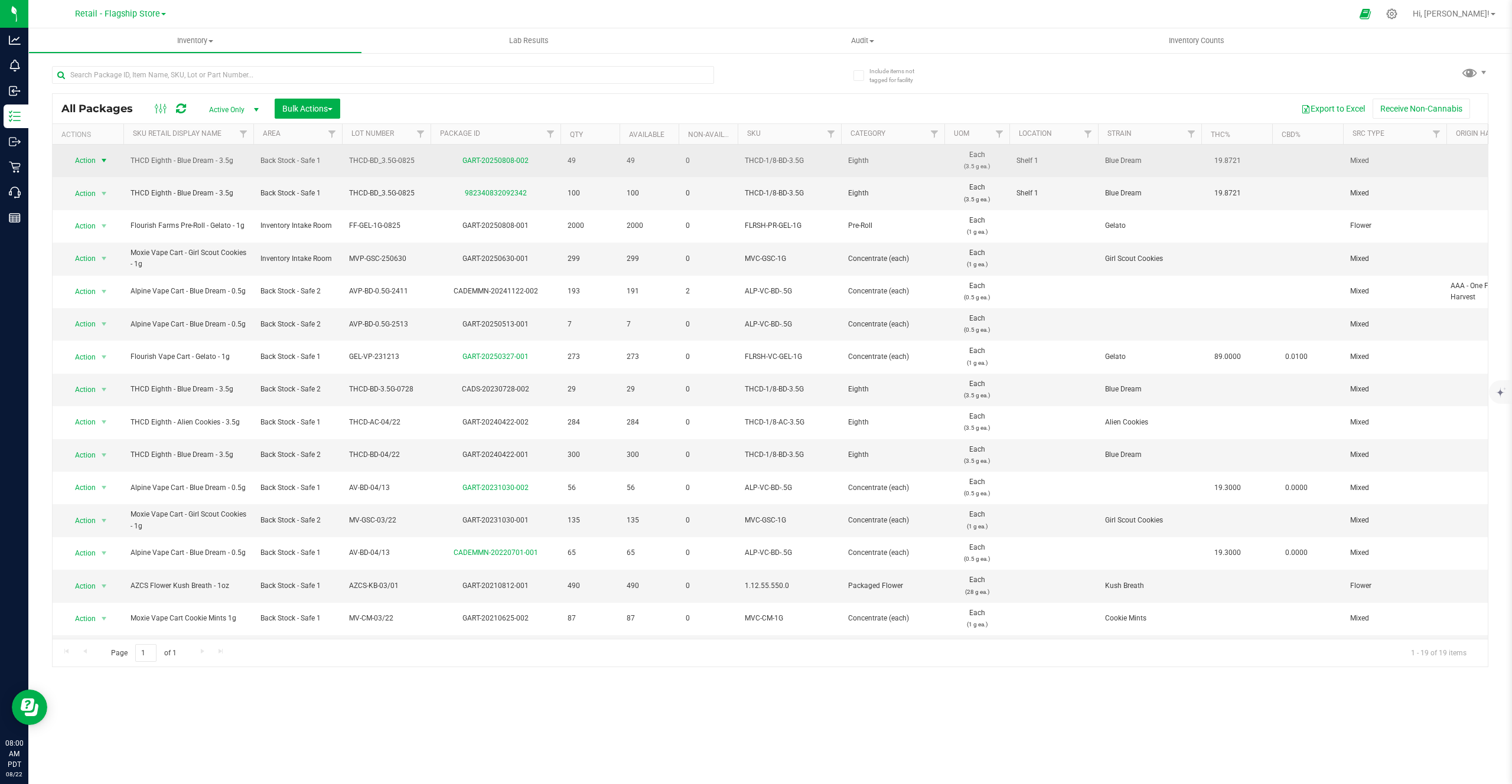
click at [91, 167] on span "Action" at bounding box center [80, 161] width 32 height 16
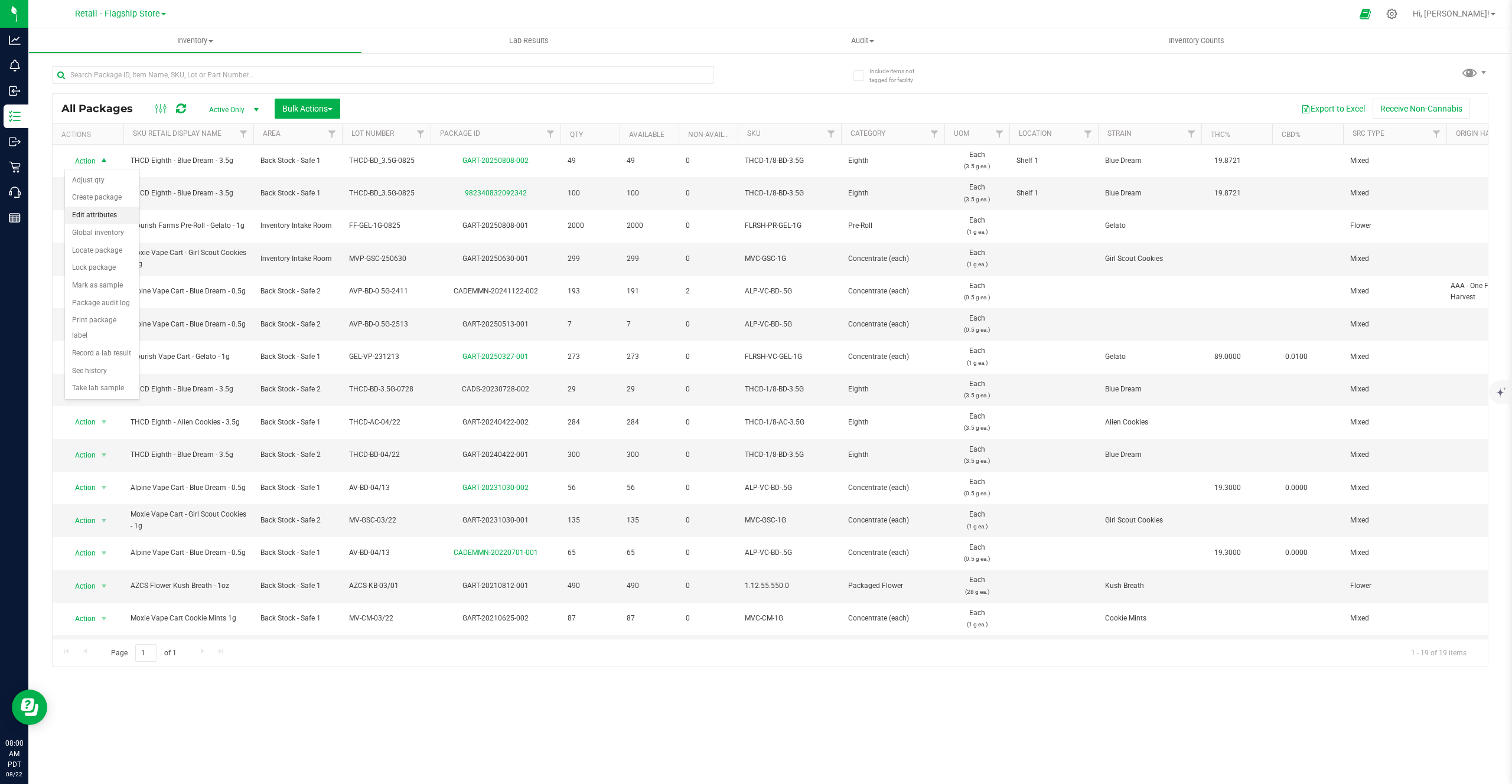
click at [113, 219] on li "Edit attributes" at bounding box center [101, 215] width 74 height 17
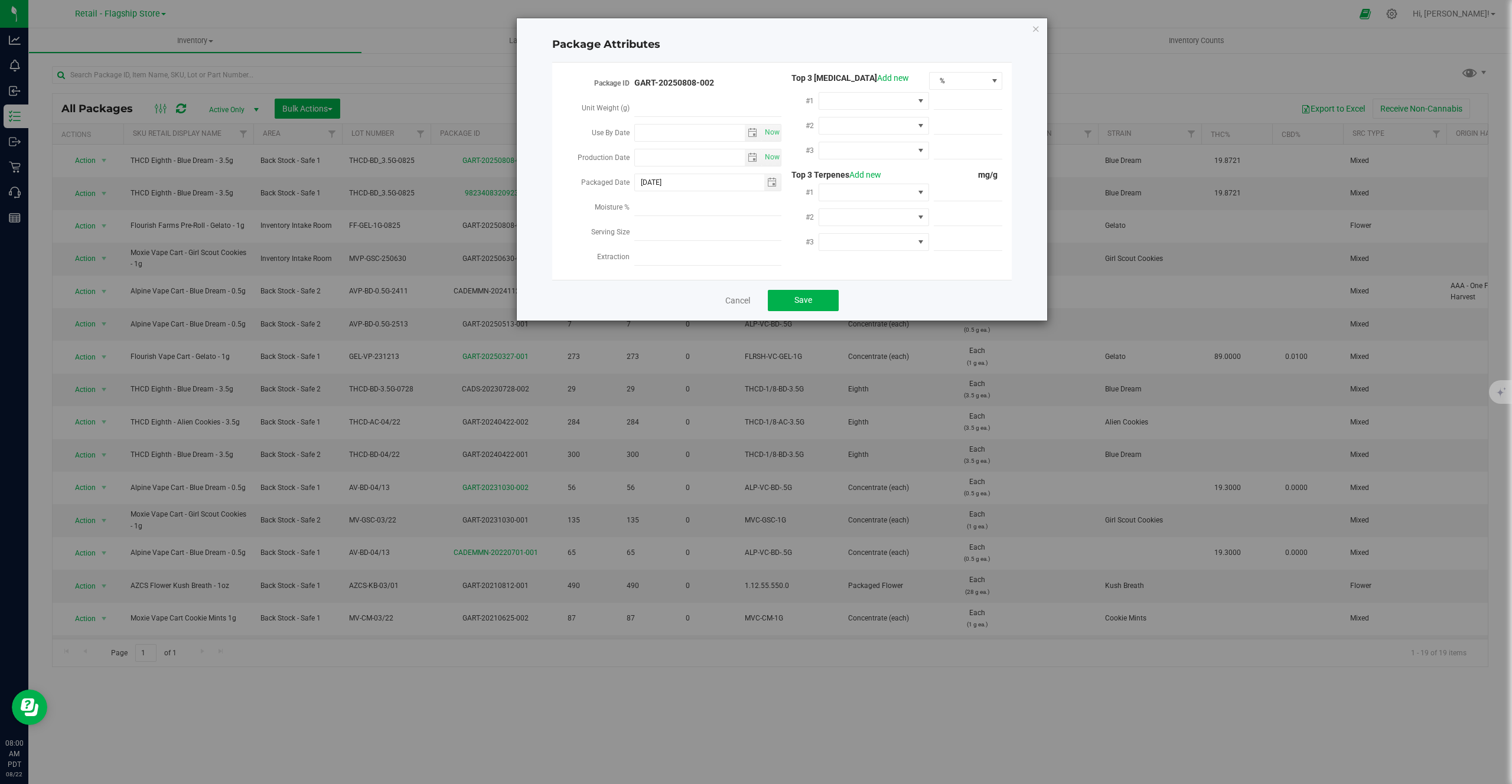
drag, startPoint x: 587, startPoint y: 207, endPoint x: 618, endPoint y: 207, distance: 31.0
click at [618, 207] on div "Moisture %" at bounding box center [598, 208] width 74 height 25
drag, startPoint x: 588, startPoint y: 229, endPoint x: 634, endPoint y: 229, distance: 46.0
click at [634, 229] on div "Serving Size" at bounding box center [598, 233] width 74 height 25
click at [747, 296] on link "Cancel" at bounding box center [737, 300] width 25 height 12
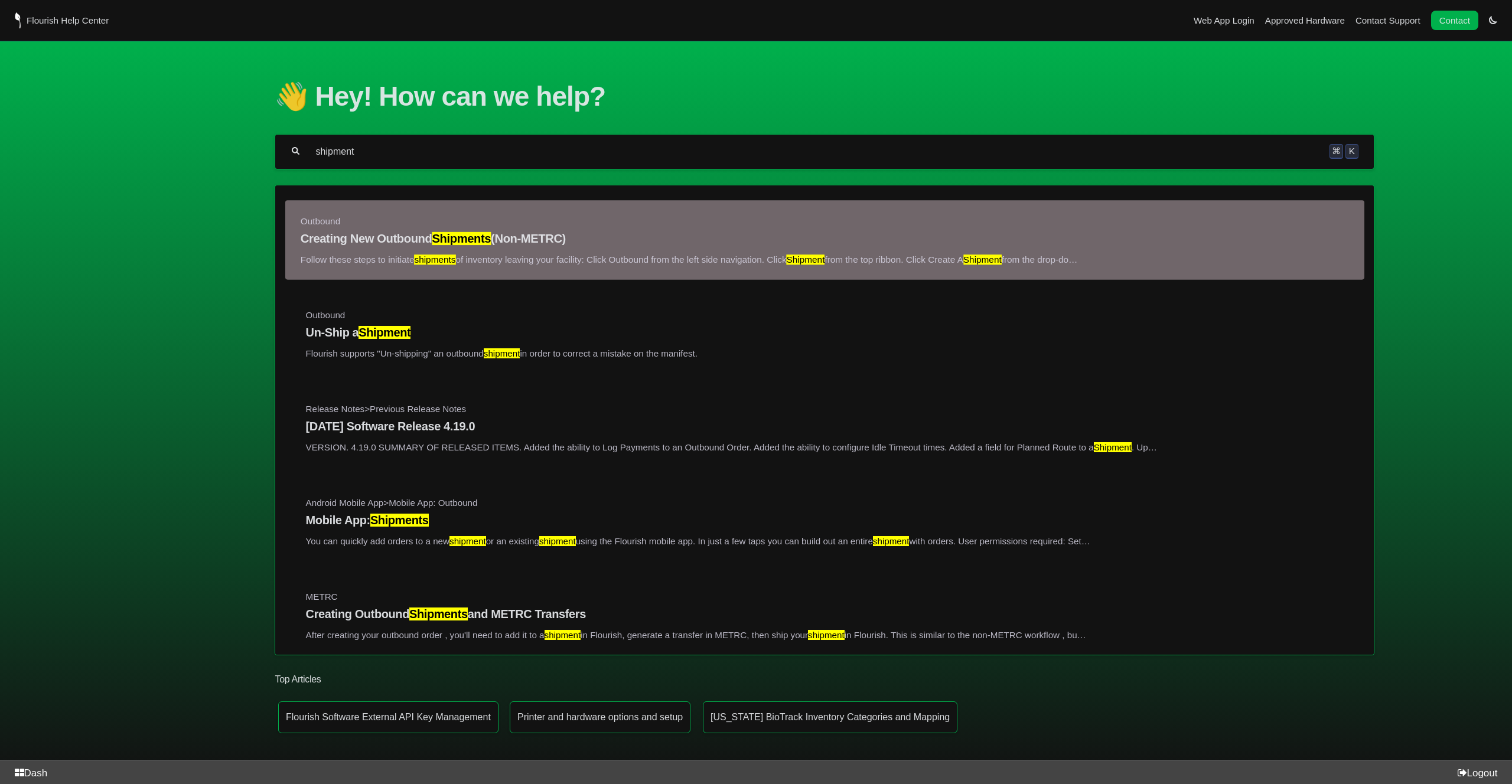
type input "shipment"
click at [362, 245] on h4 "Creating New Outbound Shipments (Non-METRC)" at bounding box center [825, 238] width 1049 height 14
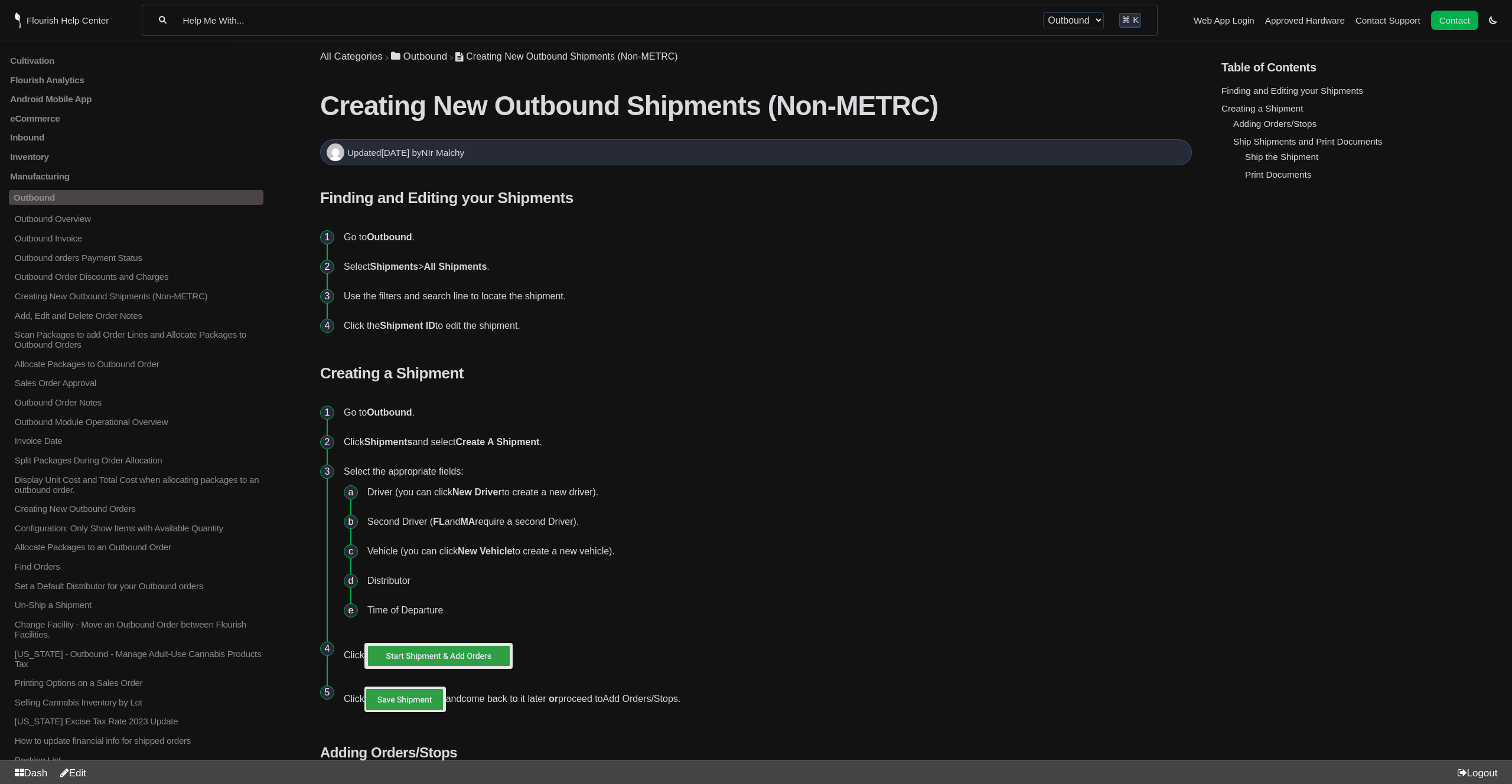
click at [608, 23] on input "Help Me With..." at bounding box center [605, 20] width 847 height 11
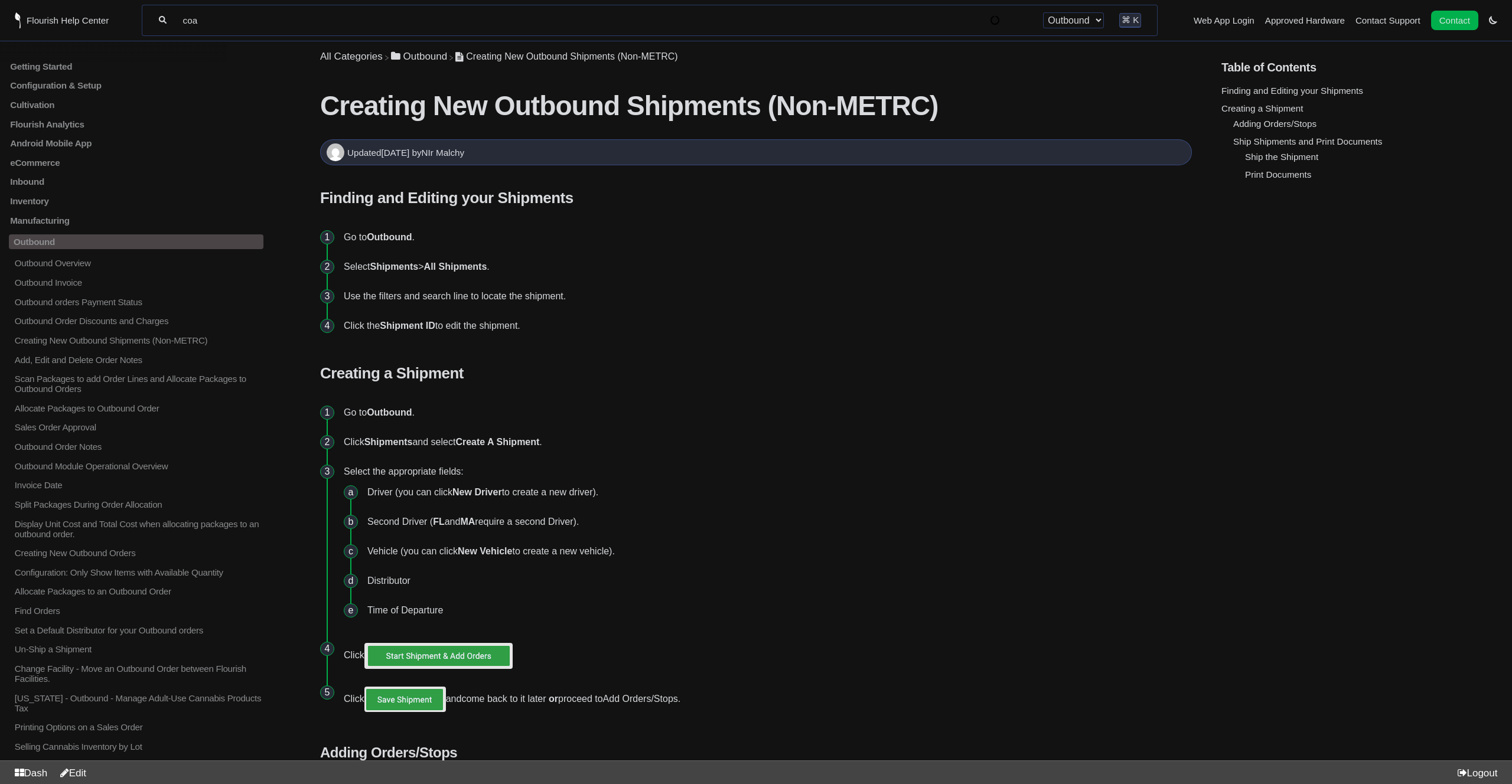
type input "coa"
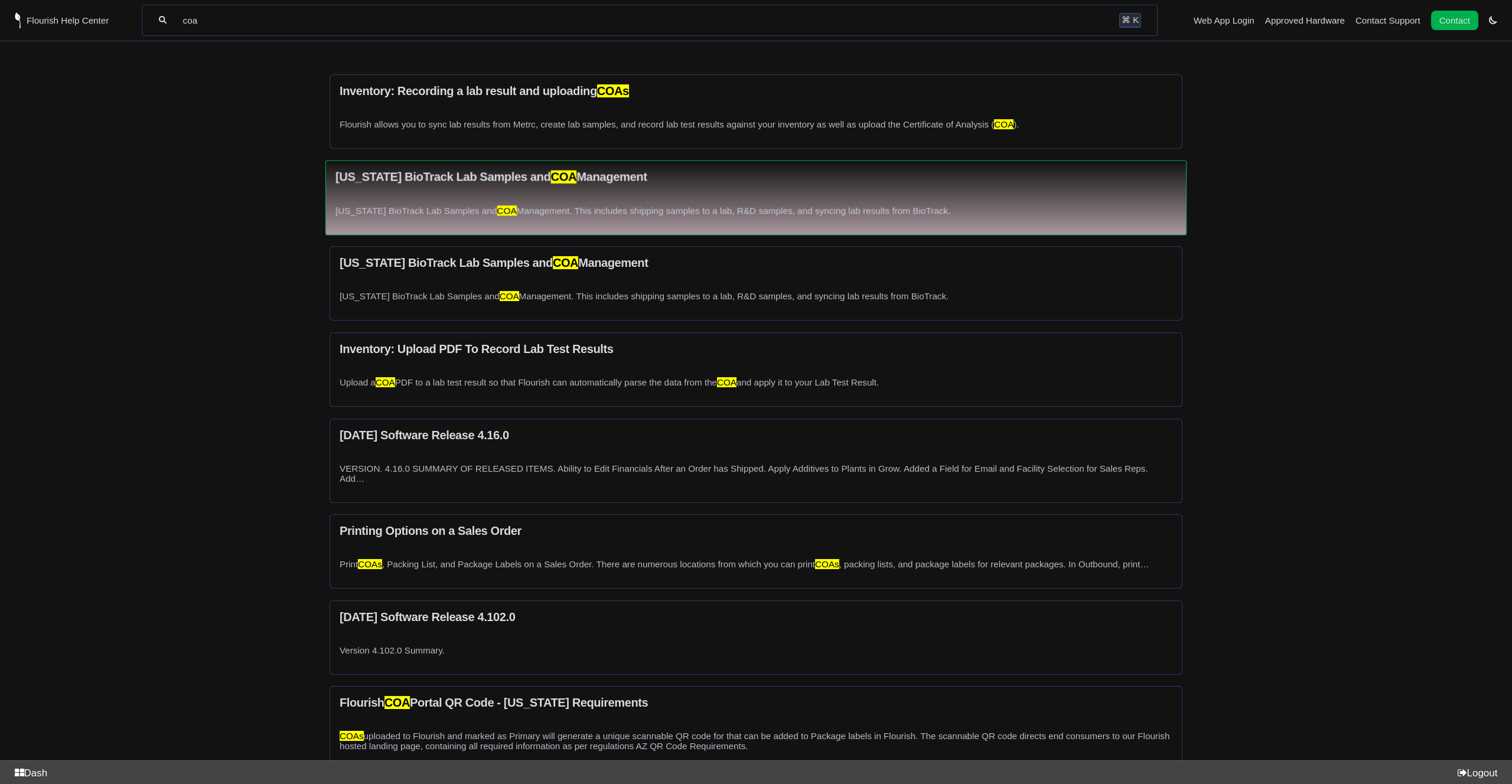
click at [387, 183] on h3 "[US_STATE] BioTrack Lab Samples and COA Management" at bounding box center [756, 176] width 841 height 14
click at [387, 180] on h3 "[US_STATE] BioTrack Lab Samples and COA Management" at bounding box center [756, 176] width 841 height 14
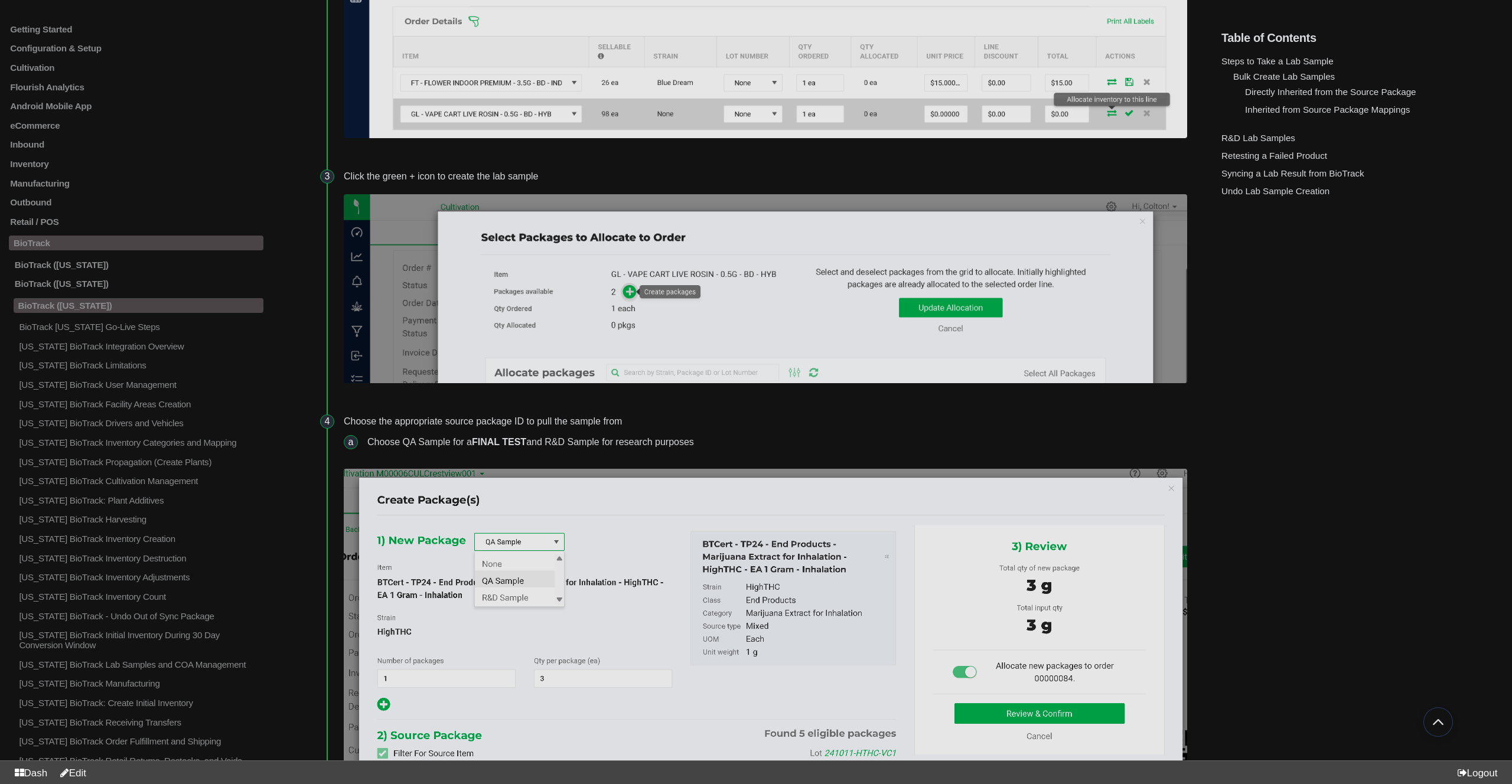
scroll to position [923, 0]
